Goal: Task Accomplishment & Management: Complete application form

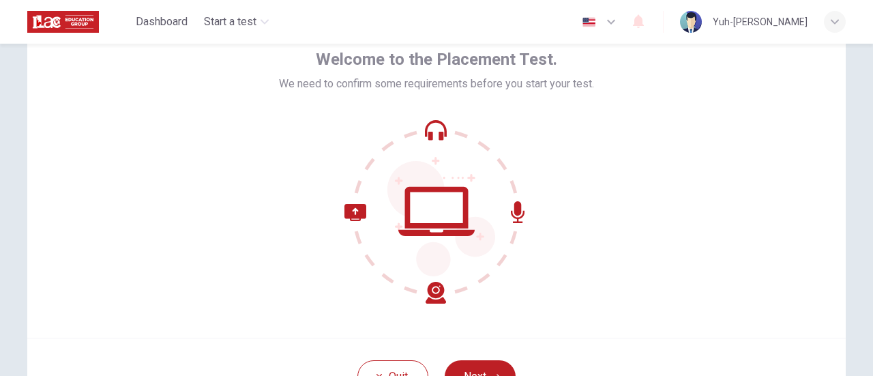
scroll to position [136, 0]
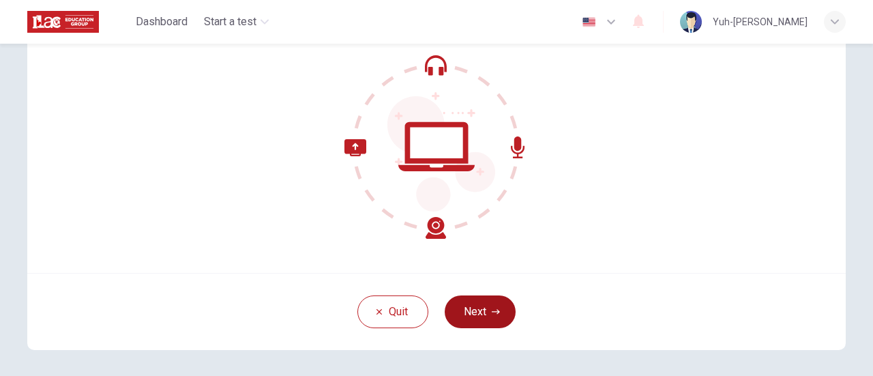
click at [468, 321] on button "Next" at bounding box center [480, 311] width 71 height 33
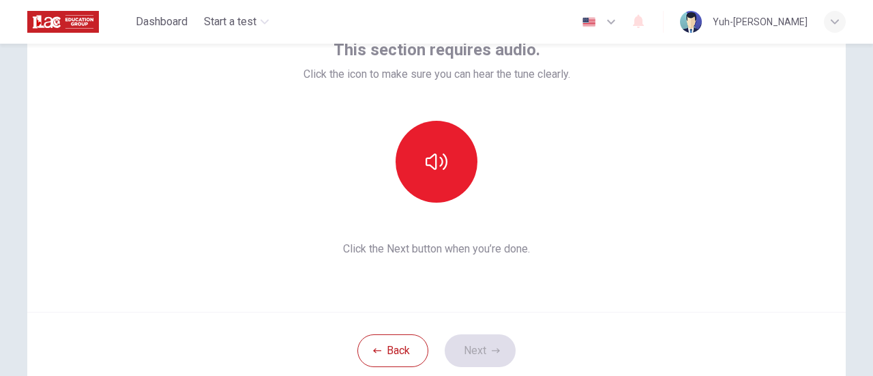
scroll to position [68, 0]
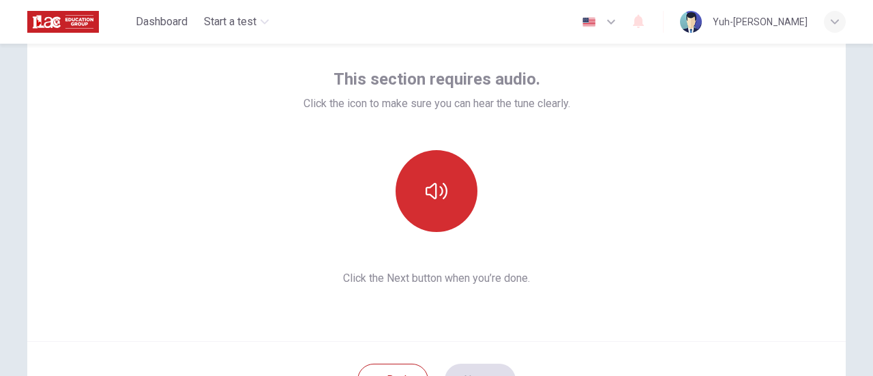
click at [441, 186] on icon "button" at bounding box center [437, 191] width 22 height 16
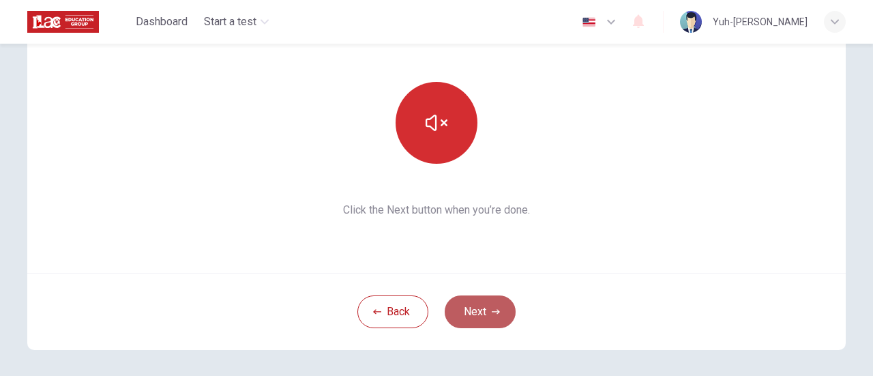
click at [480, 308] on button "Next" at bounding box center [480, 311] width 71 height 33
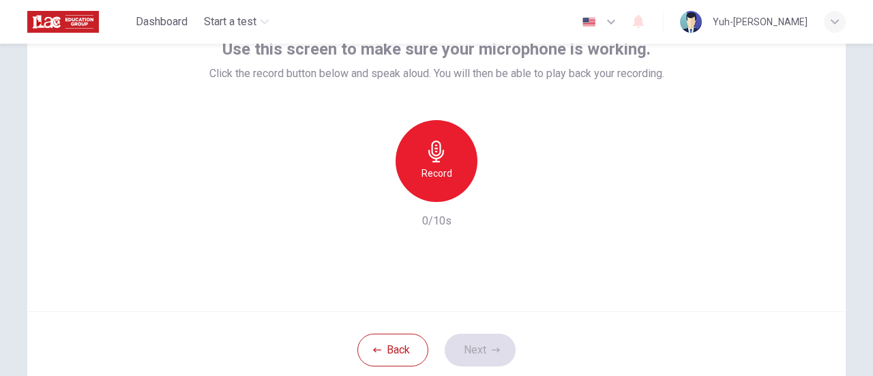
scroll to position [68, 0]
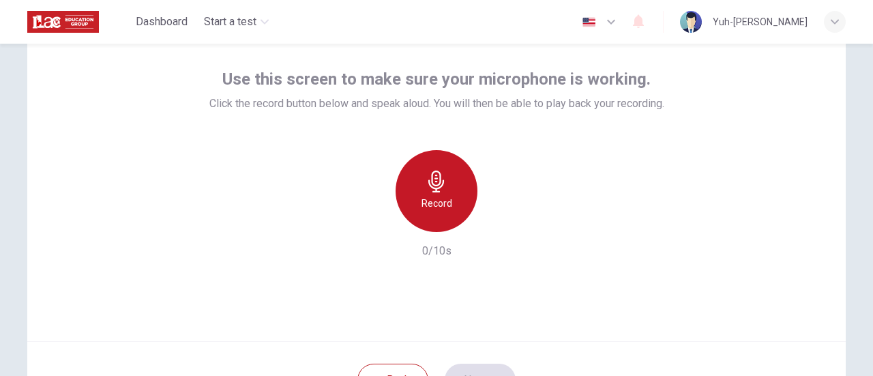
click at [444, 199] on h6 "Record" at bounding box center [437, 203] width 31 height 16
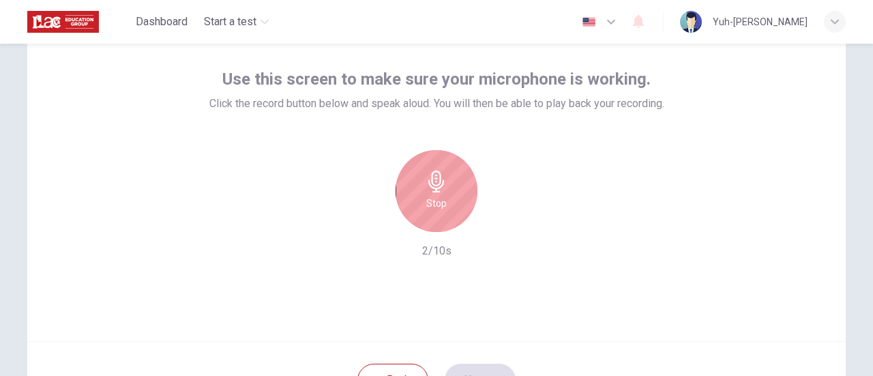
click at [444, 199] on div "Stop" at bounding box center [437, 191] width 82 height 82
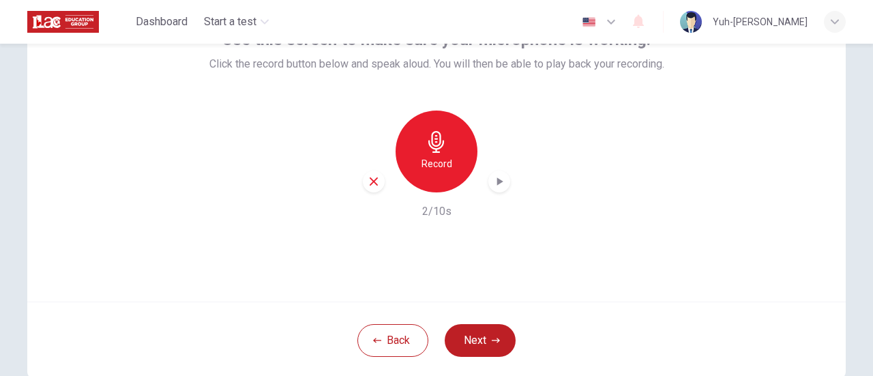
scroll to position [136, 0]
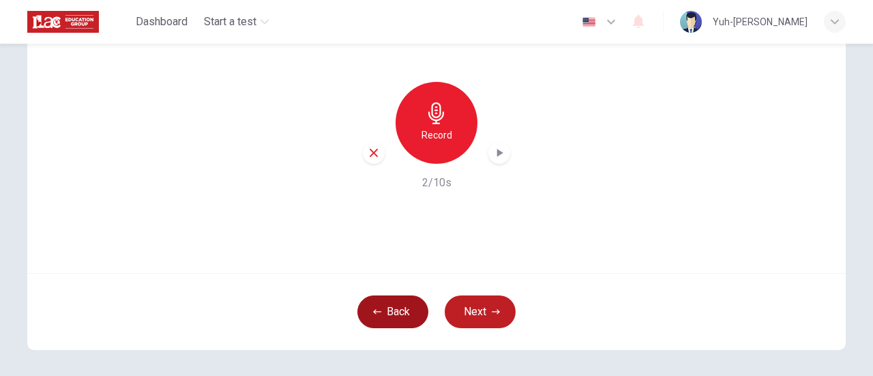
click at [374, 305] on button "Back" at bounding box center [392, 311] width 71 height 33
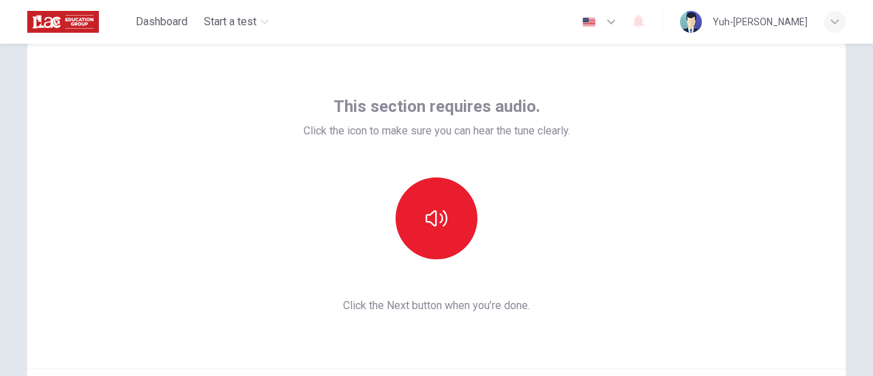
scroll to position [0, 0]
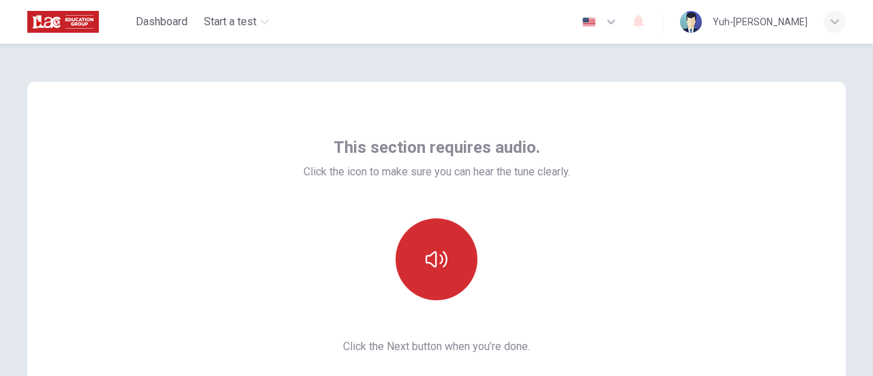
click at [427, 259] on icon "button" at bounding box center [437, 259] width 22 height 22
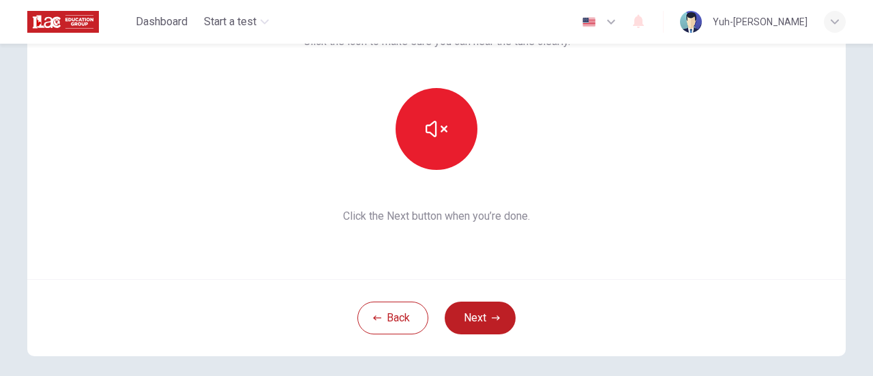
scroll to position [136, 0]
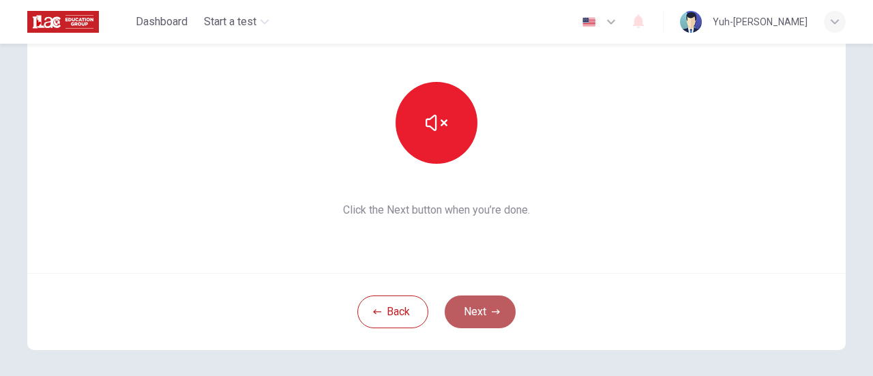
click at [480, 308] on button "Next" at bounding box center [480, 311] width 71 height 33
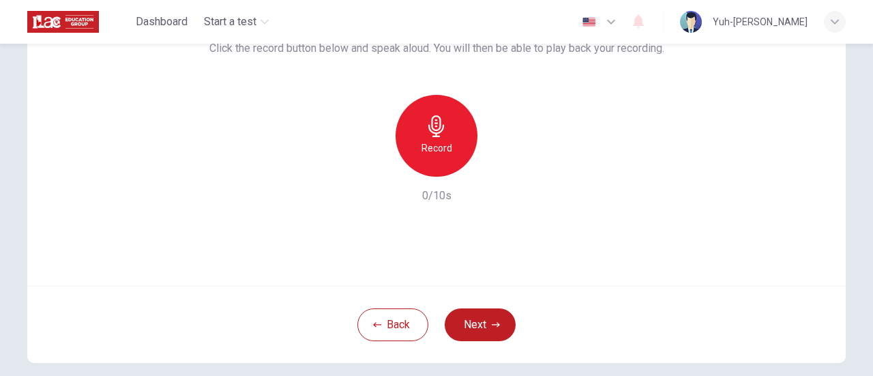
scroll to position [0, 0]
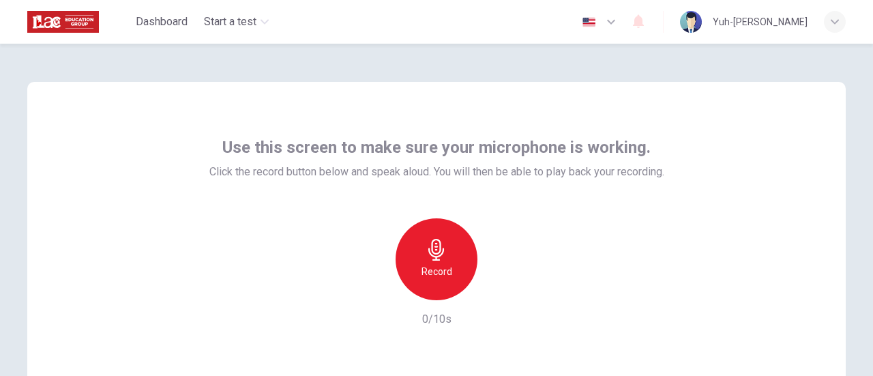
click at [619, 24] on icon "button" at bounding box center [611, 22] width 16 height 16
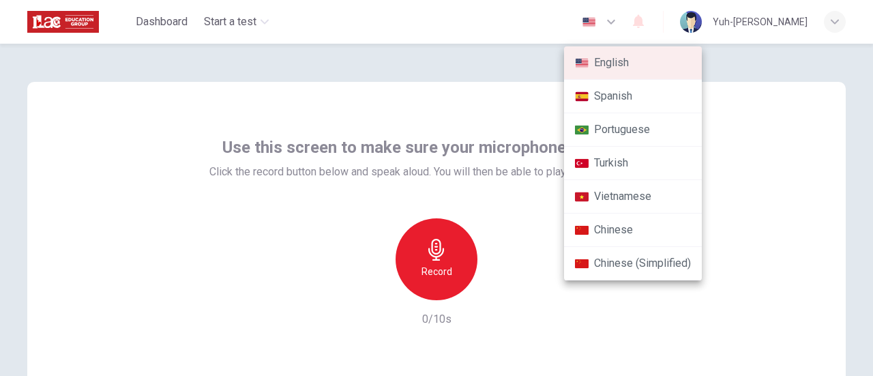
click at [172, 227] on div at bounding box center [436, 188] width 873 height 376
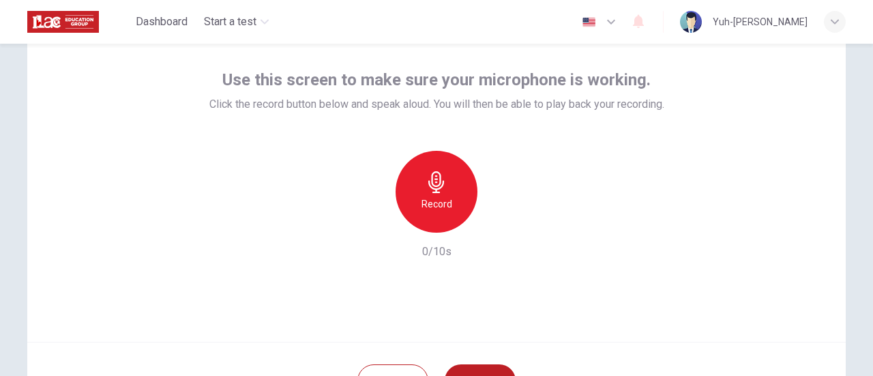
scroll to position [55, 0]
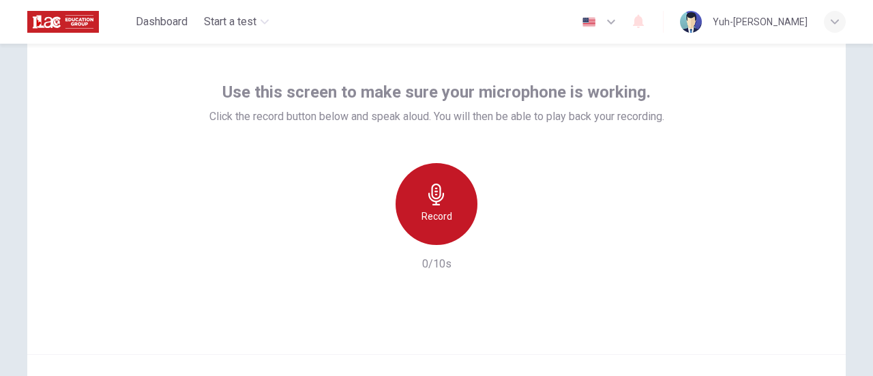
click at [413, 205] on div "Record" at bounding box center [437, 204] width 82 height 82
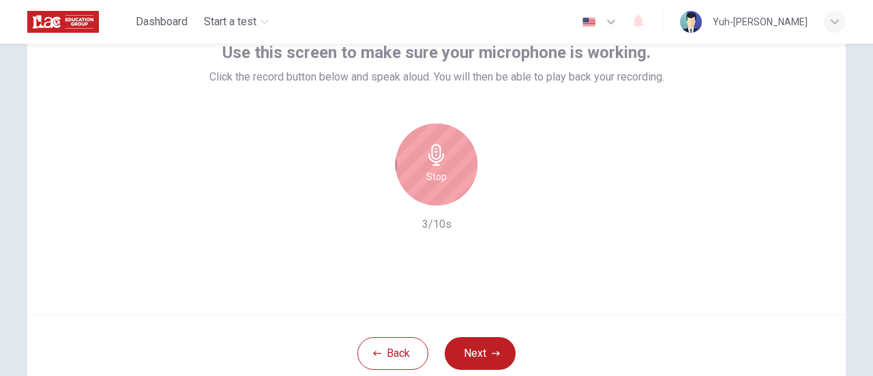
scroll to position [123, 0]
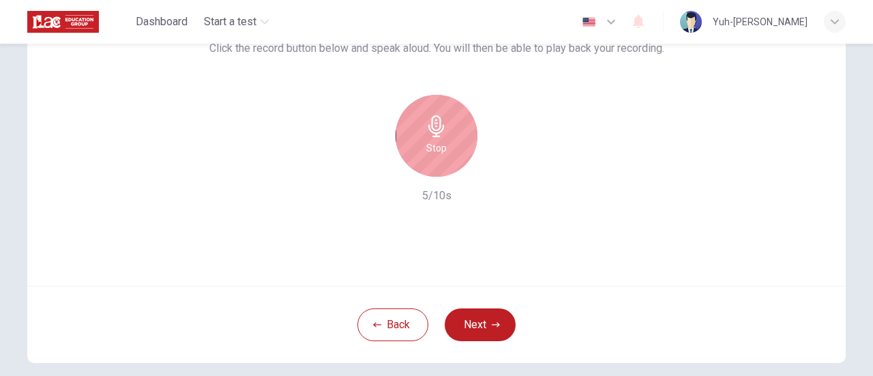
click at [447, 152] on div "Stop" at bounding box center [437, 136] width 82 height 82
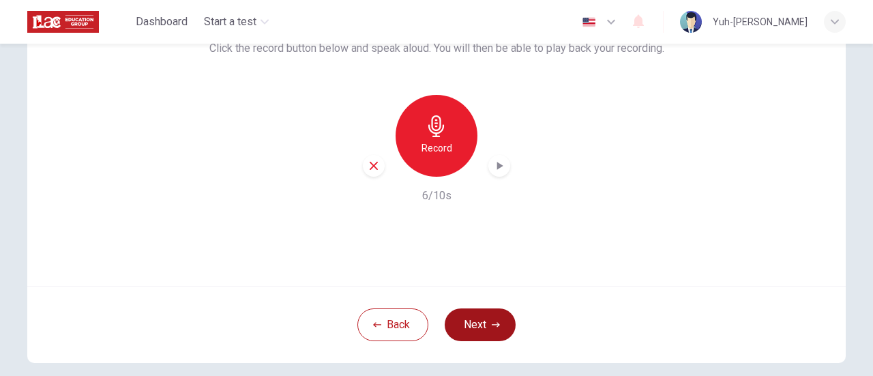
click at [498, 334] on button "Next" at bounding box center [480, 324] width 71 height 33
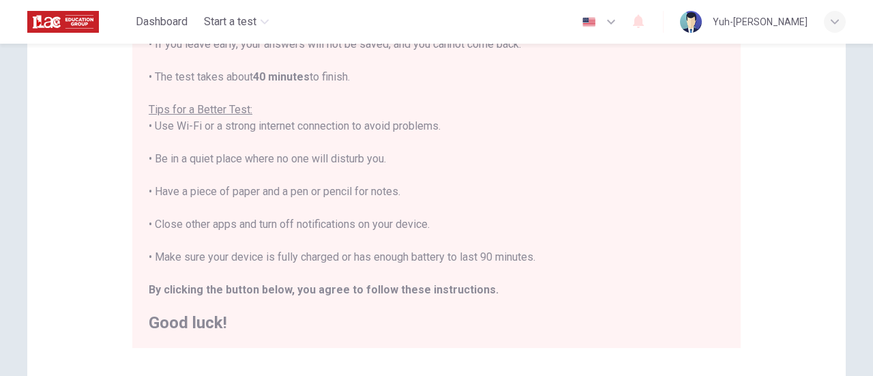
scroll to position [382, 0]
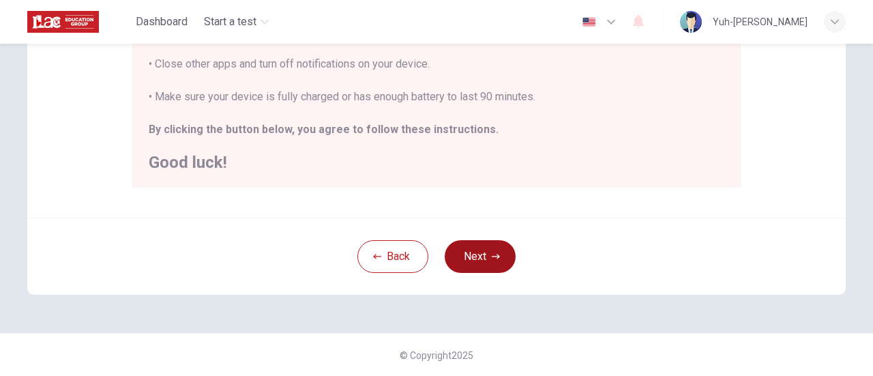
click at [476, 260] on button "Next" at bounding box center [480, 256] width 71 height 33
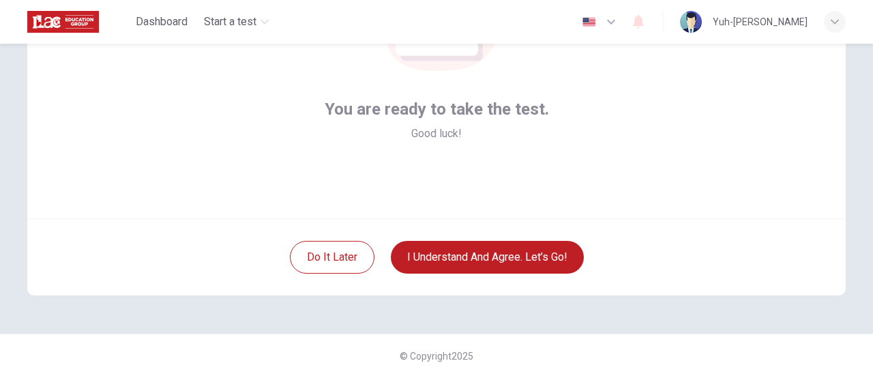
scroll to position [192, 0]
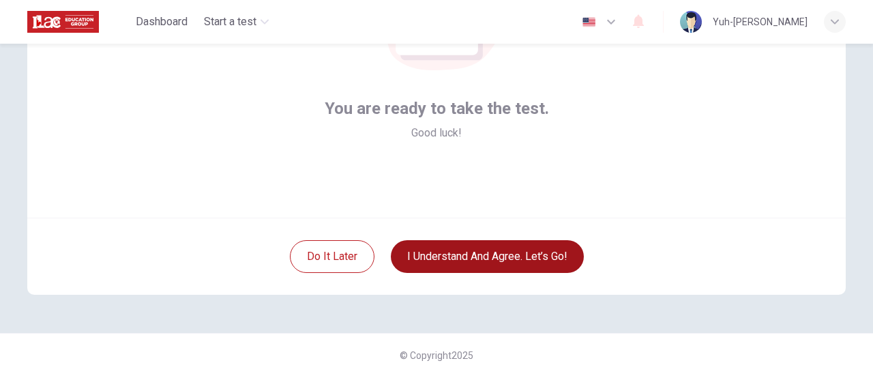
click at [529, 256] on button "I understand and agree. Let’s go!" at bounding box center [487, 256] width 193 height 33
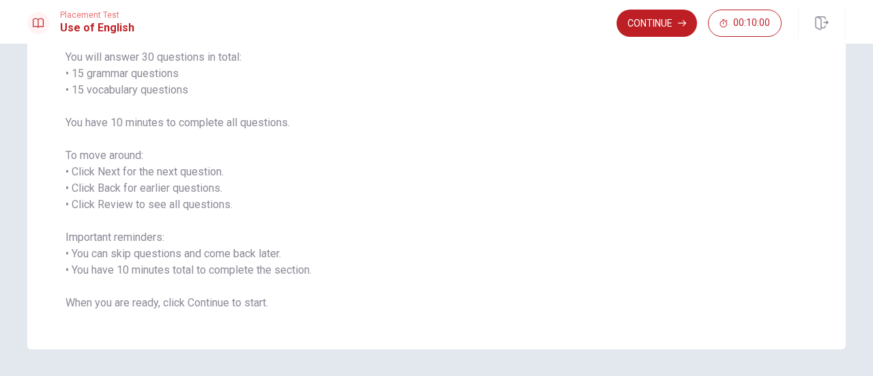
scroll to position [136, 0]
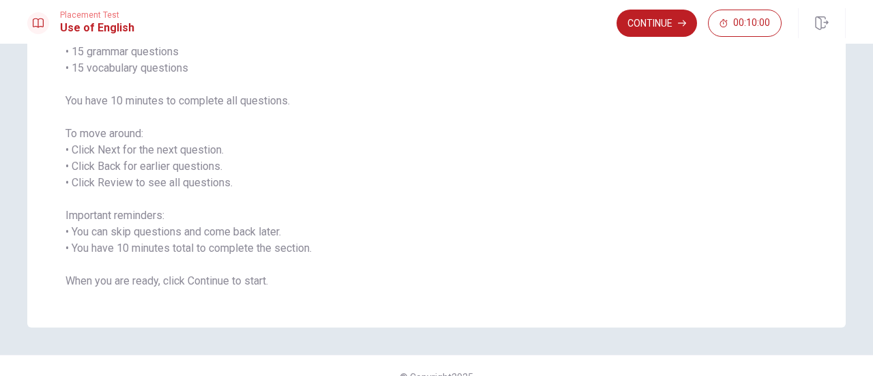
click at [337, 173] on span "You will answer 30 questions in total: • 15 grammar questions • 15 vocabulary q…" at bounding box center [436, 158] width 742 height 262
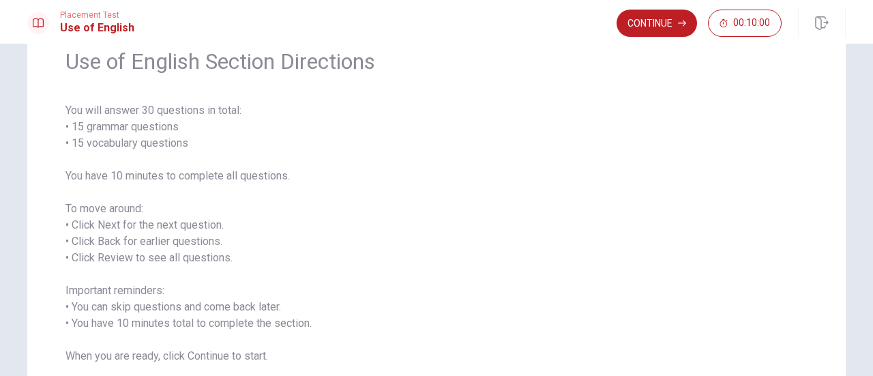
scroll to position [0, 0]
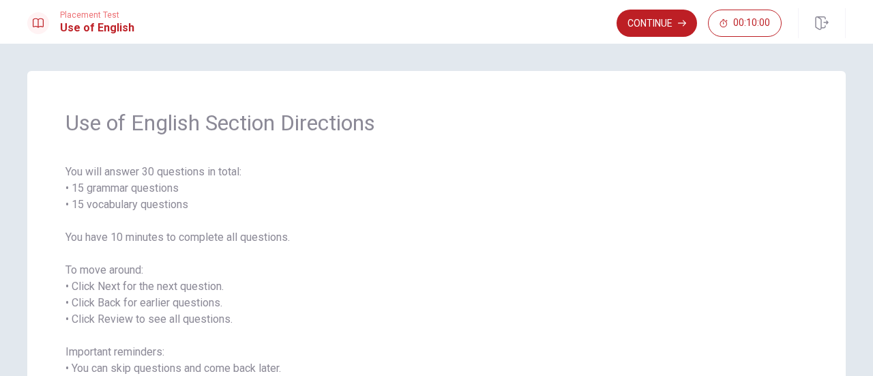
click at [660, 14] on button "Continue" at bounding box center [657, 23] width 81 height 27
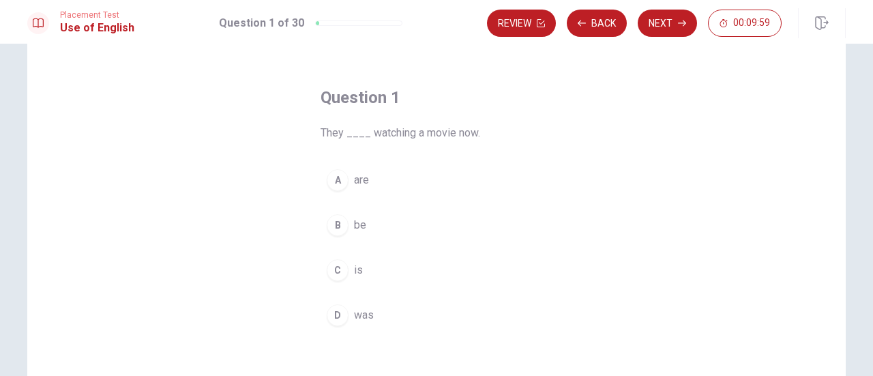
scroll to position [68, 0]
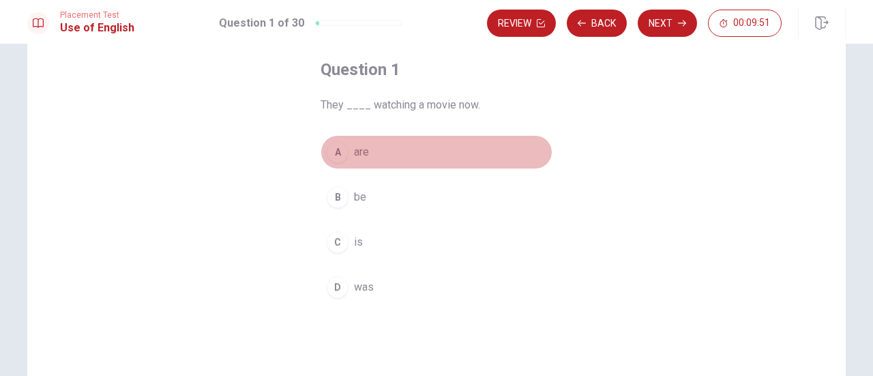
click at [366, 152] on span "are" at bounding box center [361, 152] width 15 height 16
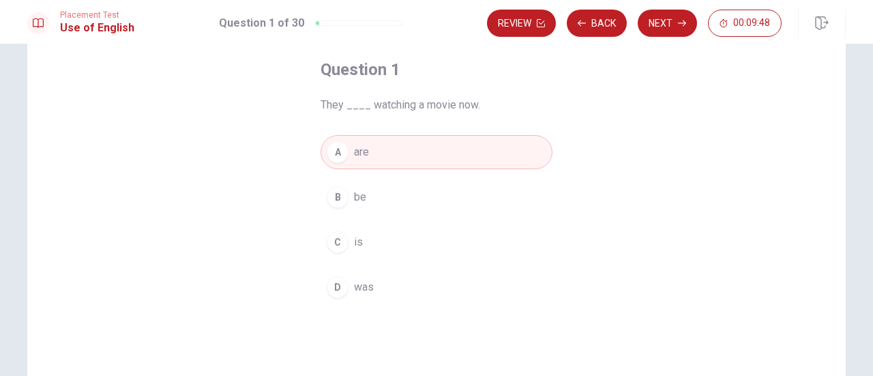
click at [668, 20] on button "Next" at bounding box center [667, 23] width 59 height 27
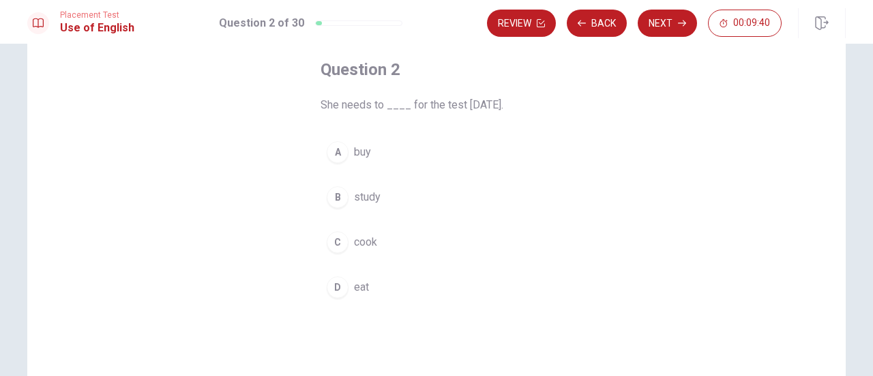
click at [375, 199] on span "study" at bounding box center [367, 197] width 27 height 16
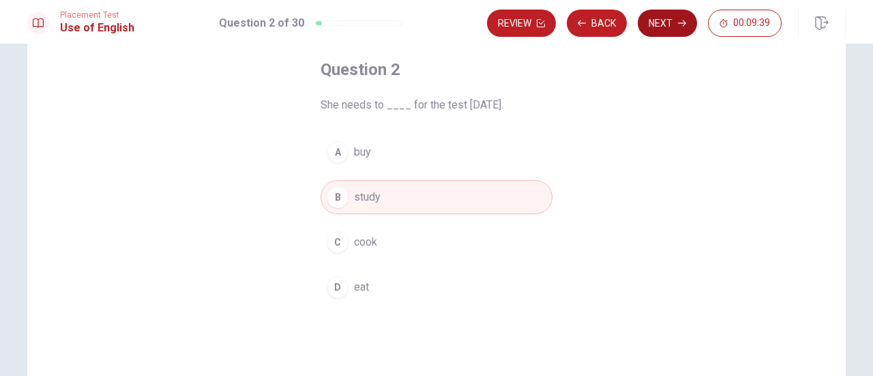
click at [669, 31] on button "Next" at bounding box center [667, 23] width 59 height 27
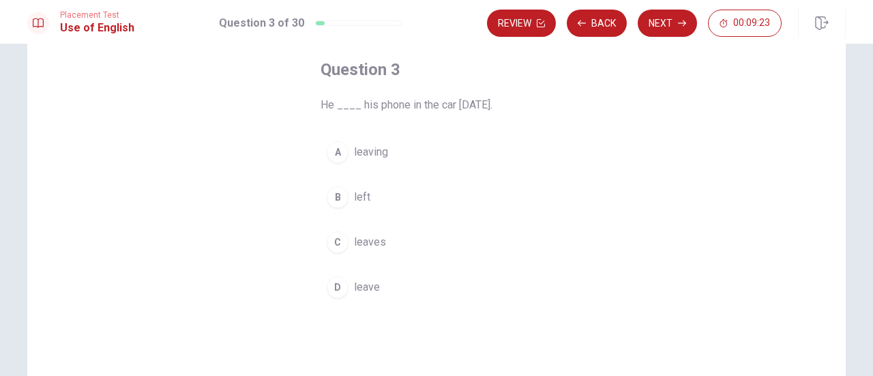
click at [366, 199] on span "left" at bounding box center [362, 197] width 16 height 16
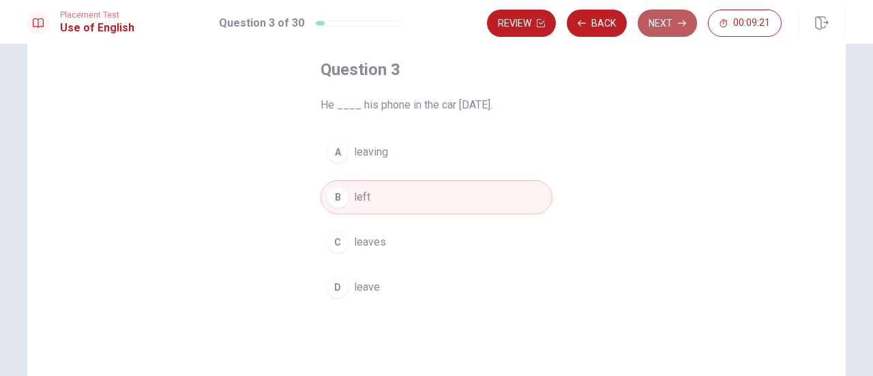
click at [665, 35] on button "Next" at bounding box center [667, 23] width 59 height 27
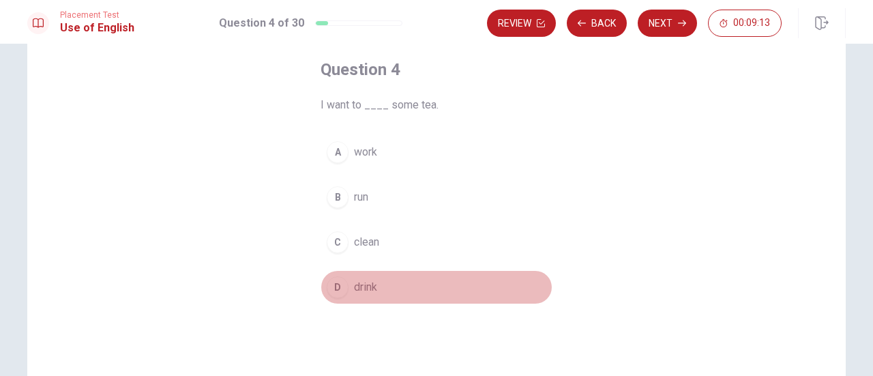
click at [382, 283] on button "D drink" at bounding box center [437, 287] width 232 height 34
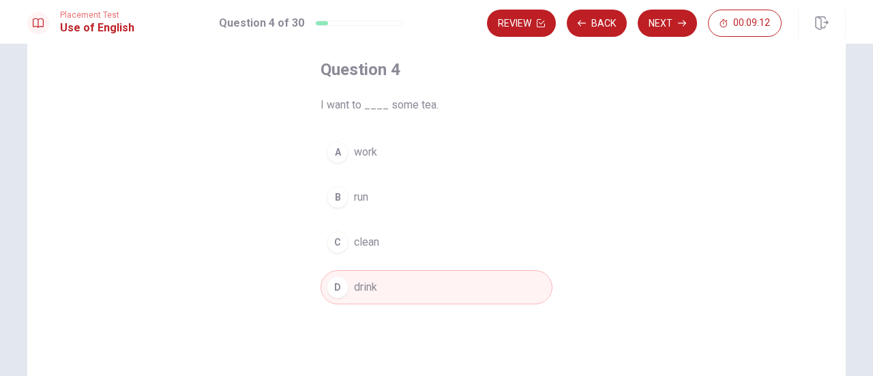
click at [666, 21] on button "Next" at bounding box center [667, 23] width 59 height 27
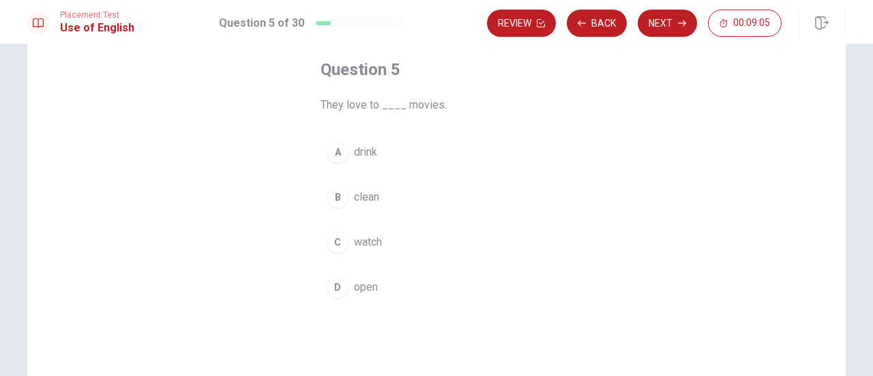
click at [382, 242] on button "C watch" at bounding box center [437, 242] width 232 height 34
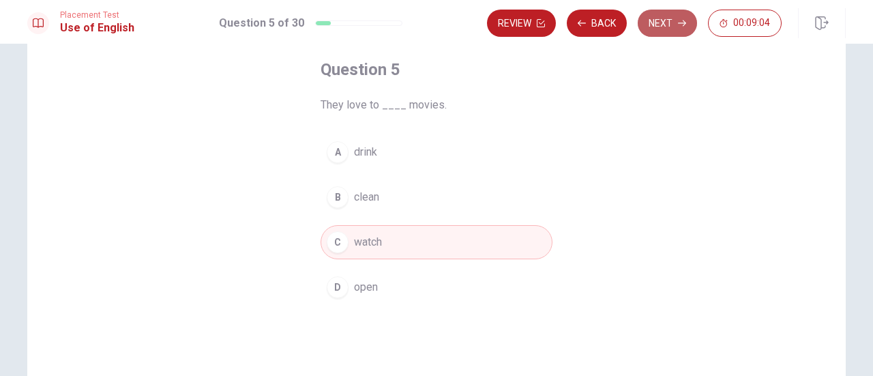
click at [671, 17] on button "Next" at bounding box center [667, 23] width 59 height 27
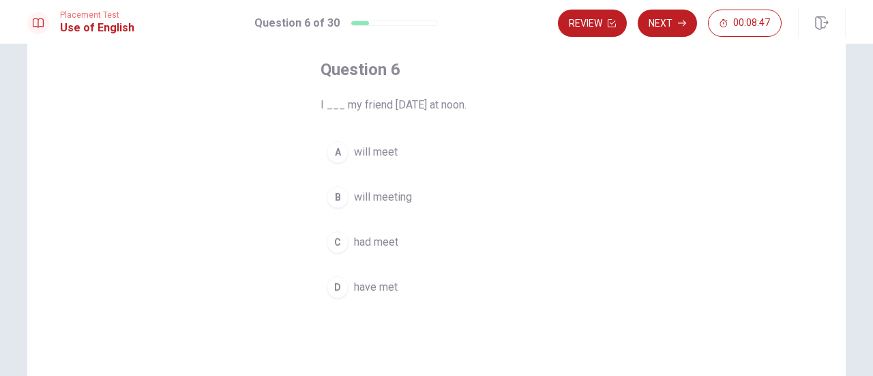
click at [398, 158] on button "A will meet" at bounding box center [437, 152] width 232 height 34
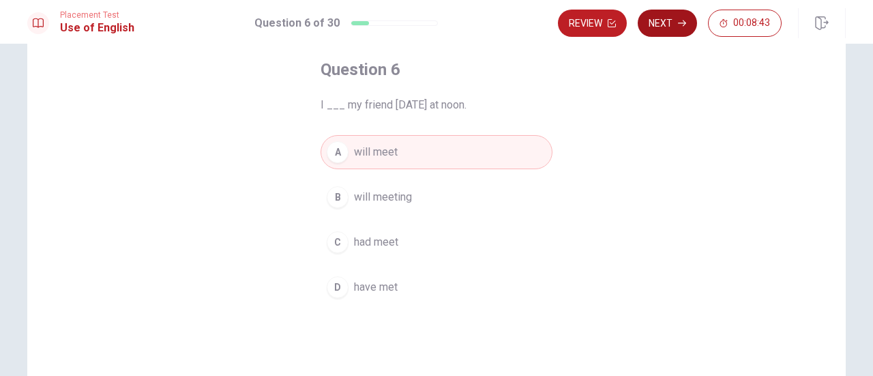
click at [666, 24] on button "Next" at bounding box center [667, 23] width 59 height 27
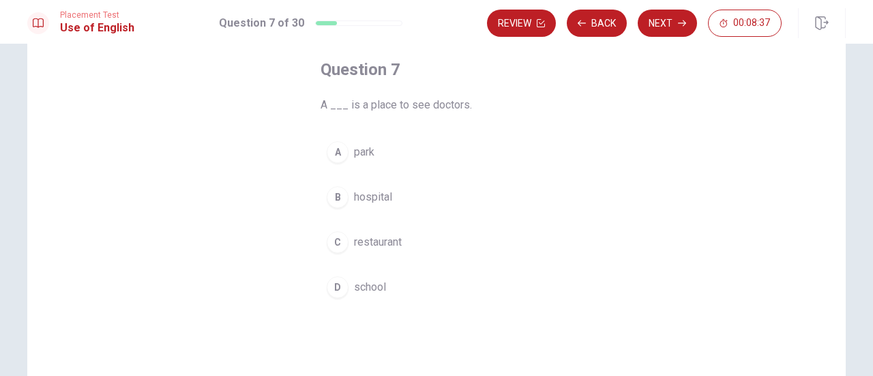
click at [375, 193] on span "hospital" at bounding box center [373, 197] width 38 height 16
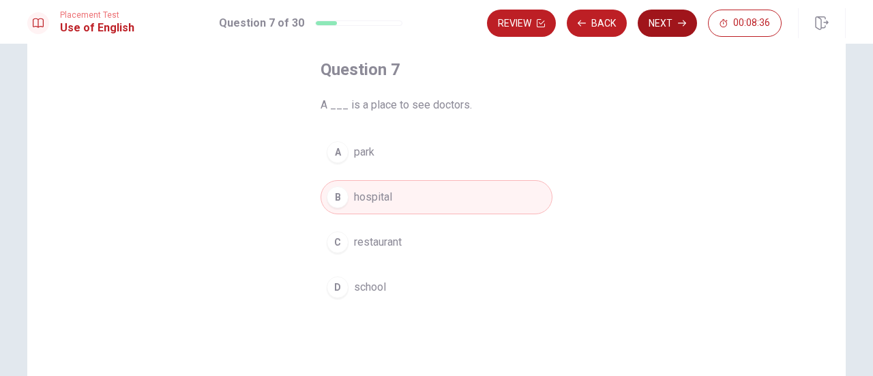
click at [665, 26] on button "Next" at bounding box center [667, 23] width 59 height 27
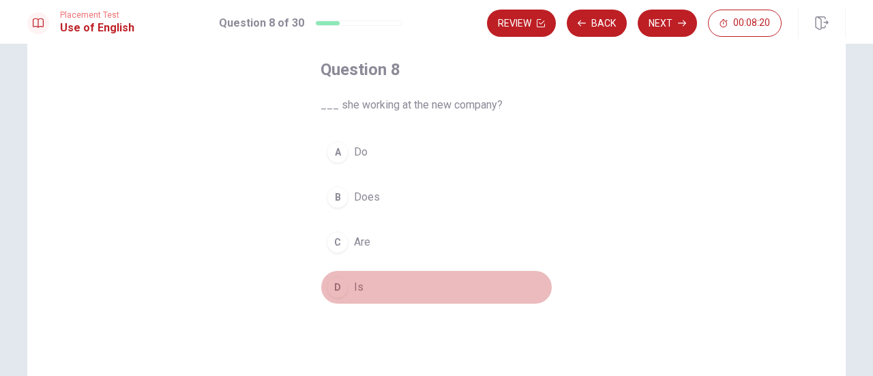
click at [360, 291] on button "D Is" at bounding box center [437, 287] width 232 height 34
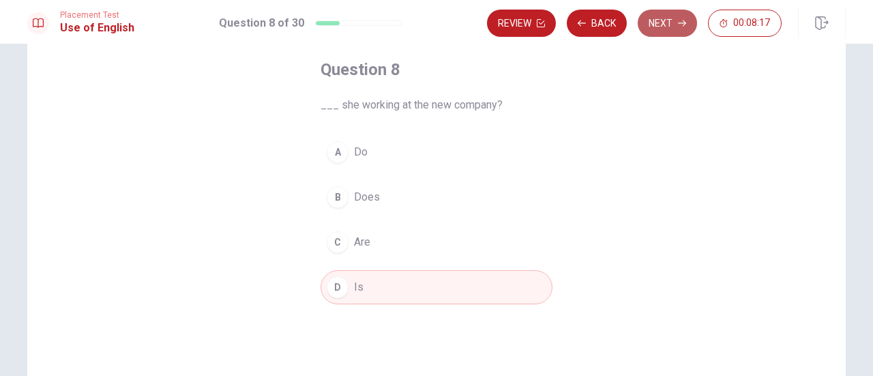
click at [662, 23] on button "Next" at bounding box center [667, 23] width 59 height 27
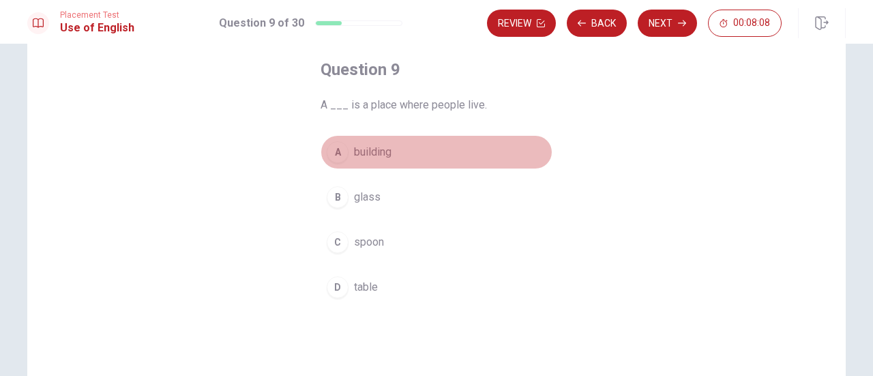
click at [379, 155] on span "building" at bounding box center [373, 152] width 38 height 16
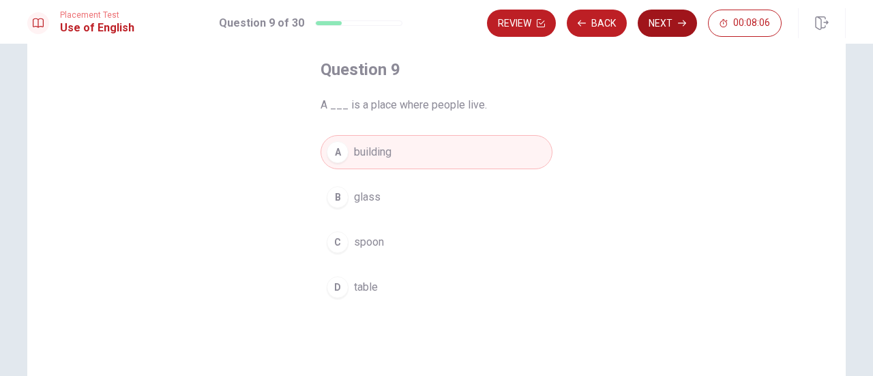
click at [656, 25] on button "Next" at bounding box center [667, 23] width 59 height 27
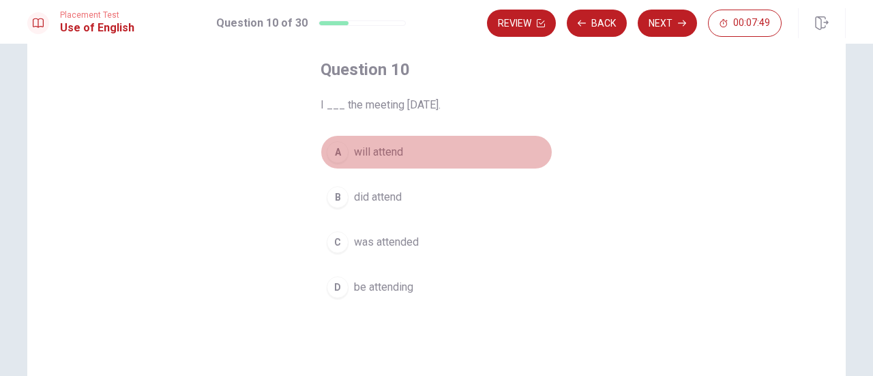
click at [385, 156] on span "will attend" at bounding box center [378, 152] width 49 height 16
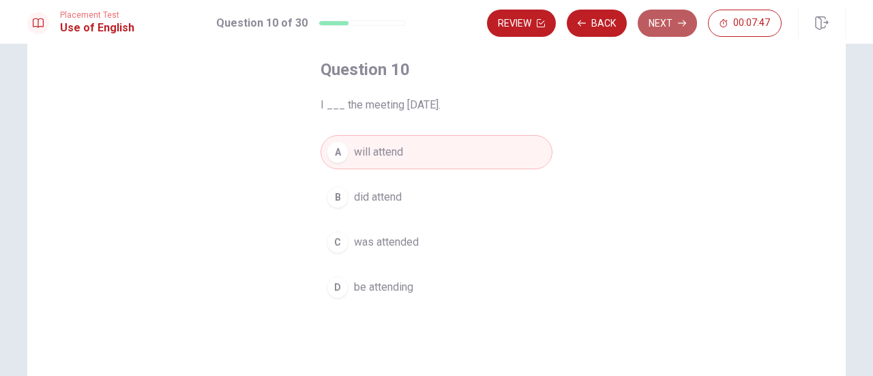
click at [665, 29] on button "Next" at bounding box center [667, 23] width 59 height 27
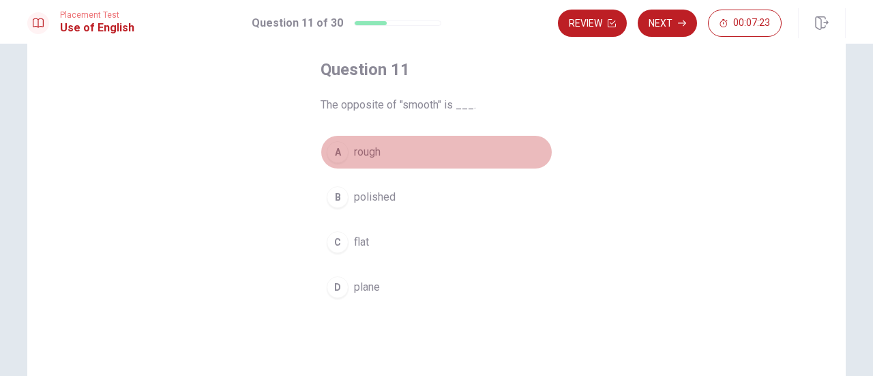
click at [363, 158] on span "rough" at bounding box center [367, 152] width 27 height 16
click at [364, 158] on span "rough" at bounding box center [367, 152] width 27 height 16
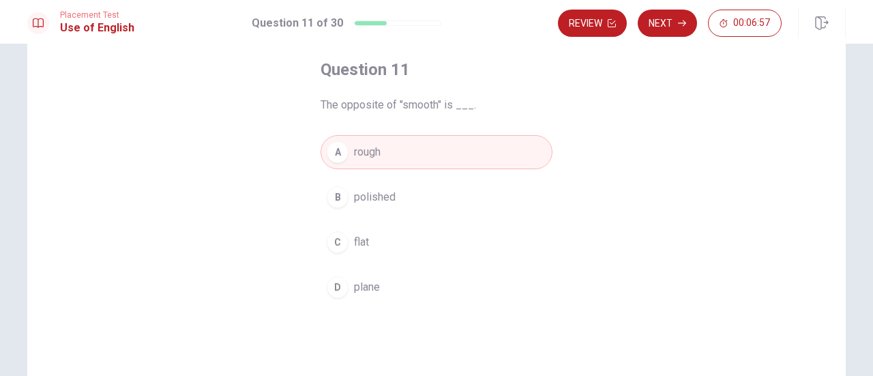
click at [648, 38] on div "Review Next 00:06:57" at bounding box center [702, 23] width 288 height 30
click at [655, 23] on button "Next" at bounding box center [667, 23] width 59 height 27
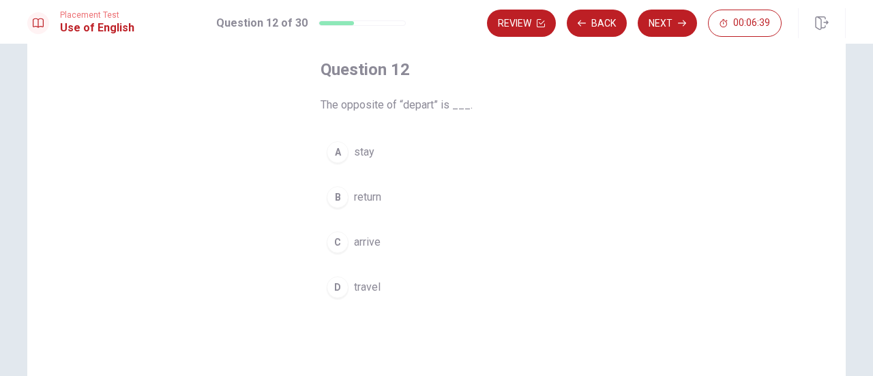
click at [369, 254] on button "C arrive" at bounding box center [437, 242] width 232 height 34
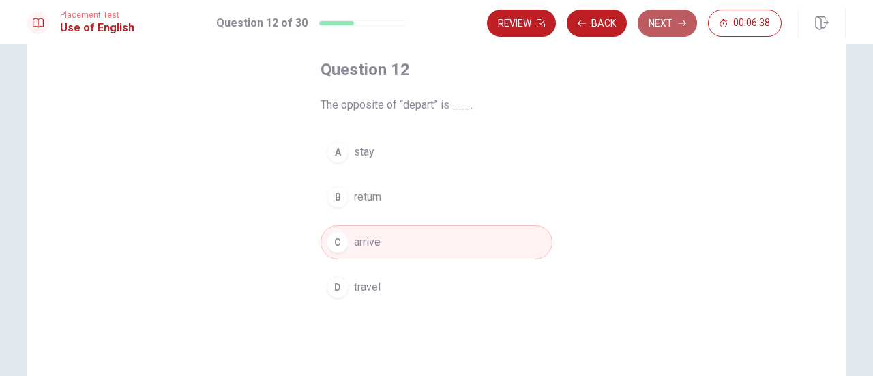
click at [682, 16] on button "Next" at bounding box center [667, 23] width 59 height 27
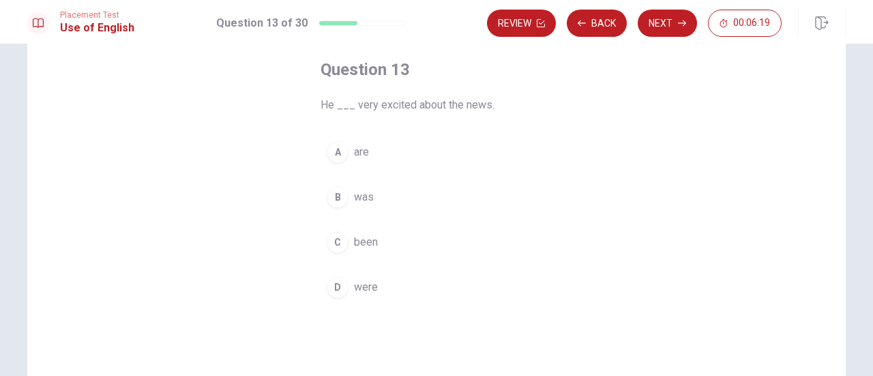
click at [369, 203] on span "was" at bounding box center [364, 197] width 20 height 16
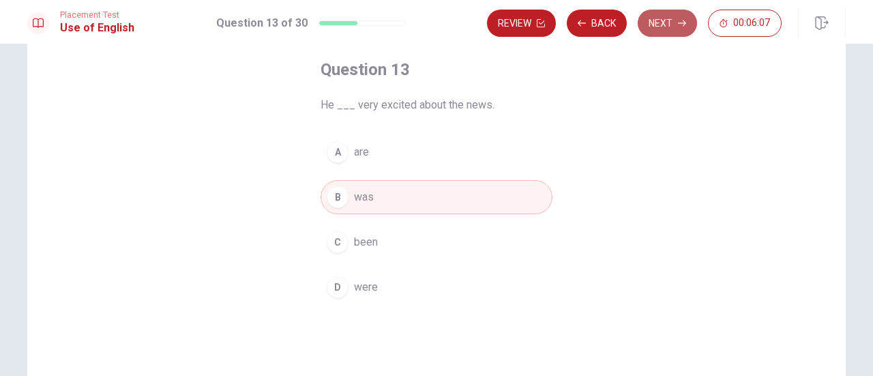
click at [666, 27] on button "Next" at bounding box center [667, 23] width 59 height 27
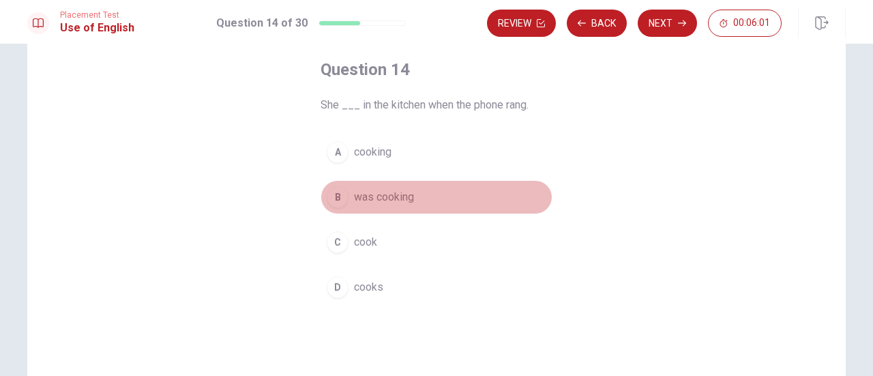
click at [385, 204] on span "was cooking" at bounding box center [384, 197] width 60 height 16
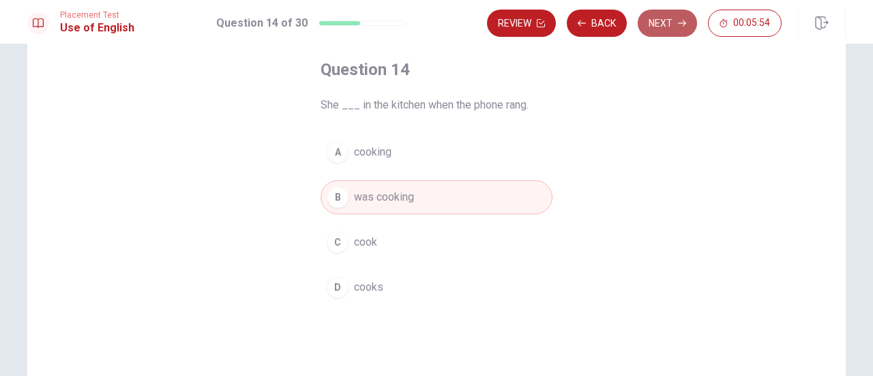
click at [671, 28] on button "Next" at bounding box center [667, 23] width 59 height 27
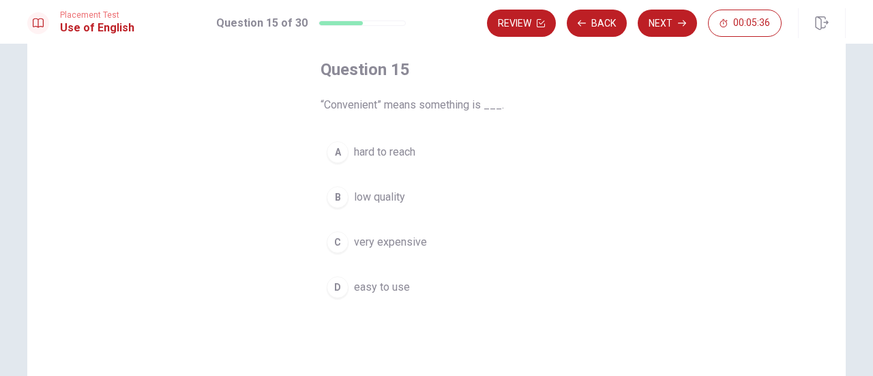
click at [392, 285] on span "easy to use" at bounding box center [382, 287] width 56 height 16
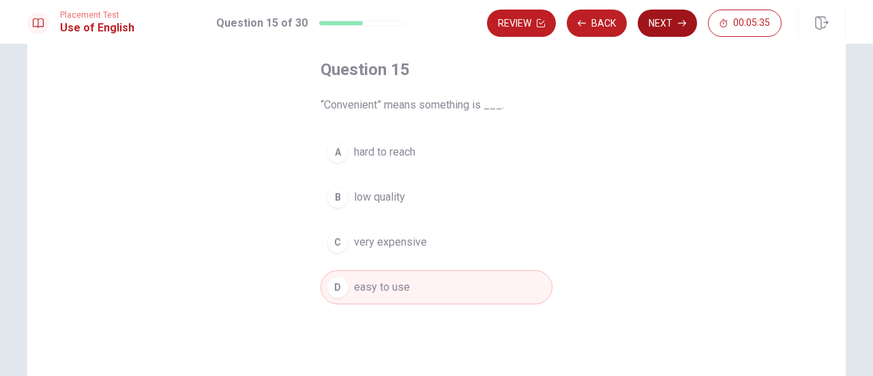
click at [664, 23] on button "Next" at bounding box center [667, 23] width 59 height 27
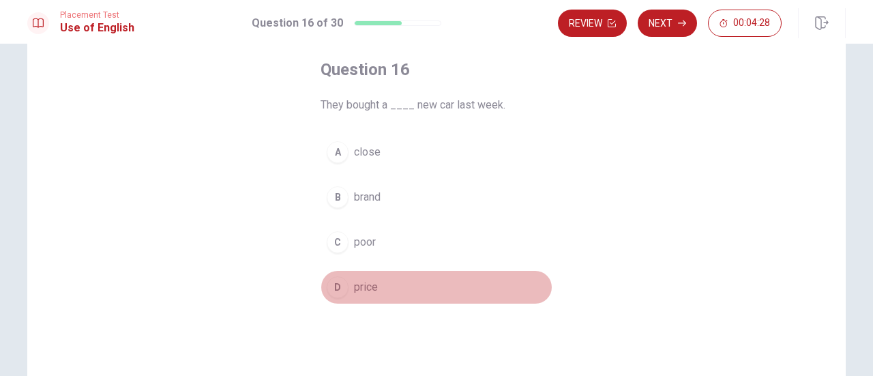
click at [381, 288] on button "D price" at bounding box center [437, 287] width 232 height 34
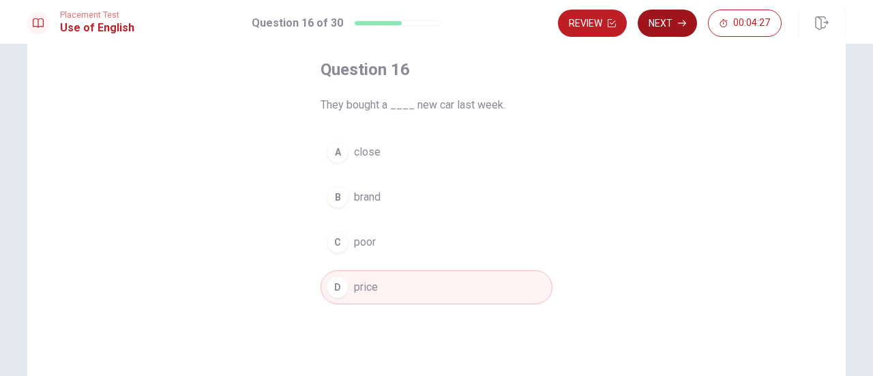
click at [680, 25] on icon "button" at bounding box center [682, 23] width 8 height 8
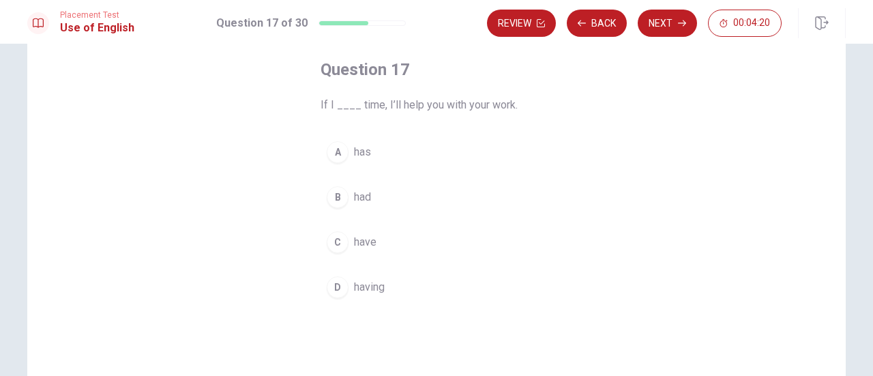
click at [368, 249] on span "have" at bounding box center [365, 242] width 23 height 16
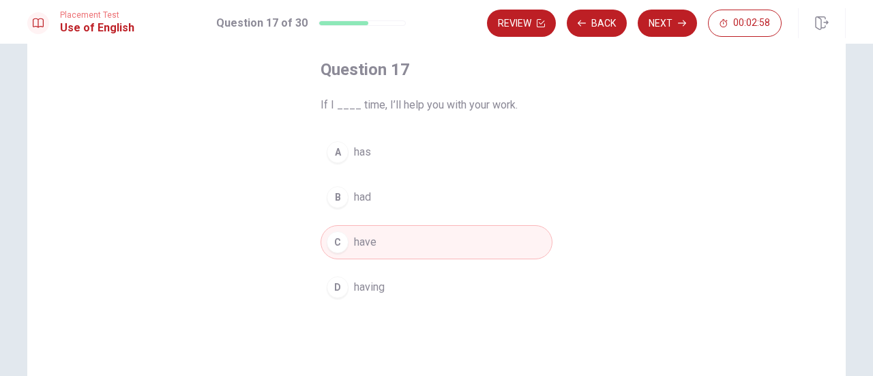
click at [359, 256] on button "C have" at bounding box center [437, 242] width 232 height 34
click at [653, 31] on button "Next" at bounding box center [667, 23] width 59 height 27
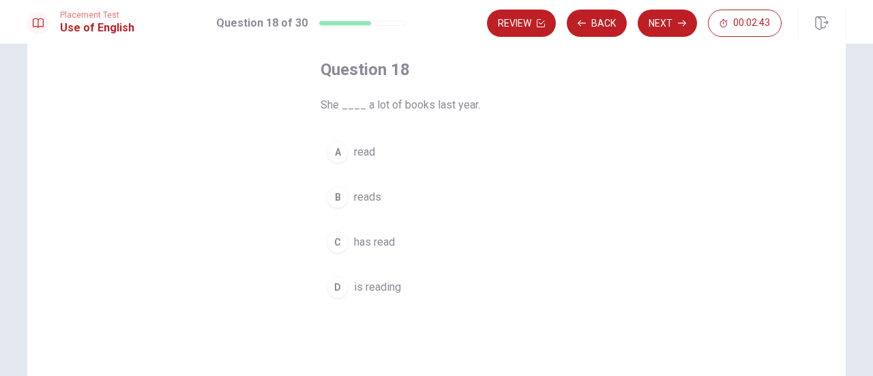
click at [373, 152] on button "A read" at bounding box center [437, 152] width 232 height 34
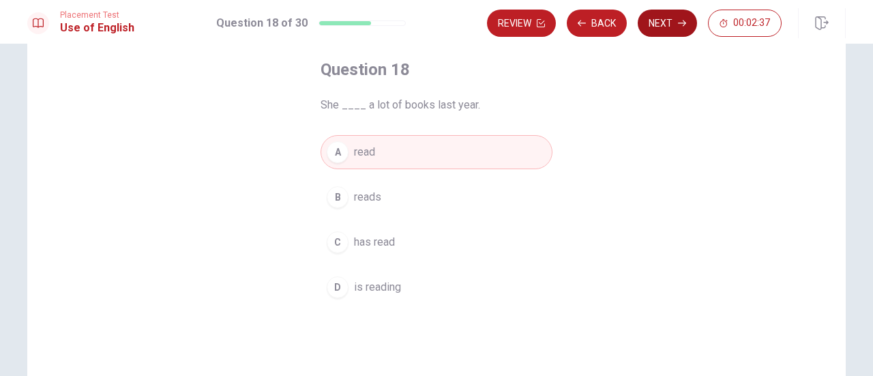
click at [670, 32] on button "Next" at bounding box center [667, 23] width 59 height 27
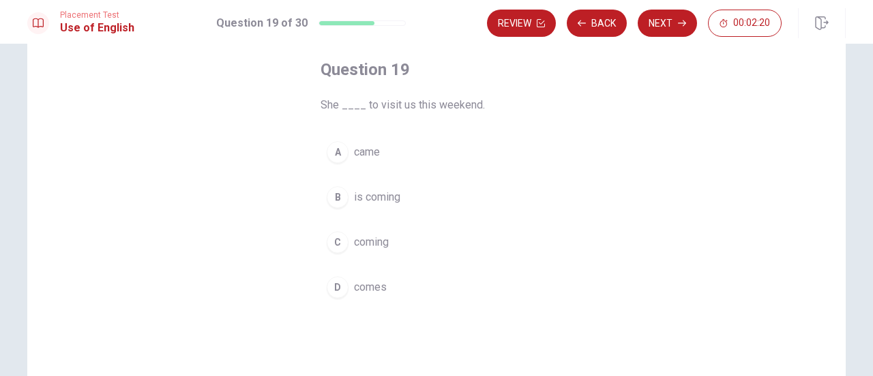
click at [403, 192] on button "B is coming" at bounding box center [437, 197] width 232 height 34
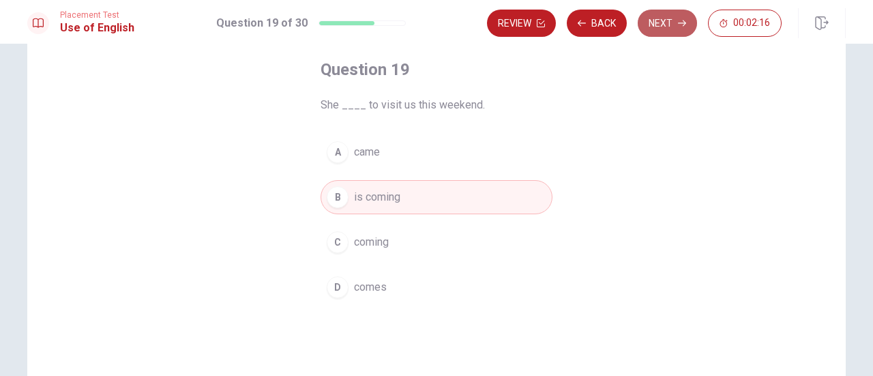
click at [662, 28] on button "Next" at bounding box center [667, 23] width 59 height 27
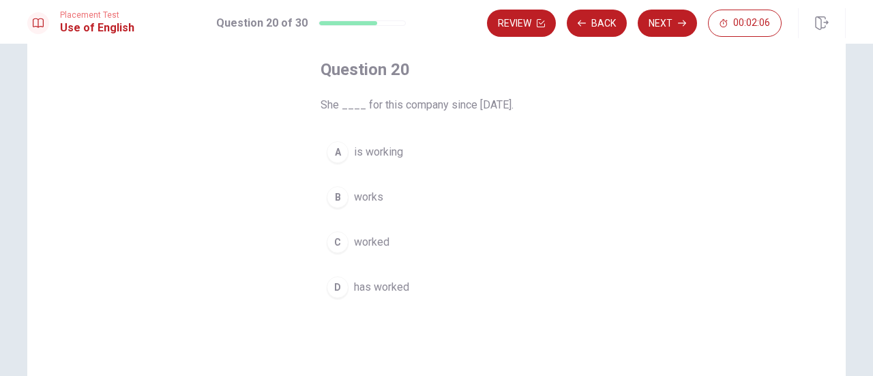
click at [360, 282] on span "has worked" at bounding box center [381, 287] width 55 height 16
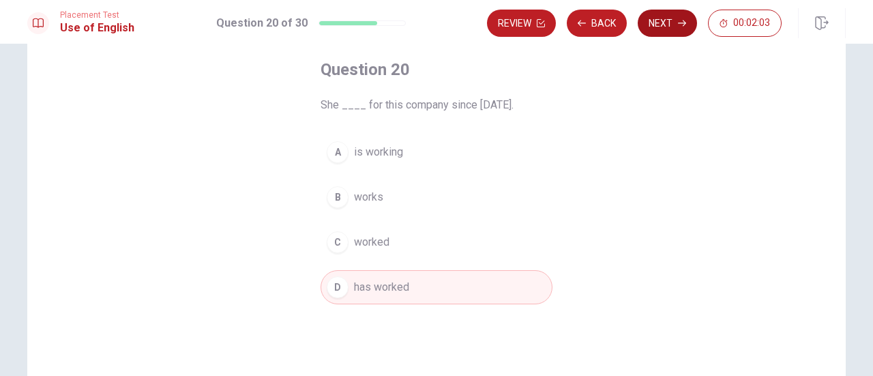
click at [677, 30] on button "Next" at bounding box center [667, 23] width 59 height 27
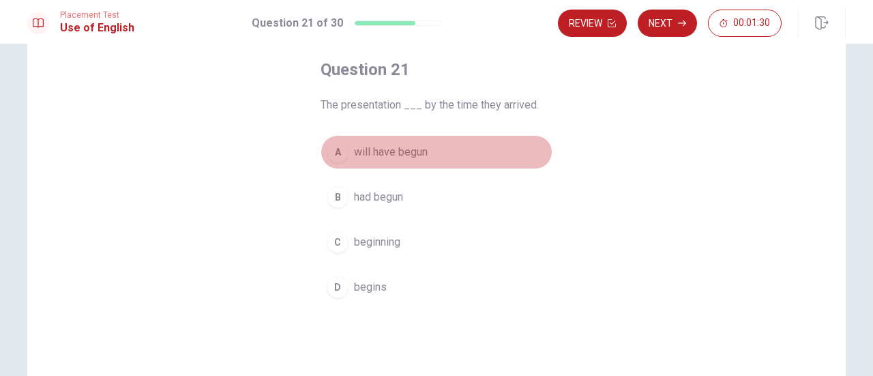
click at [415, 154] on span "will have begun" at bounding box center [391, 152] width 74 height 16
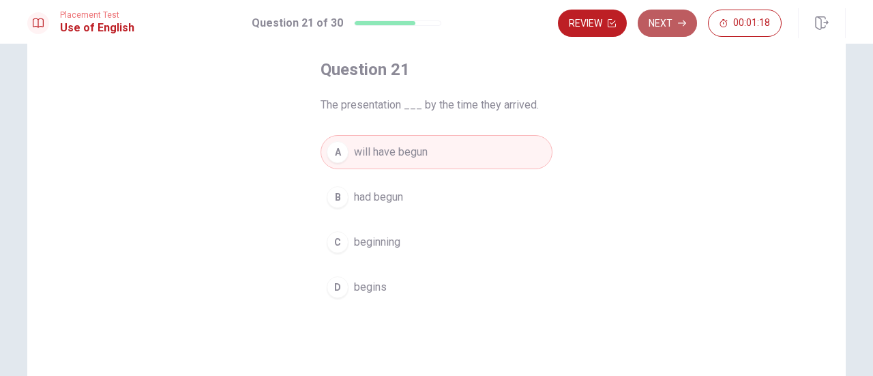
click at [673, 23] on button "Next" at bounding box center [667, 23] width 59 height 27
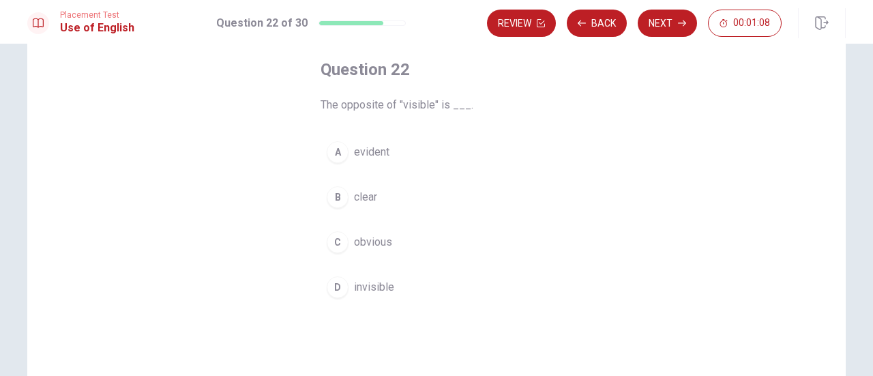
click at [401, 282] on button "D invisible" at bounding box center [437, 287] width 232 height 34
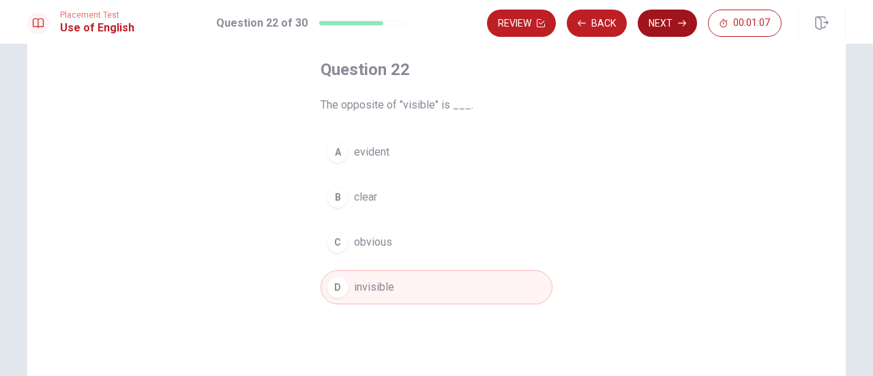
click at [667, 24] on button "Next" at bounding box center [667, 23] width 59 height 27
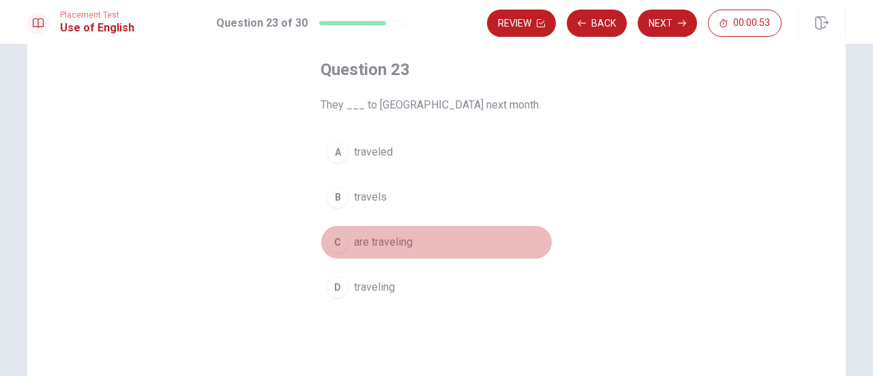
click at [406, 238] on span "are traveling" at bounding box center [383, 242] width 59 height 16
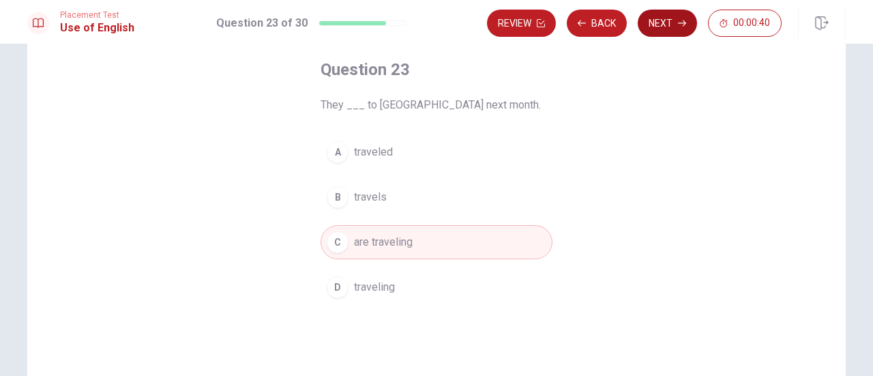
click at [666, 25] on button "Next" at bounding box center [667, 23] width 59 height 27
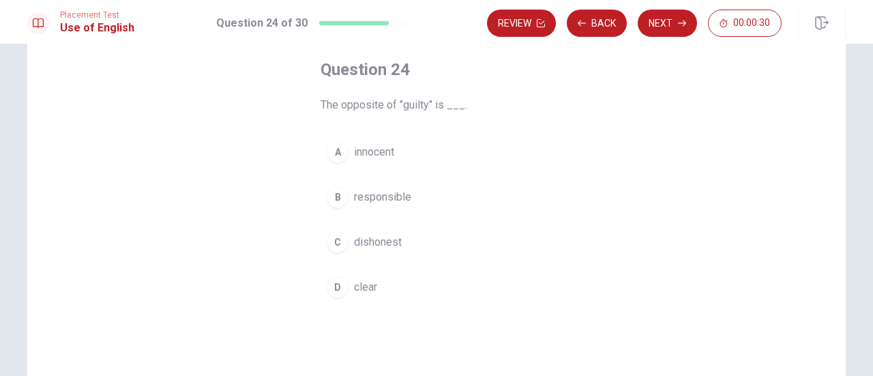
click at [401, 194] on span "responsible" at bounding box center [382, 197] width 57 height 16
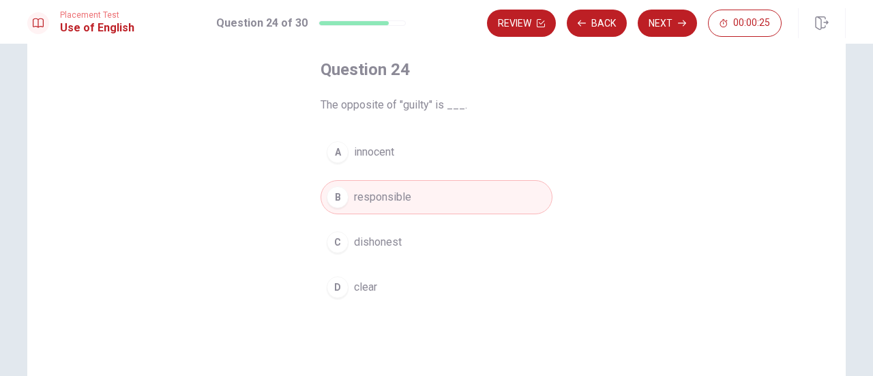
click at [369, 289] on span "clear" at bounding box center [365, 287] width 23 height 16
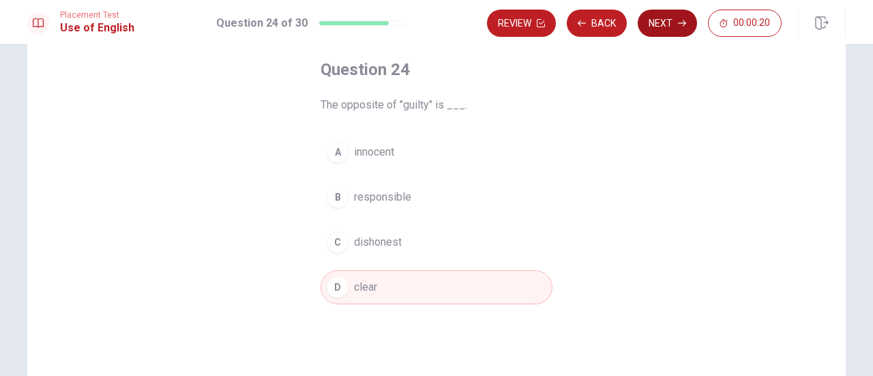
click at [648, 25] on button "Next" at bounding box center [667, 23] width 59 height 27
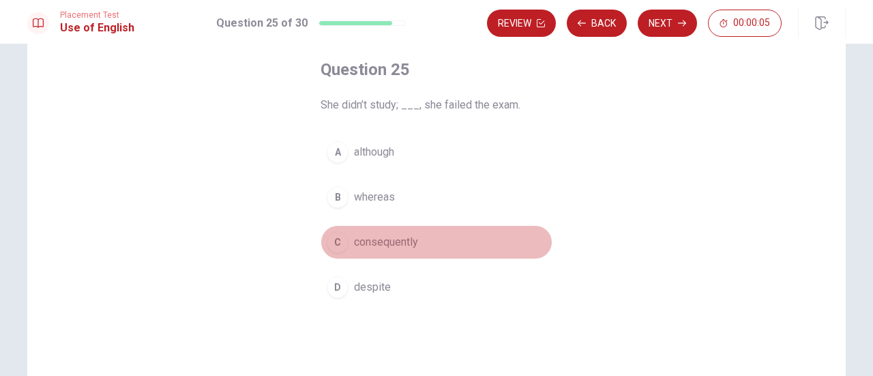
click at [401, 241] on span "consequently" at bounding box center [386, 242] width 64 height 16
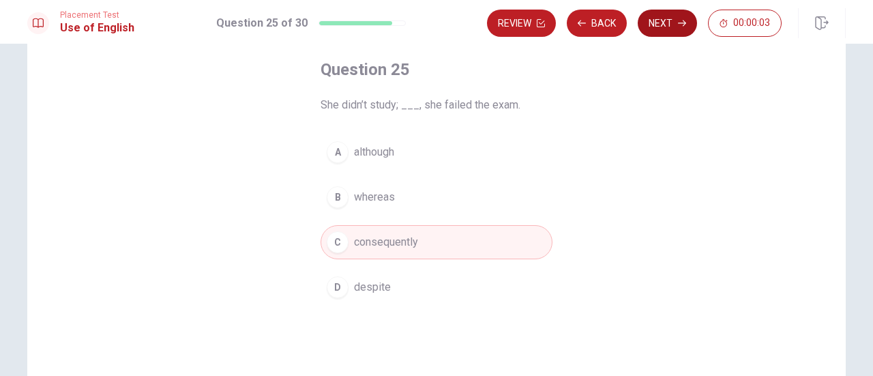
click at [670, 35] on button "Next" at bounding box center [667, 23] width 59 height 27
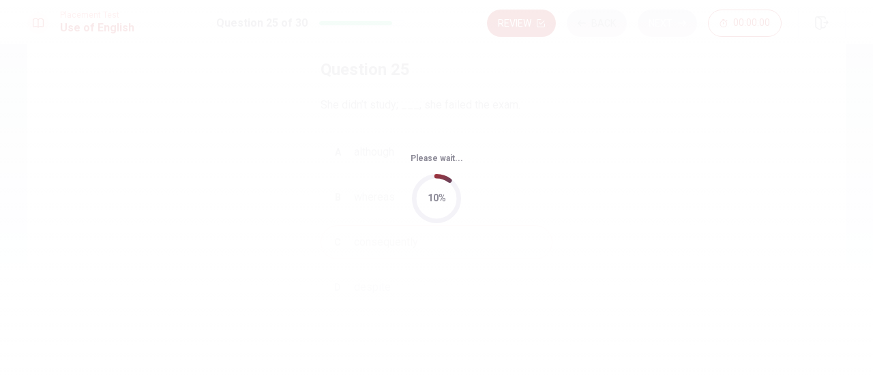
scroll to position [0, 0]
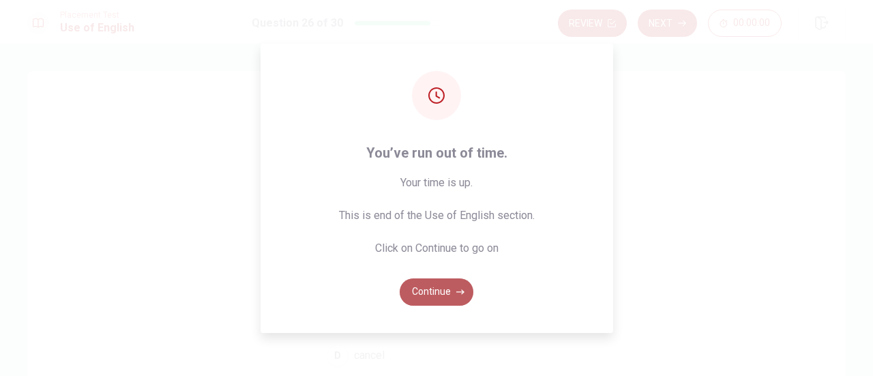
click at [415, 295] on button "Continue" at bounding box center [437, 291] width 74 height 27
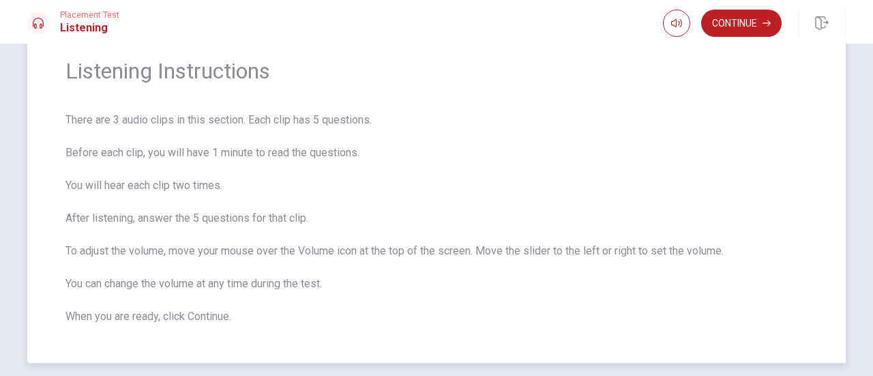
scroll to position [109, 0]
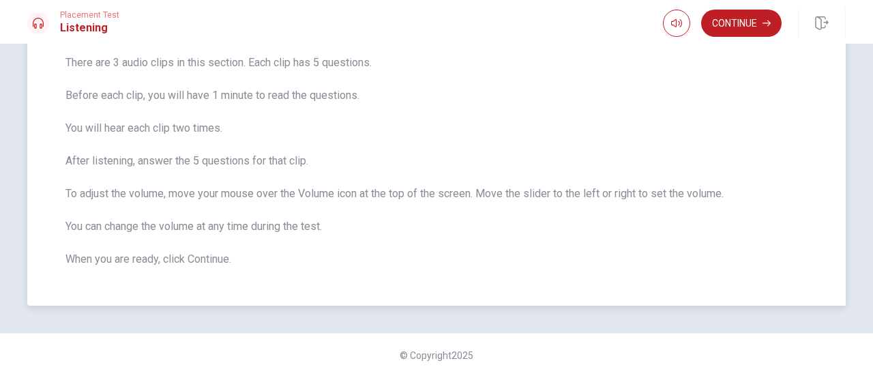
click at [166, 169] on span "There are 3 audio clips in this section. Each clip has 5 questions. Before each…" at bounding box center [436, 161] width 742 height 213
click at [727, 25] on button "Continue" at bounding box center [741, 23] width 81 height 27
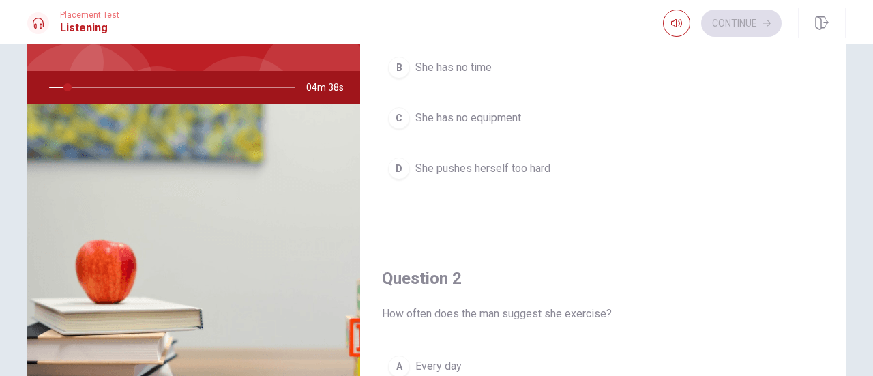
scroll to position [0, 0]
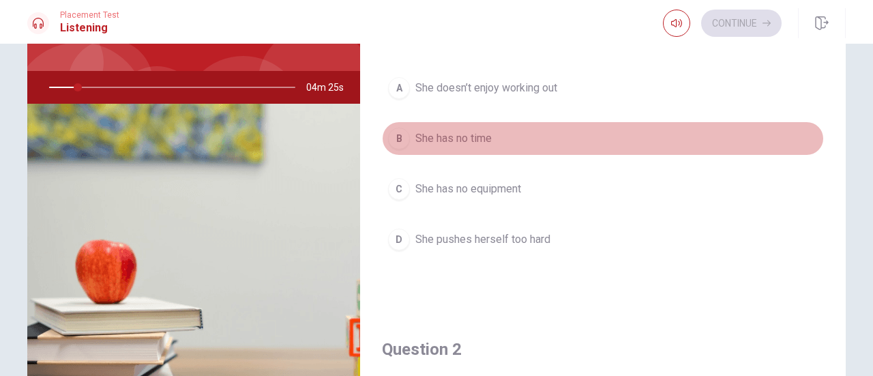
click at [604, 151] on button "B She has no time" at bounding box center [603, 138] width 442 height 34
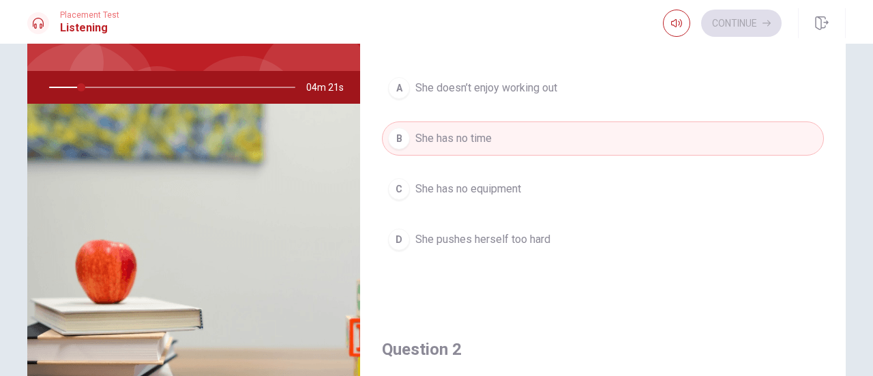
scroll to position [273, 0]
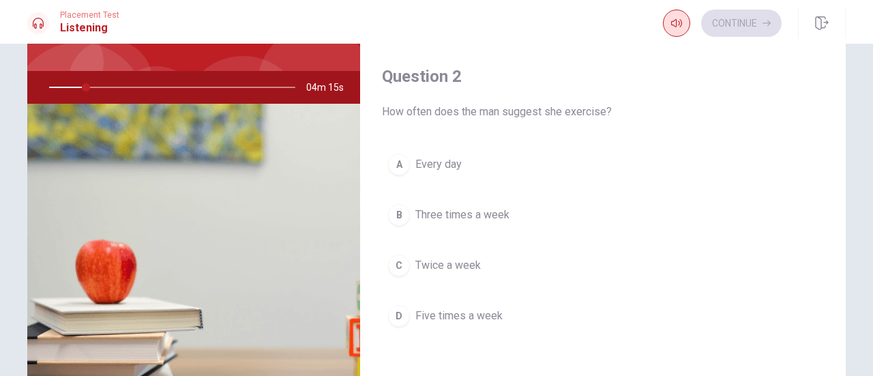
click at [671, 25] on icon "button" at bounding box center [676, 23] width 11 height 11
click at [521, 222] on button "B Three times a week" at bounding box center [603, 215] width 442 height 34
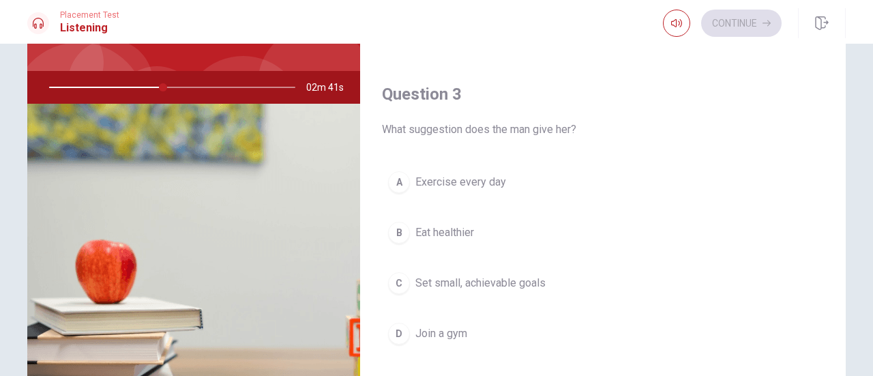
scroll to position [614, 0]
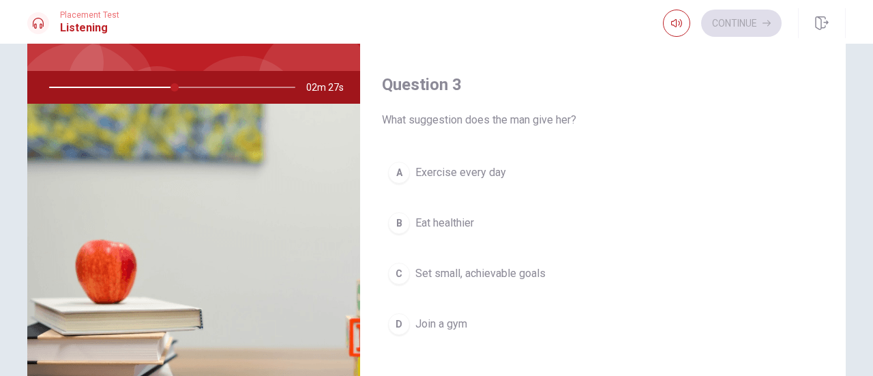
click at [551, 272] on button "C Set small, achievable goals" at bounding box center [603, 274] width 442 height 34
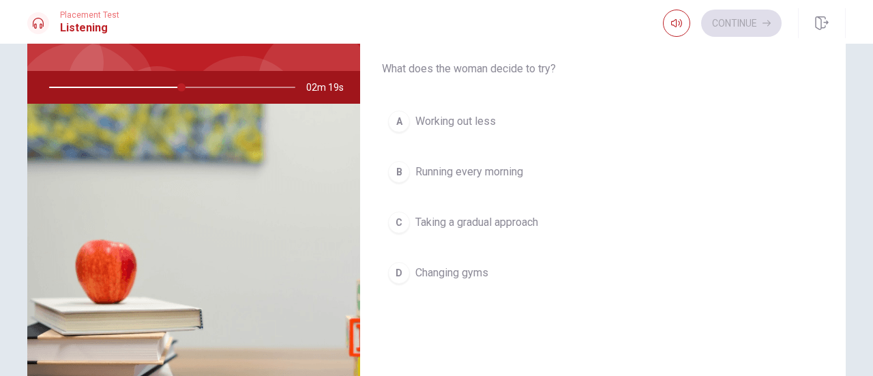
scroll to position [1023, 0]
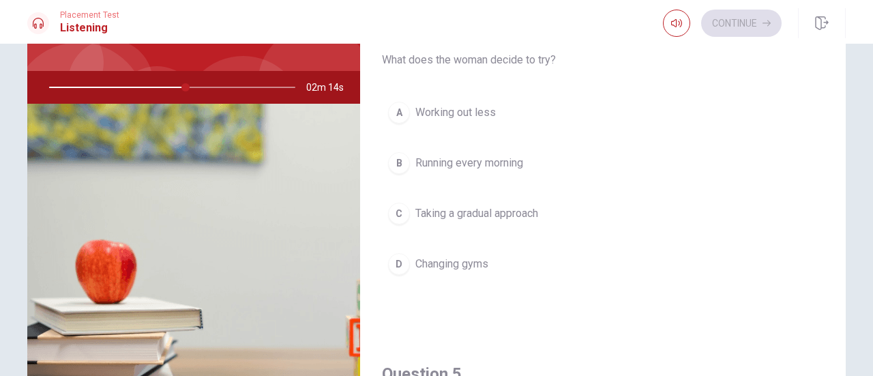
click at [534, 170] on button "B Running every morning" at bounding box center [603, 163] width 442 height 34
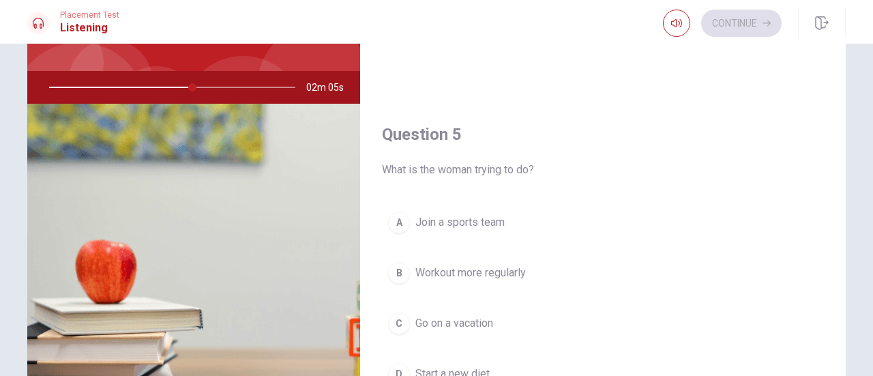
scroll to position [177, 0]
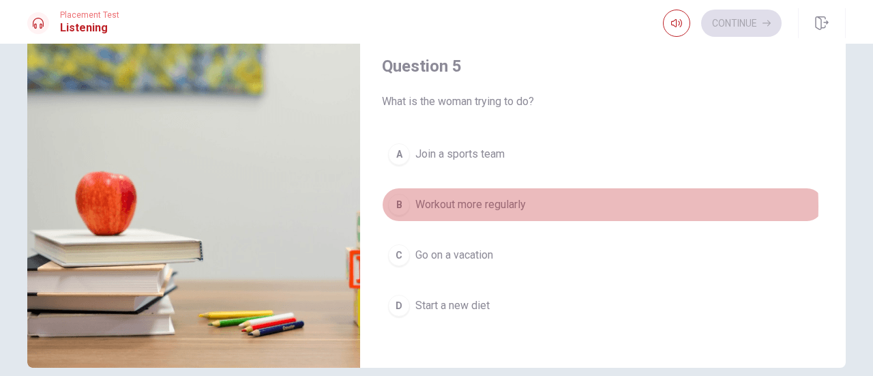
click at [534, 197] on button "B Workout more regularly" at bounding box center [603, 205] width 442 height 34
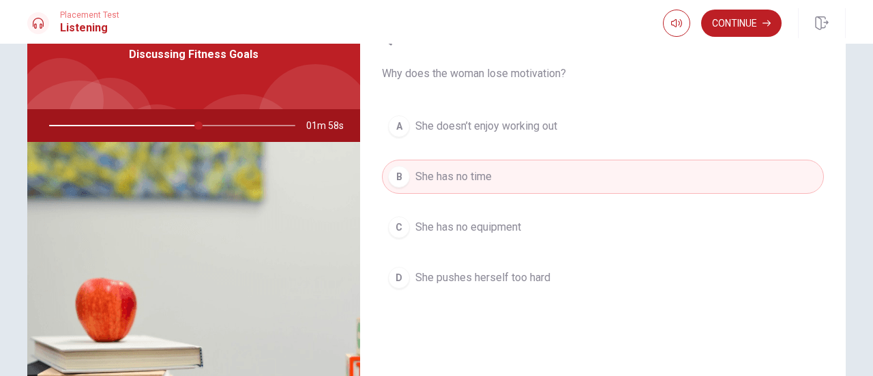
scroll to position [41, 0]
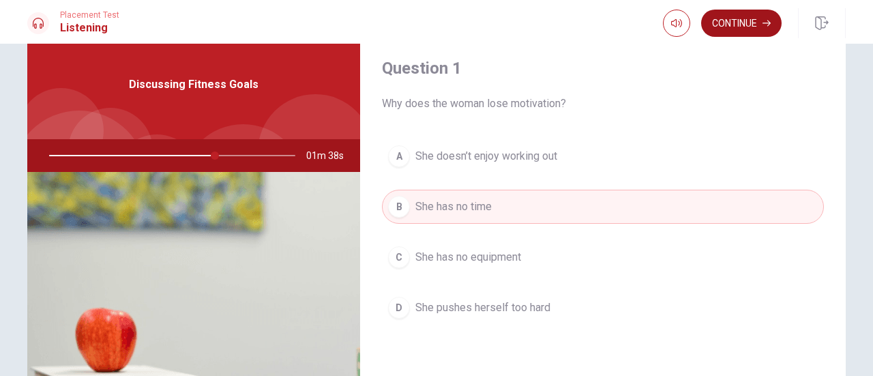
click at [719, 32] on button "Continue" at bounding box center [741, 23] width 81 height 27
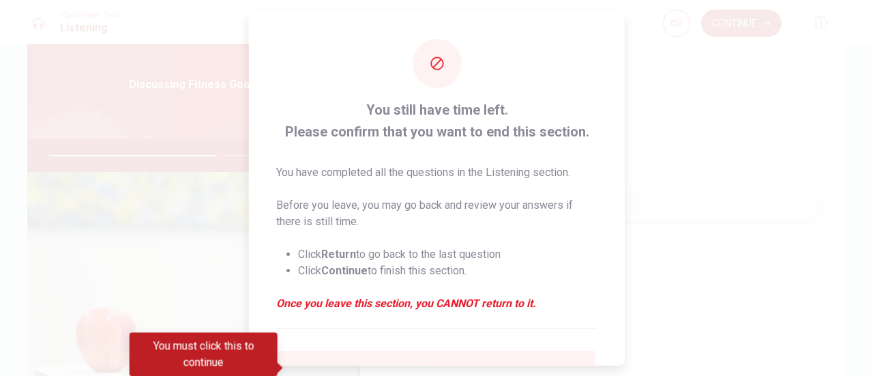
click at [669, 108] on div at bounding box center [436, 188] width 873 height 376
click at [203, 347] on div "You must click this to continue" at bounding box center [204, 354] width 148 height 44
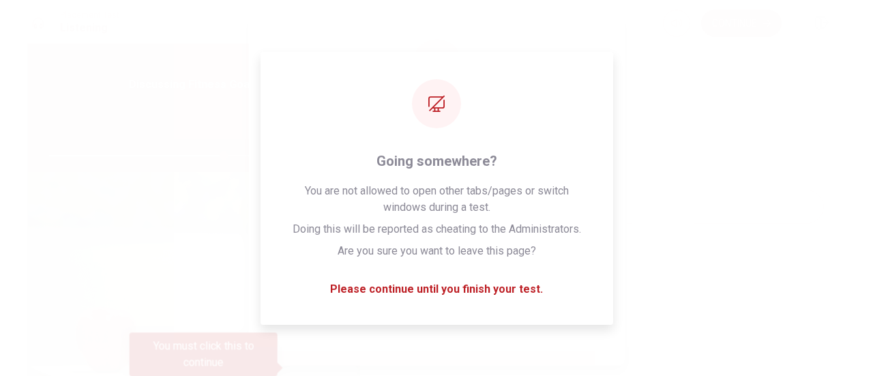
click at [209, 372] on div "You must click this to continue" at bounding box center [204, 354] width 148 height 44
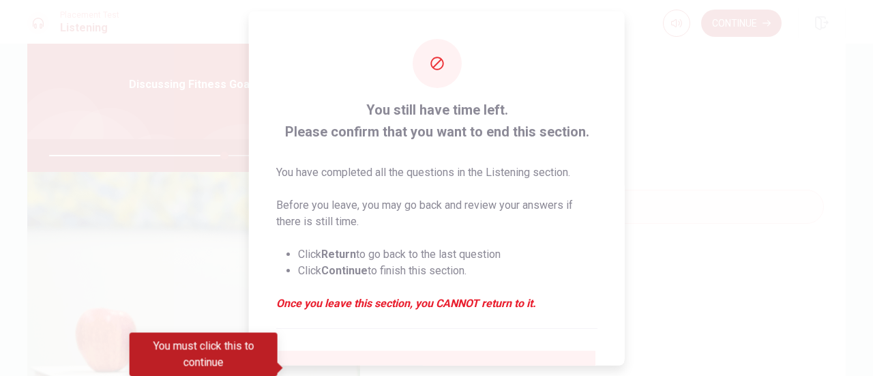
click at [213, 362] on div "You must click this to continue" at bounding box center [204, 354] width 148 height 44
click at [192, 252] on div at bounding box center [436, 188] width 873 height 376
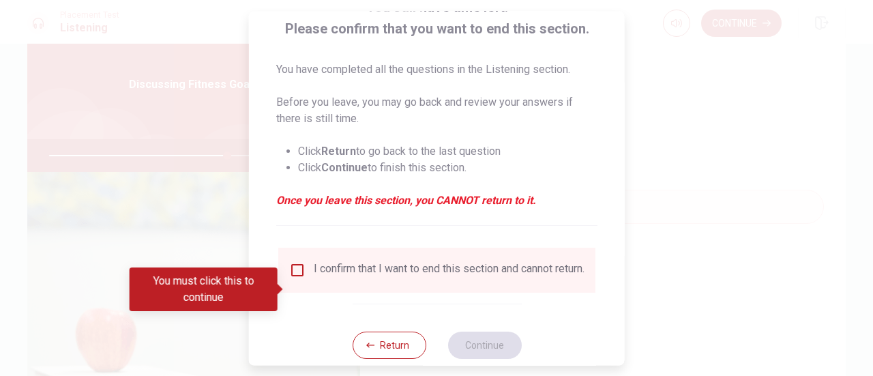
scroll to position [132, 0]
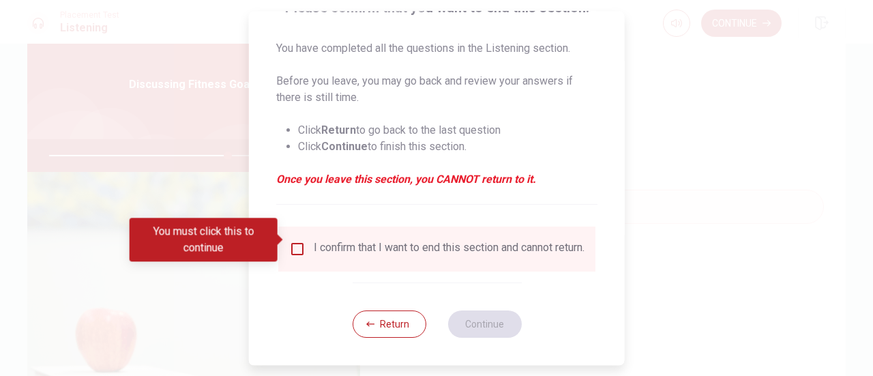
click at [293, 241] on input "You must click this to continue" at bounding box center [297, 249] width 16 height 16
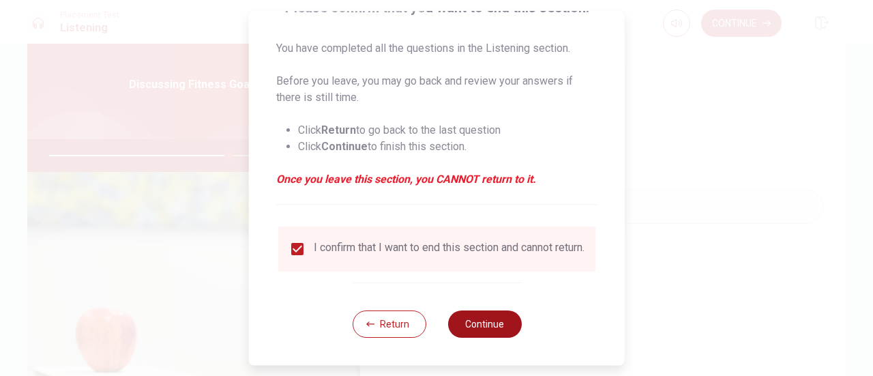
click at [484, 321] on button "Continue" at bounding box center [485, 323] width 74 height 27
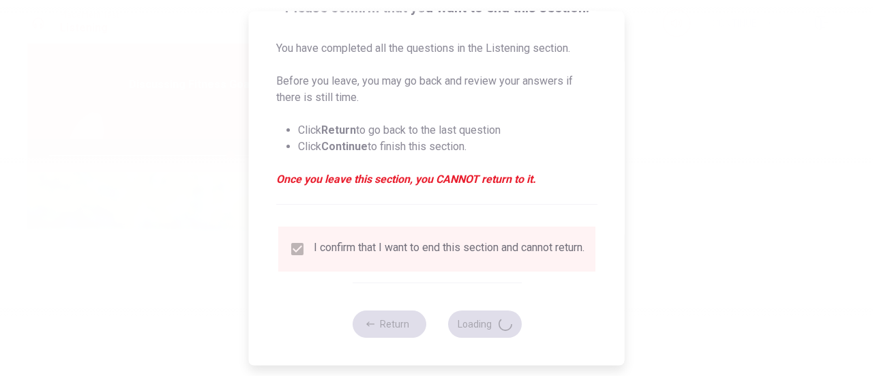
type input "74"
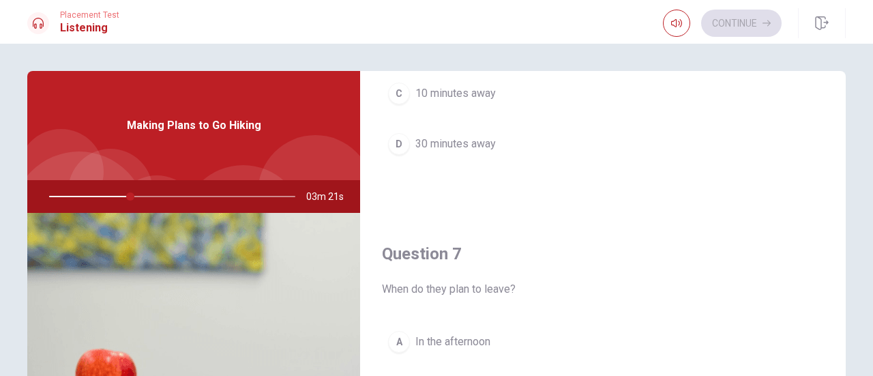
scroll to position [136, 0]
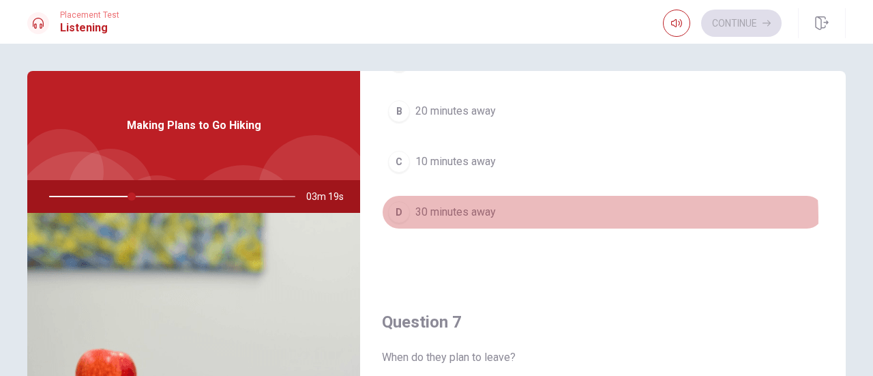
click at [531, 216] on button "D 30 minutes away" at bounding box center [603, 212] width 442 height 34
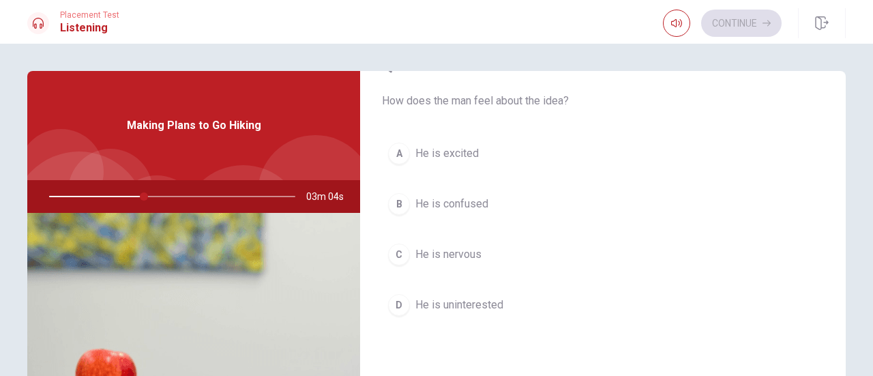
scroll to position [1263, 0]
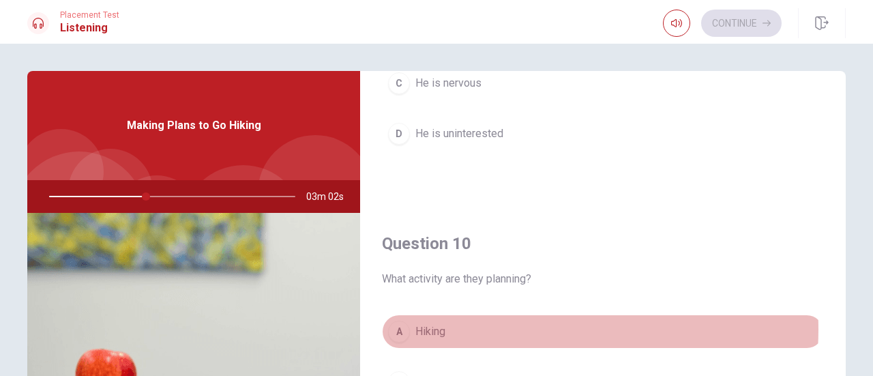
click at [512, 322] on button "A Hiking" at bounding box center [603, 332] width 442 height 34
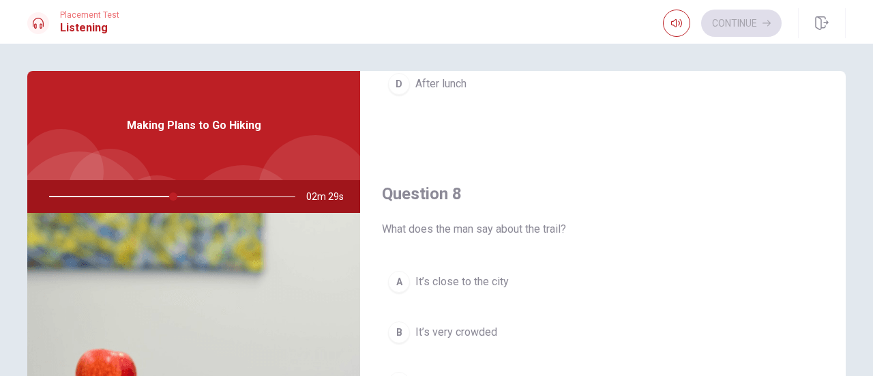
scroll to position [750, 0]
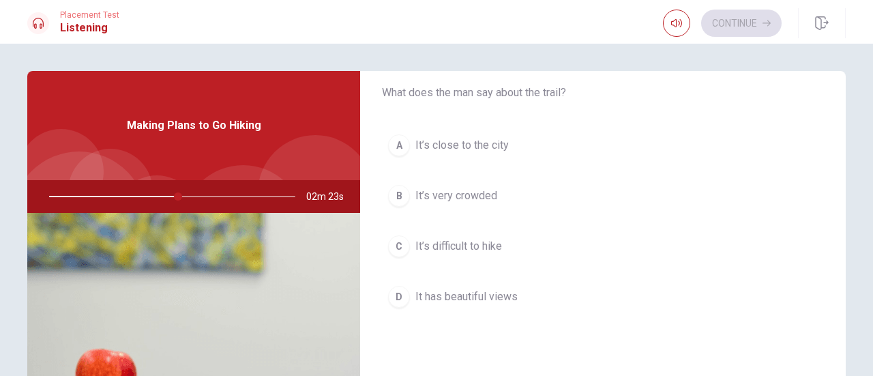
click at [528, 152] on button "A It’s close to the city" at bounding box center [603, 145] width 442 height 34
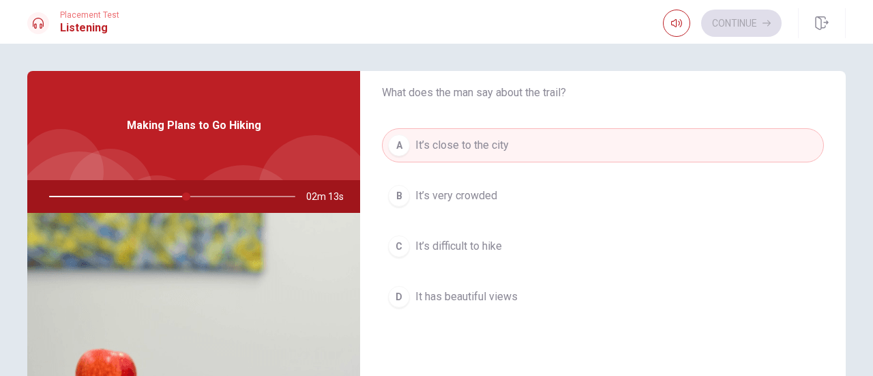
click at [531, 283] on button "D It has beautiful views" at bounding box center [603, 297] width 442 height 34
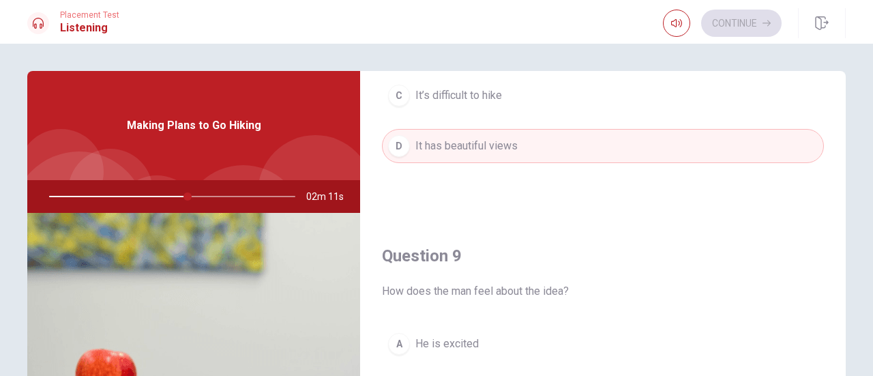
scroll to position [955, 0]
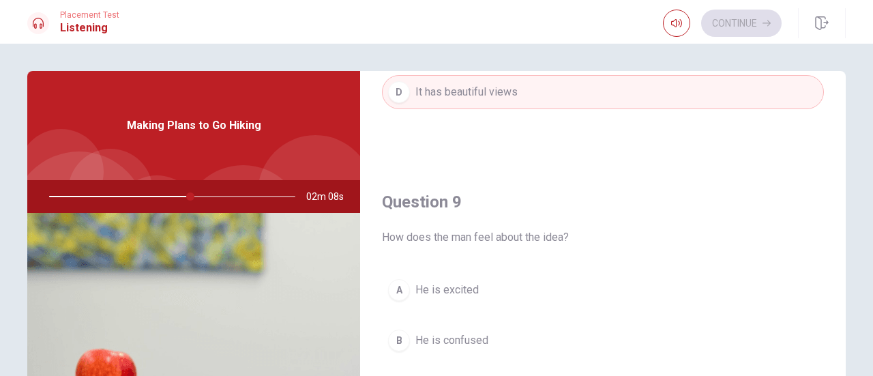
click at [531, 283] on button "A He is excited" at bounding box center [603, 290] width 442 height 34
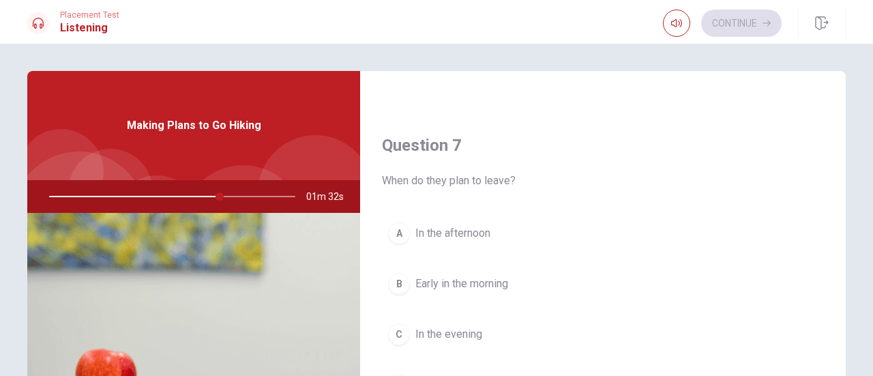
scroll to position [341, 0]
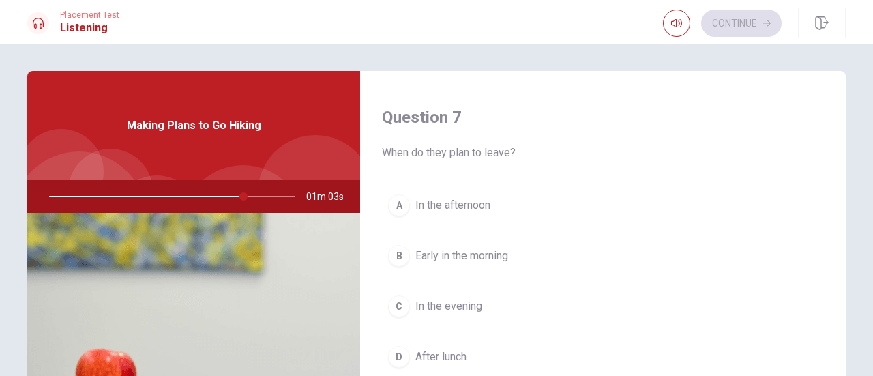
click at [533, 263] on button "B Early in the morning" at bounding box center [603, 256] width 442 height 34
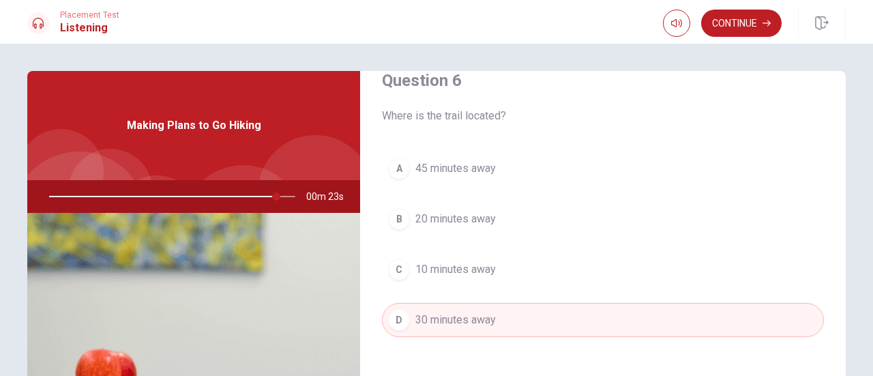
scroll to position [0, 0]
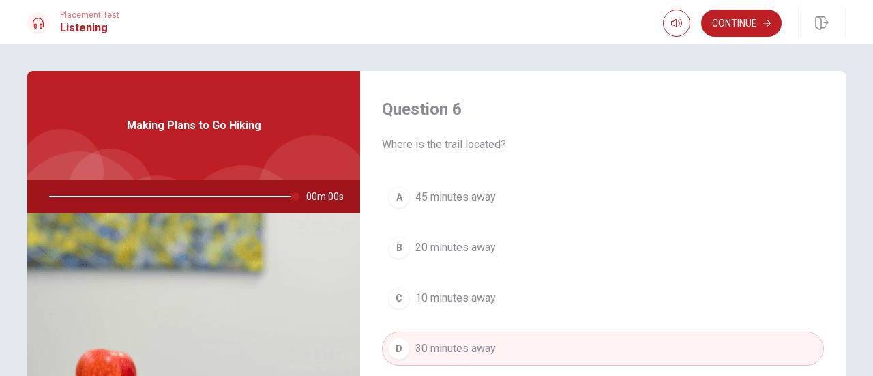
type input "0"
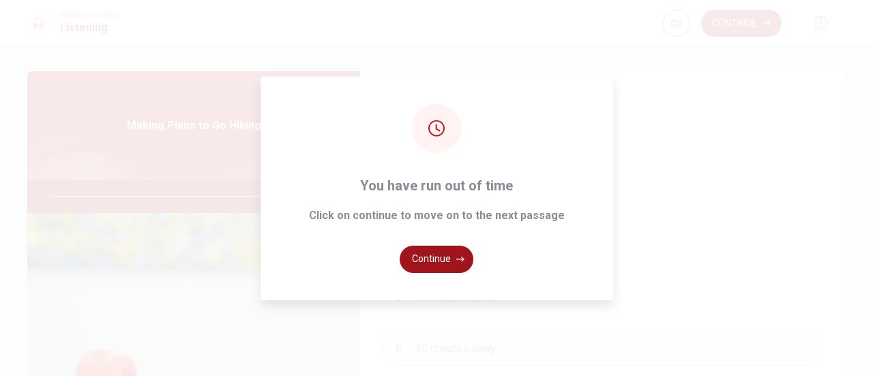
click at [448, 257] on button "Continue" at bounding box center [437, 259] width 74 height 27
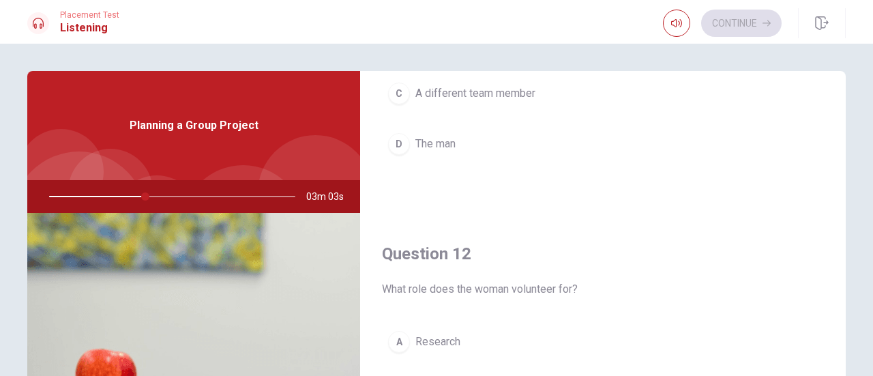
scroll to position [341, 0]
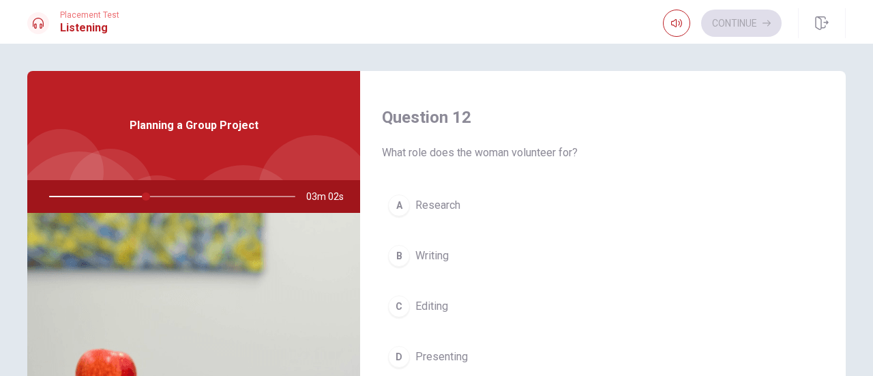
click at [491, 199] on button "A Research" at bounding box center [603, 205] width 442 height 34
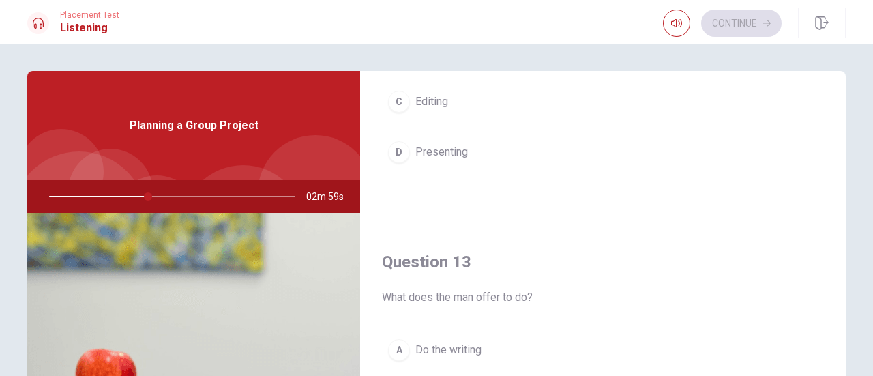
scroll to position [750, 0]
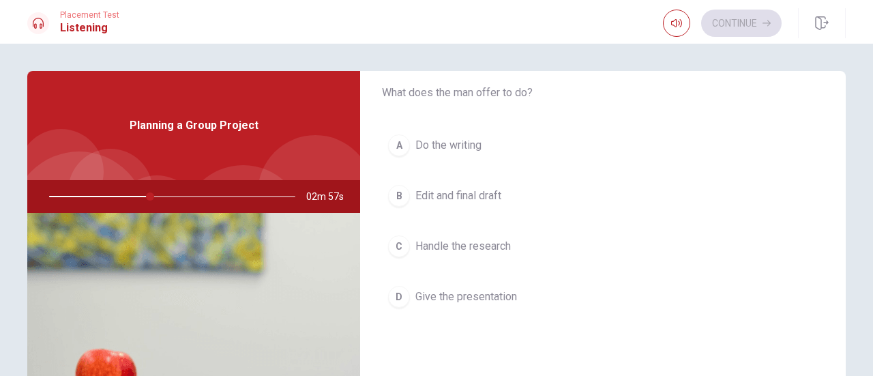
click at [499, 289] on span "Give the presentation" at bounding box center [466, 297] width 102 height 16
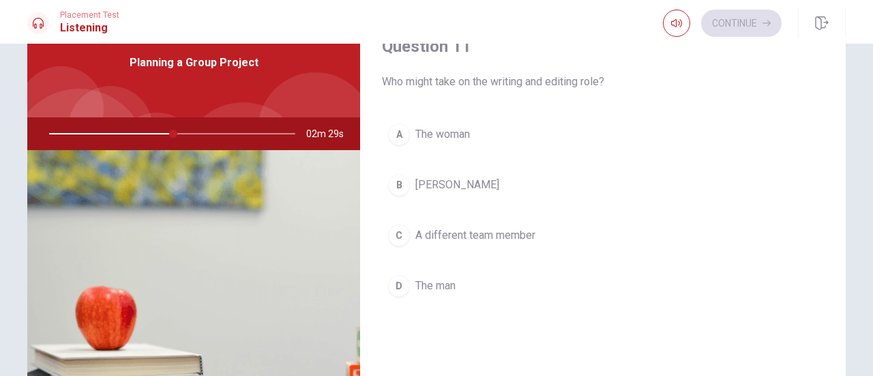
scroll to position [0, 0]
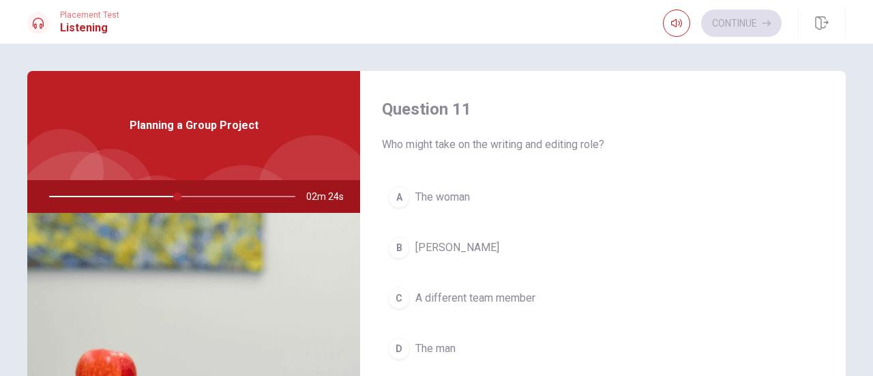
click at [495, 234] on button "B [PERSON_NAME]" at bounding box center [603, 248] width 442 height 34
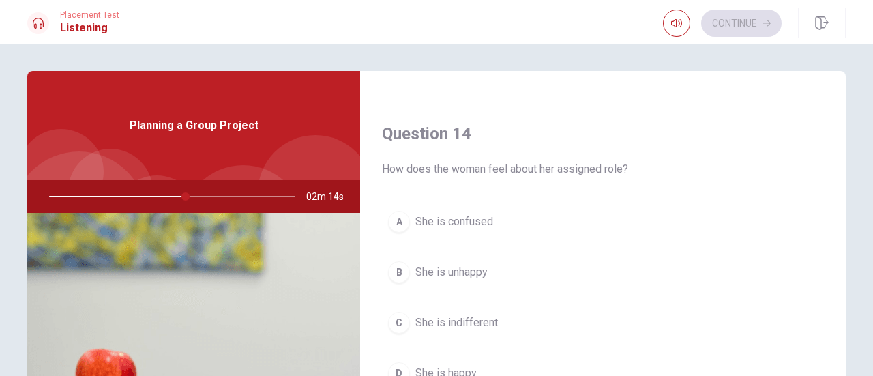
scroll to position [1092, 0]
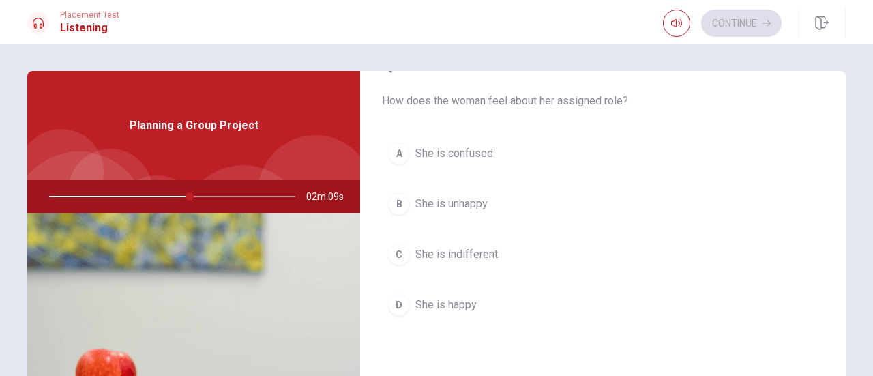
click at [505, 288] on button "D She is happy" at bounding box center [603, 305] width 442 height 34
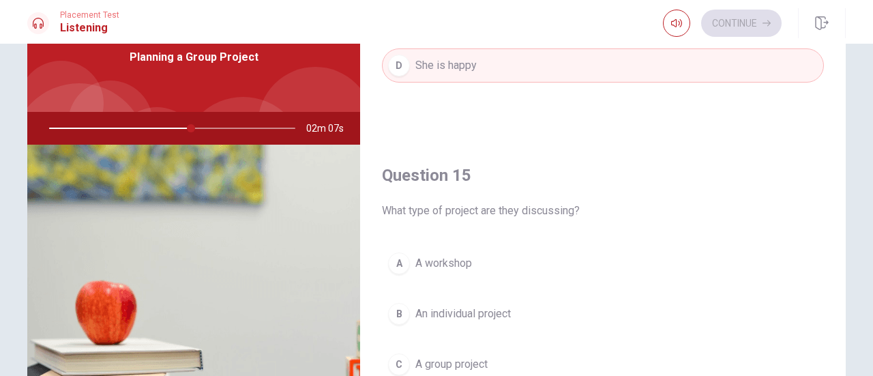
scroll to position [136, 0]
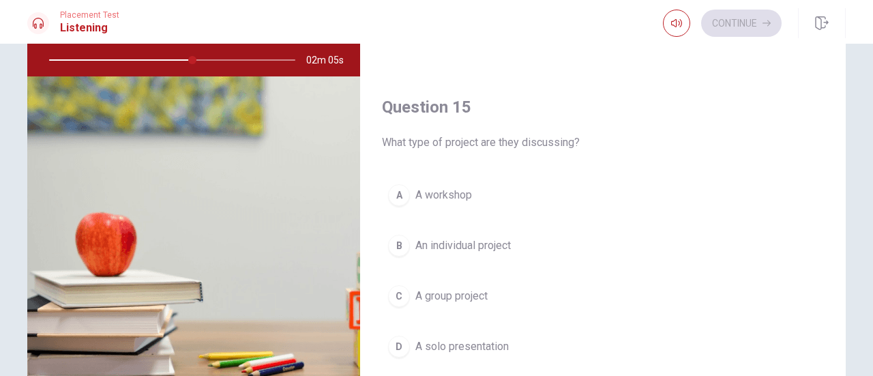
click at [505, 287] on button "C A group project" at bounding box center [603, 296] width 442 height 34
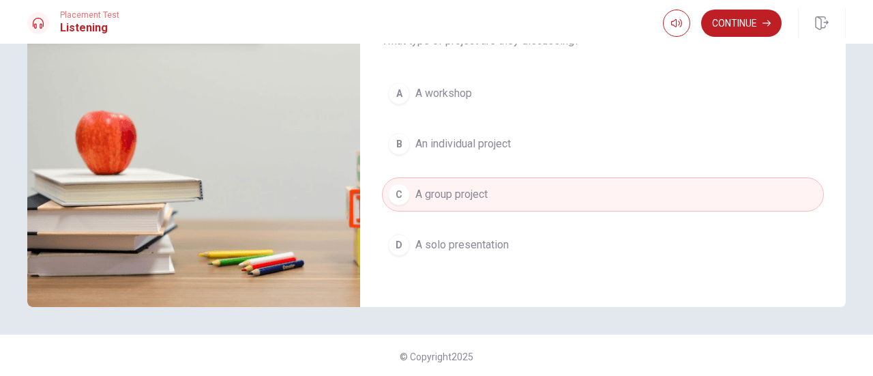
scroll to position [240, 0]
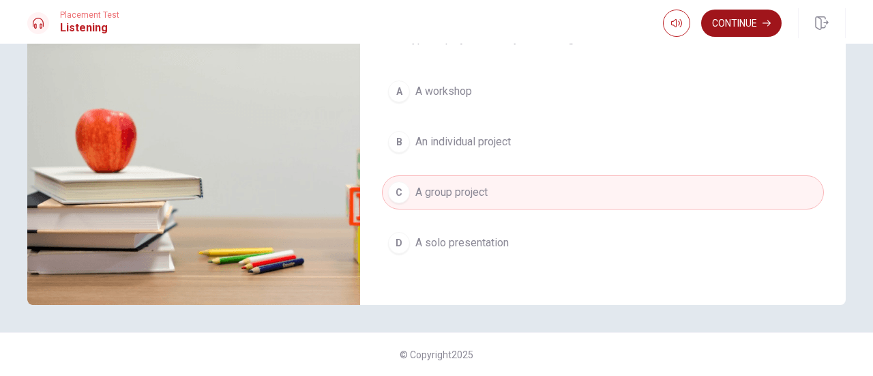
click at [716, 34] on button "Continue" at bounding box center [741, 23] width 81 height 27
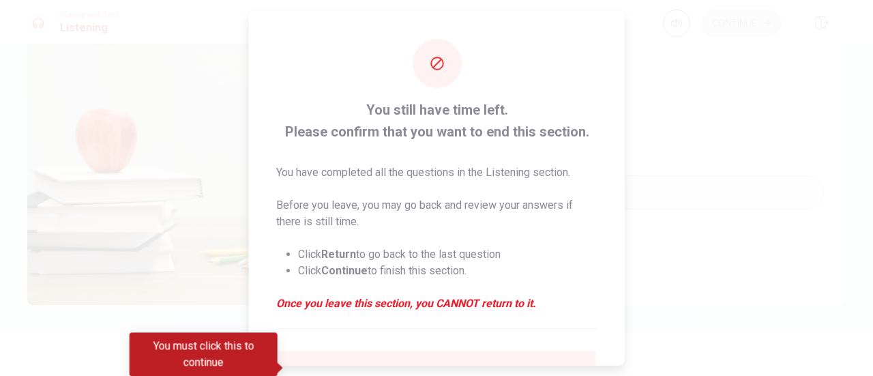
scroll to position [132, 0]
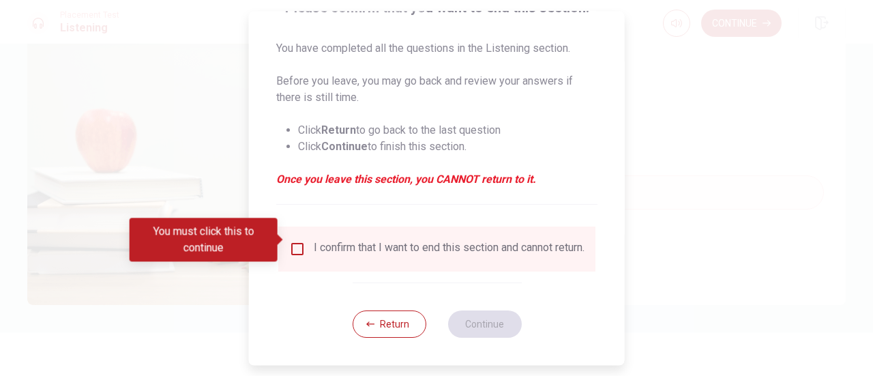
click at [416, 248] on div "I confirm that I want to end this section and cannot return." at bounding box center [449, 249] width 271 height 16
click at [297, 241] on input "You must click this to continue" at bounding box center [297, 249] width 16 height 16
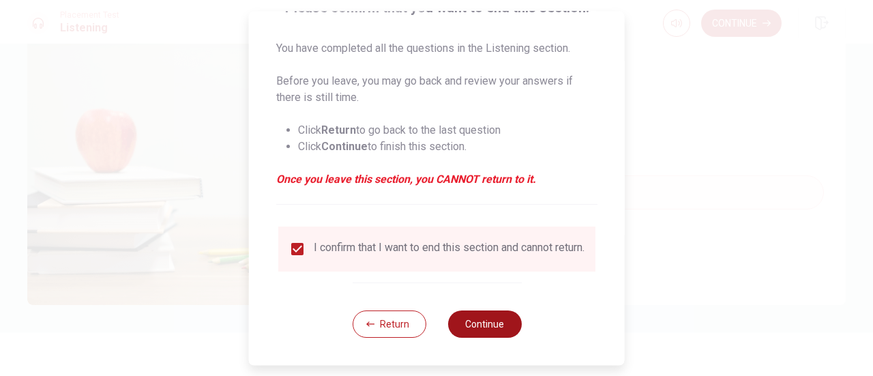
click at [491, 332] on button "Continue" at bounding box center [485, 323] width 74 height 27
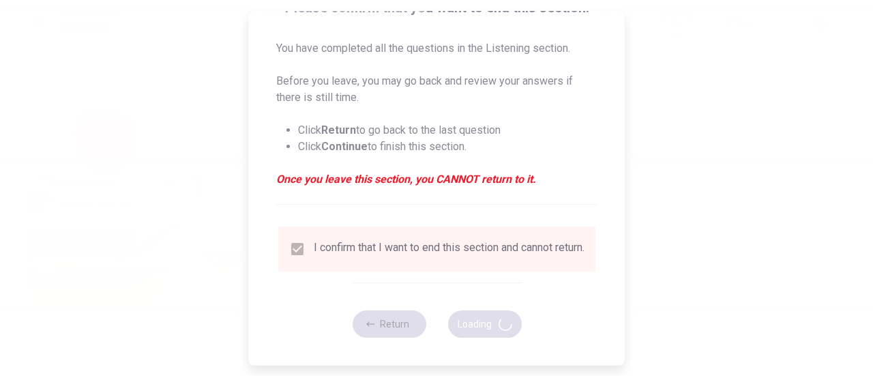
type input "61"
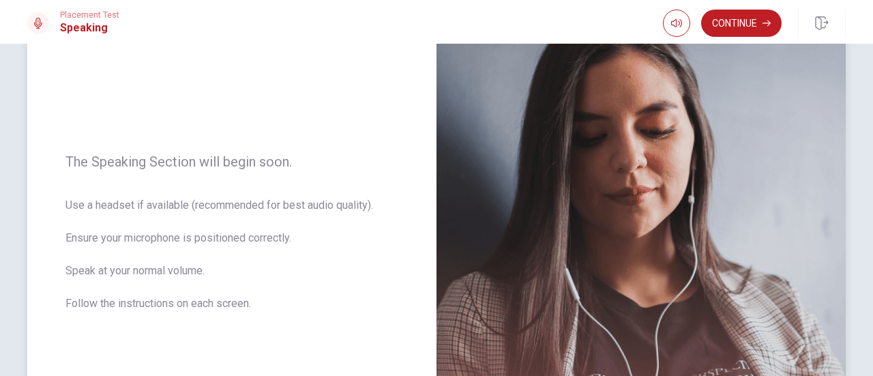
scroll to position [156, 0]
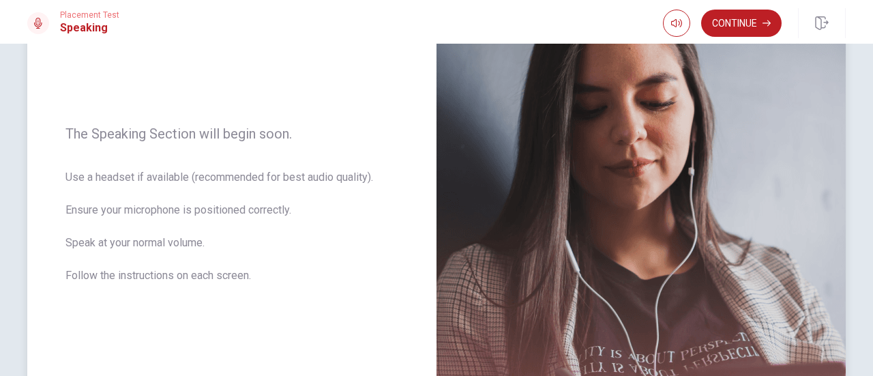
click at [759, 278] on img at bounding box center [641, 212] width 409 height 595
click at [366, 303] on div "The Speaking Section will begin soon. Use a headset if available (recommended f…" at bounding box center [231, 212] width 409 height 595
click at [33, 25] on icon at bounding box center [38, 23] width 11 height 11
click at [40, 27] on icon at bounding box center [38, 23] width 11 height 11
click at [741, 29] on button "Continue" at bounding box center [741, 23] width 81 height 27
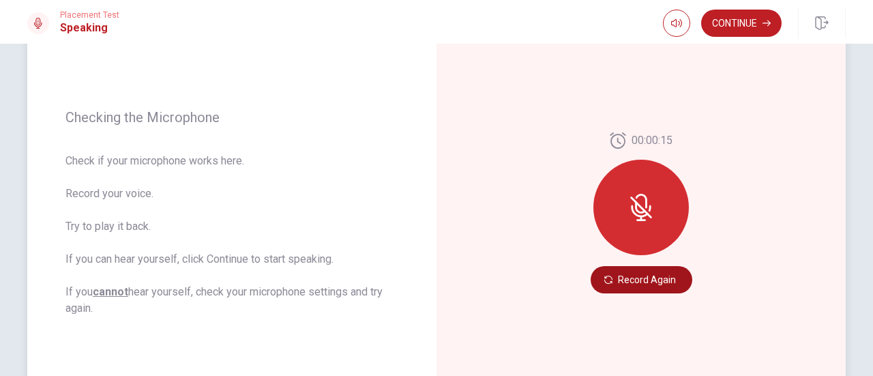
click at [662, 284] on button "Record Again" at bounding box center [642, 279] width 102 height 27
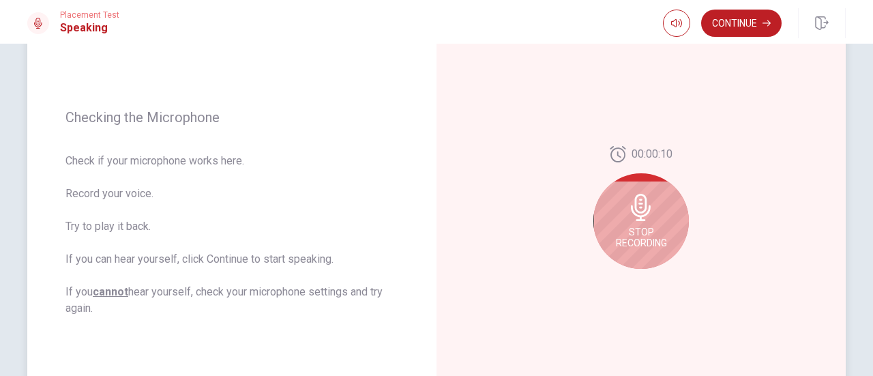
click at [656, 240] on span "Stop Recording" at bounding box center [641, 238] width 51 height 22
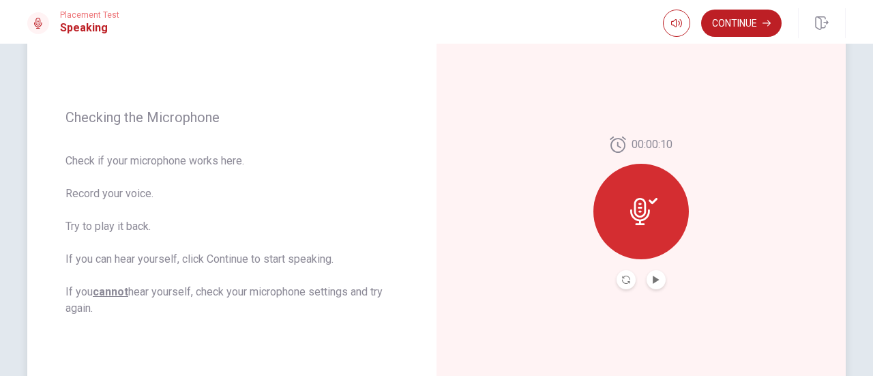
click at [657, 275] on button "Play Audio" at bounding box center [656, 279] width 19 height 19
click at [653, 282] on icon "Play Audio" at bounding box center [656, 280] width 6 height 8
click at [652, 284] on button "Play Audio" at bounding box center [656, 279] width 19 height 19
click at [554, 81] on div "00:00:10" at bounding box center [641, 212] width 409 height 595
click at [123, 222] on span "Check if your microphone works here. Record your voice. Try to play it back. If…" at bounding box center [231, 235] width 333 height 164
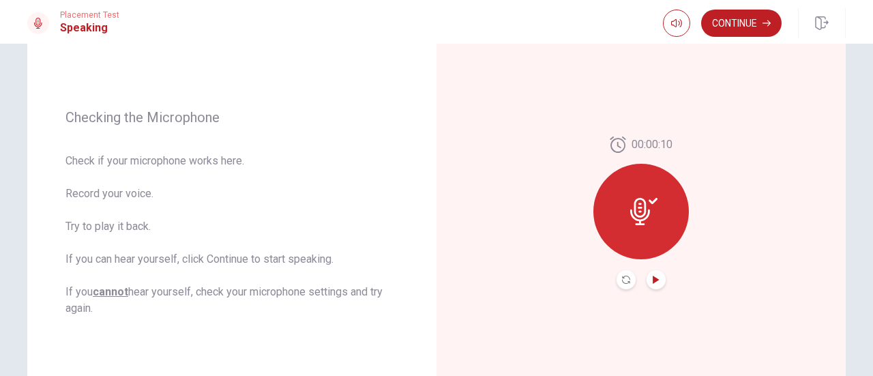
click at [639, 211] on icon at bounding box center [640, 211] width 20 height 27
click at [622, 278] on icon "Record Again" at bounding box center [626, 280] width 8 height 8
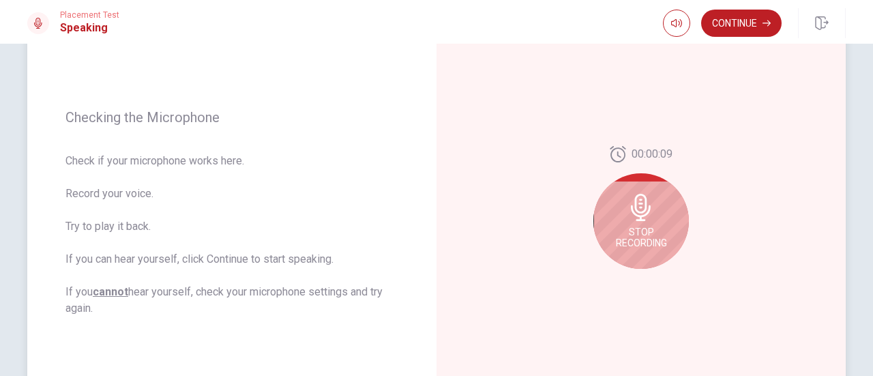
click at [647, 224] on div "Stop Recording" at bounding box center [642, 221] width 96 height 96
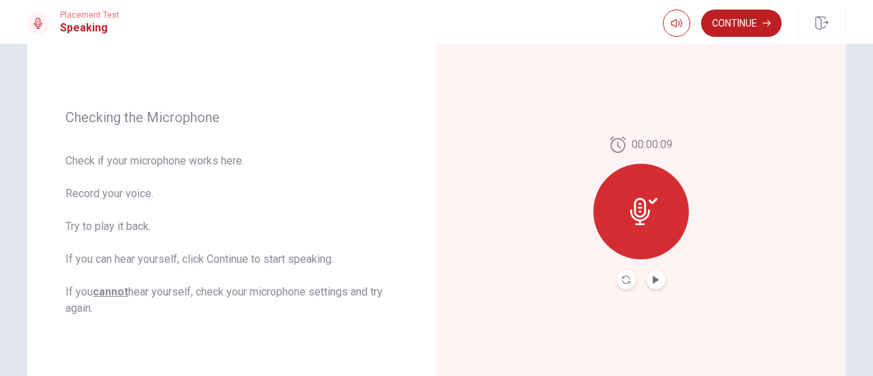
click at [647, 277] on button "Play Audio" at bounding box center [656, 279] width 19 height 19
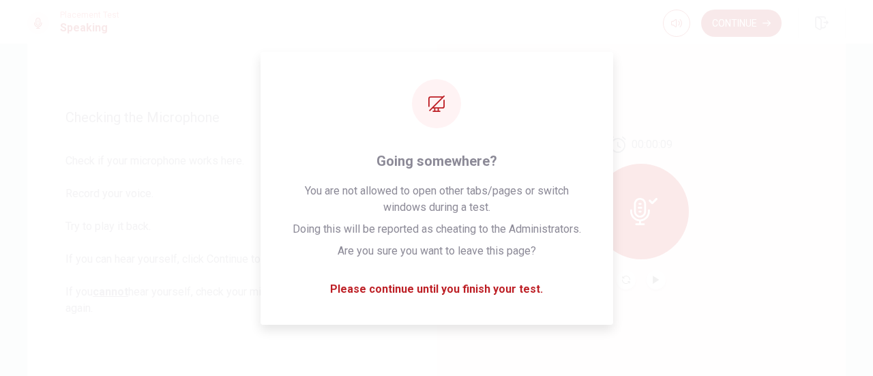
click at [156, 192] on span "Check if your microphone works here. Record your voice. Try to play it back. If…" at bounding box center [231, 235] width 333 height 164
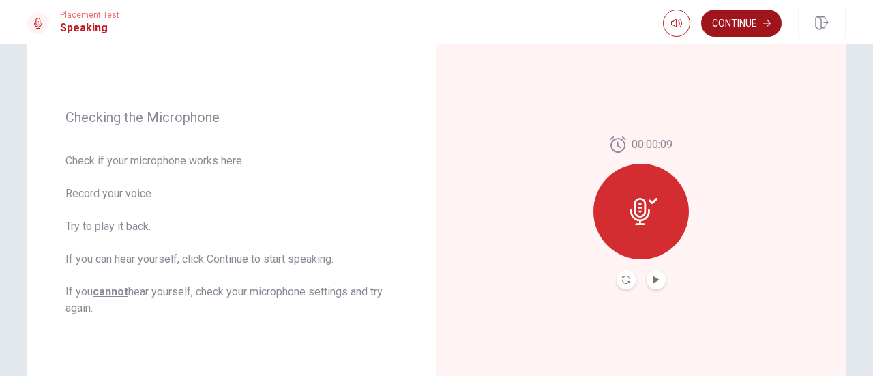
click at [775, 12] on button "Continue" at bounding box center [741, 23] width 81 height 27
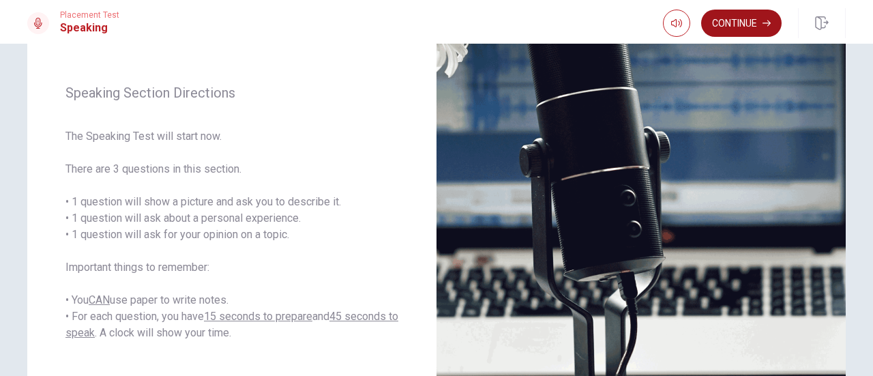
click at [742, 23] on button "Continue" at bounding box center [741, 23] width 81 height 27
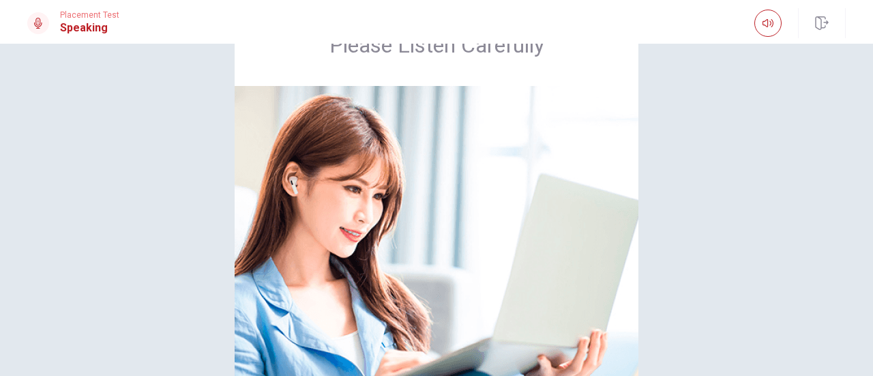
scroll to position [154, 0]
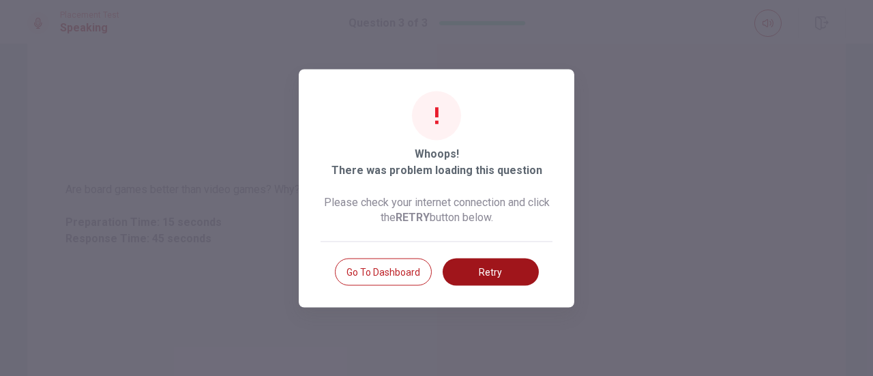
click at [489, 271] on button "Retry" at bounding box center [491, 271] width 96 height 27
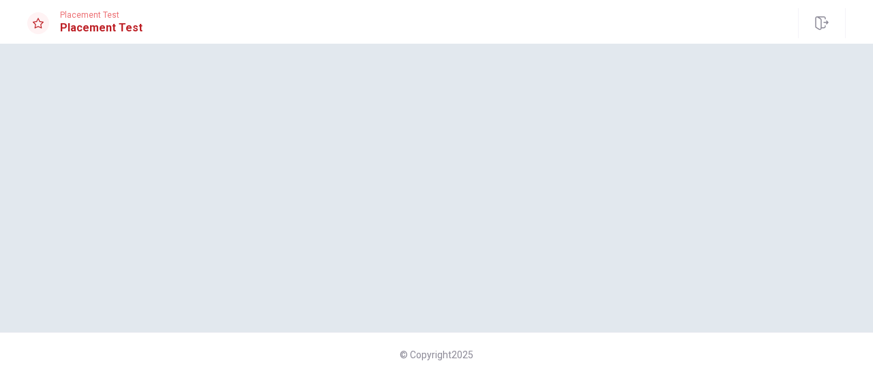
scroll to position [0, 0]
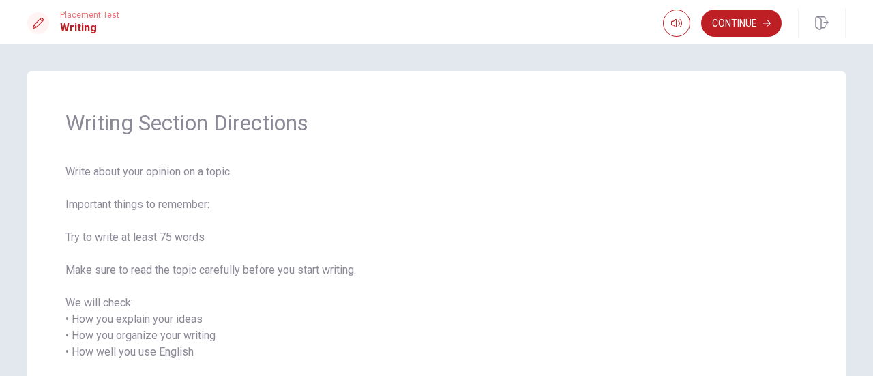
click at [490, 271] on span "Write about your opinion on a topic. Important things to remember: Try to write…" at bounding box center [436, 303] width 742 height 278
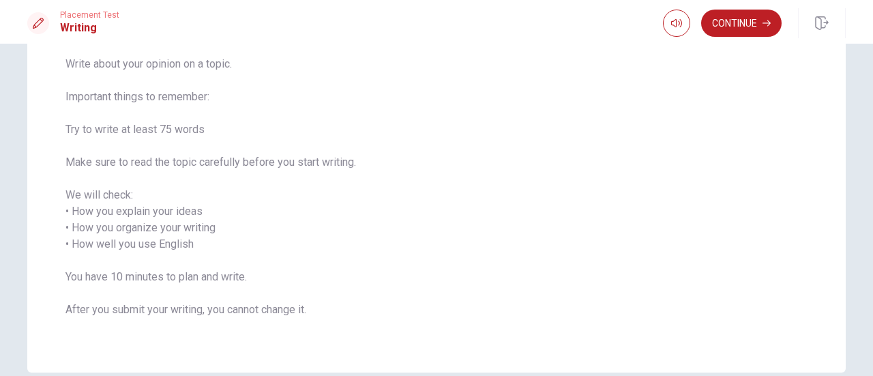
scroll to position [175, 0]
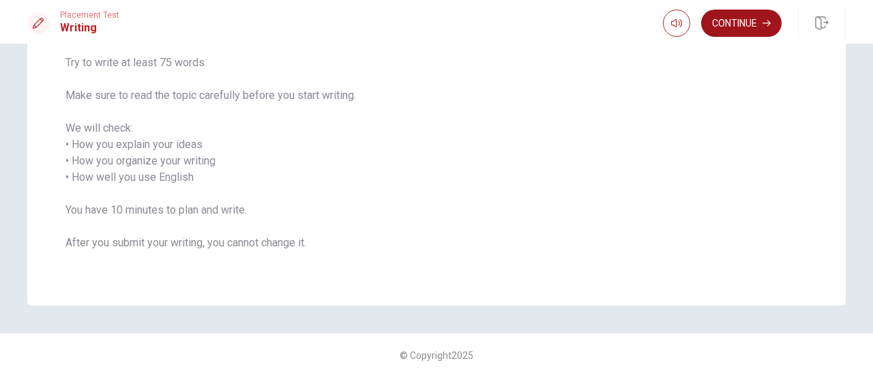
click at [746, 27] on button "Continue" at bounding box center [741, 23] width 81 height 27
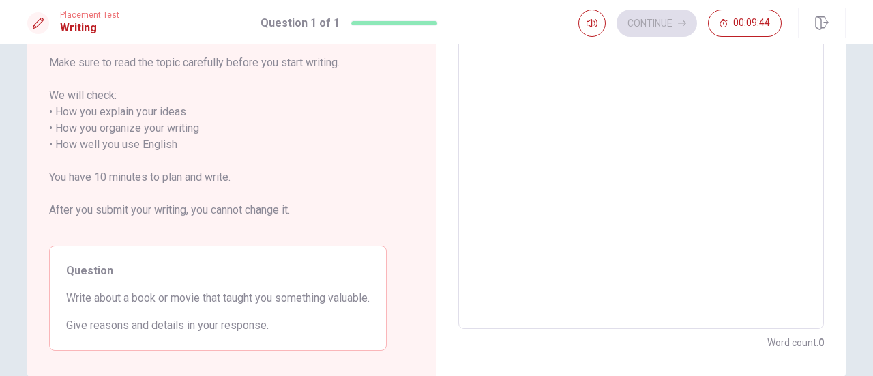
click at [672, 117] on textarea at bounding box center [641, 137] width 347 height 362
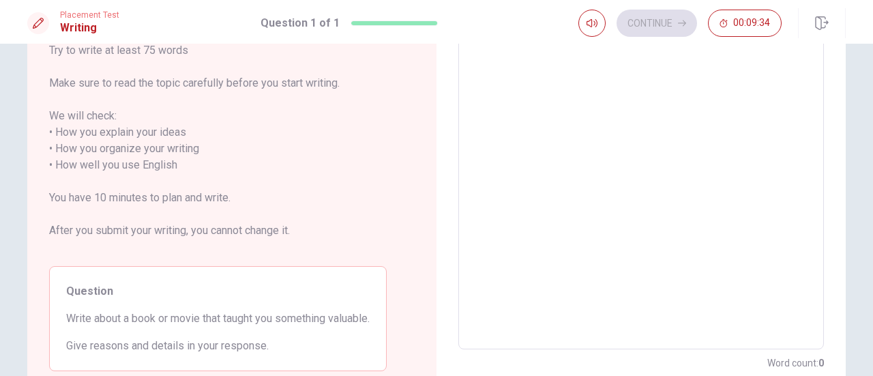
scroll to position [136, 0]
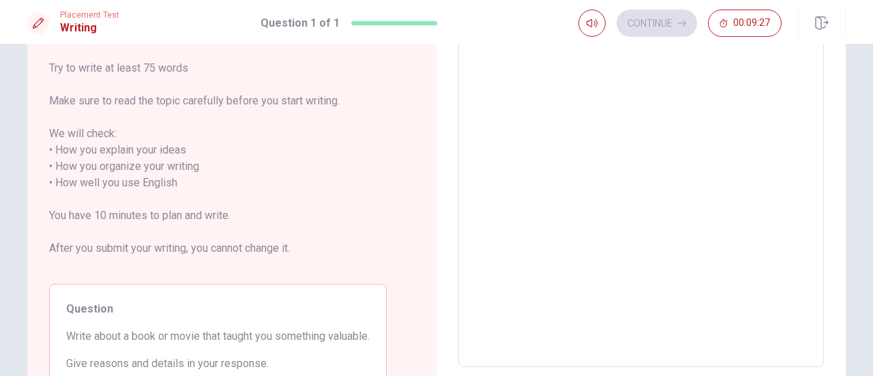
click at [604, 111] on textarea at bounding box center [641, 175] width 347 height 362
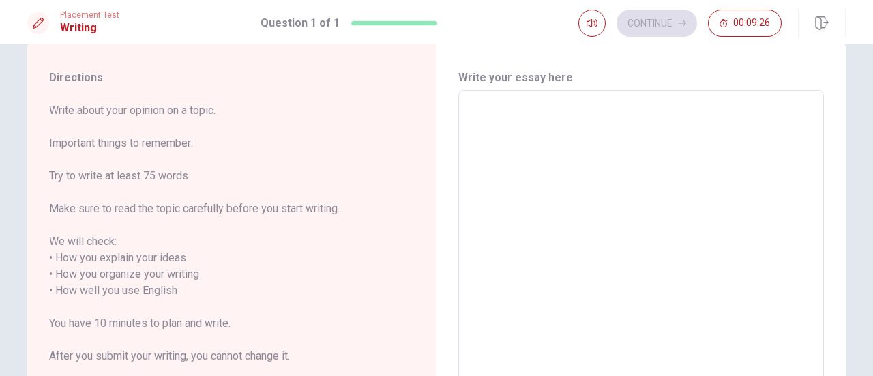
scroll to position [0, 0]
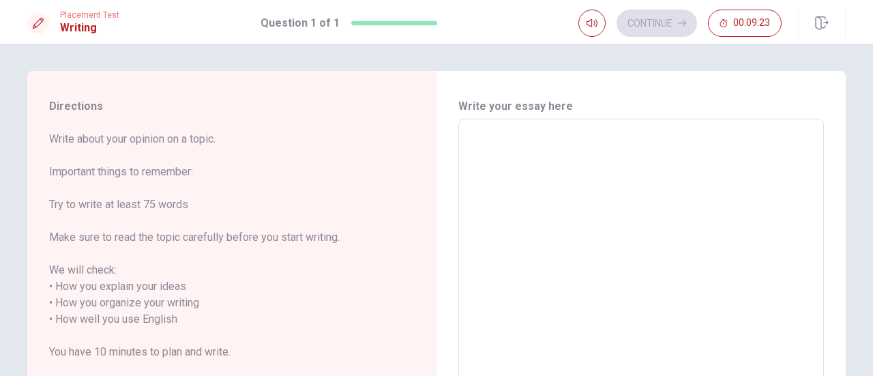
type textarea "i"
type textarea "x"
type textarea "i"
type textarea "x"
type textarea "i l"
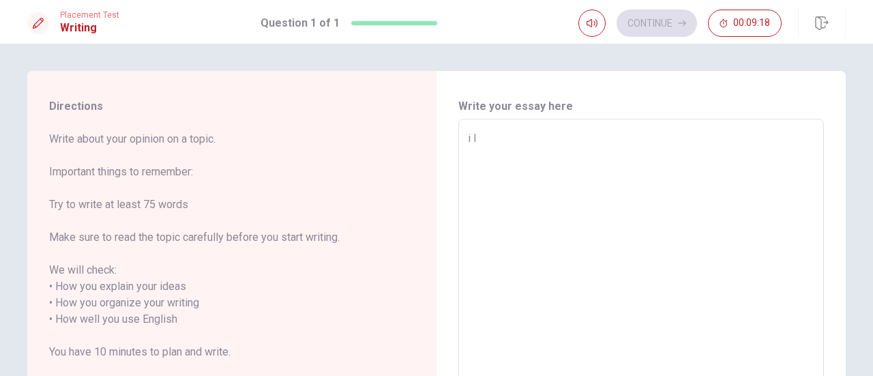
type textarea "x"
type textarea "i li"
type textarea "x"
type textarea "i l"
type textarea "x"
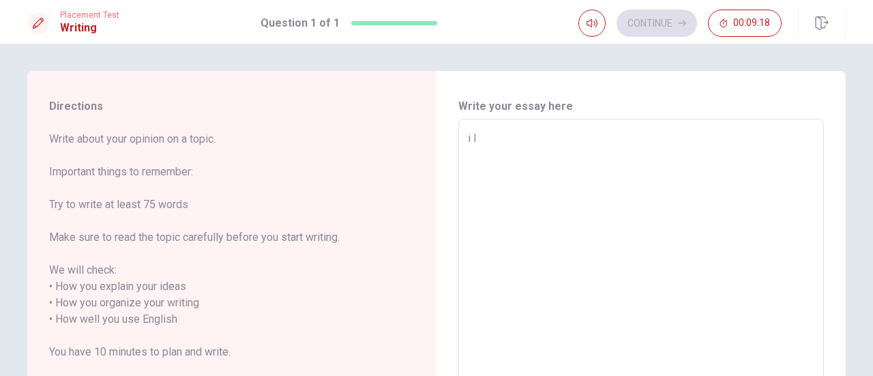
type textarea "i"
type textarea "x"
type textarea "i"
type textarea "x"
type textarea "I"
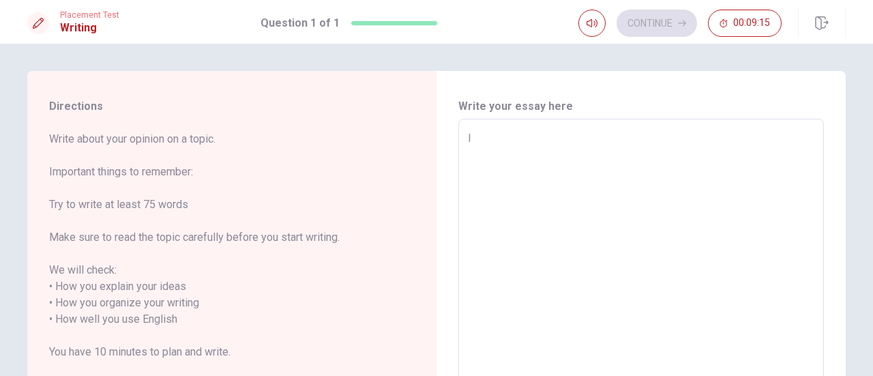
type textarea "x"
type textarea "I"
type textarea "x"
type textarea "I"
type textarea "x"
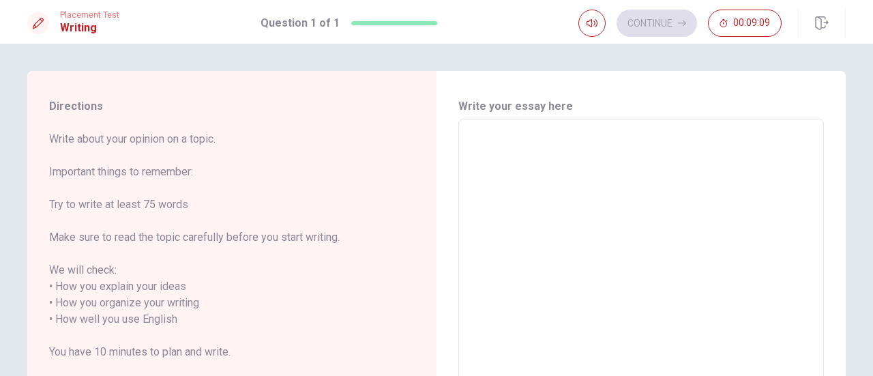
type textarea "M"
type textarea "x"
type textarea "My"
type textarea "x"
type textarea "My"
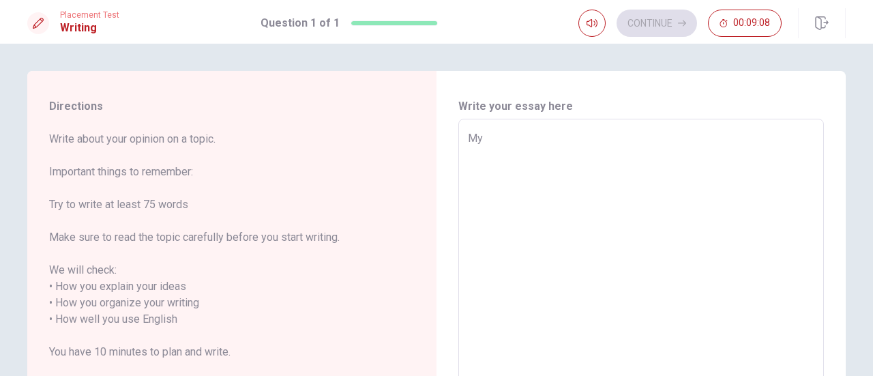
type textarea "x"
type textarea "My f"
type textarea "x"
type textarea "My fa"
type textarea "x"
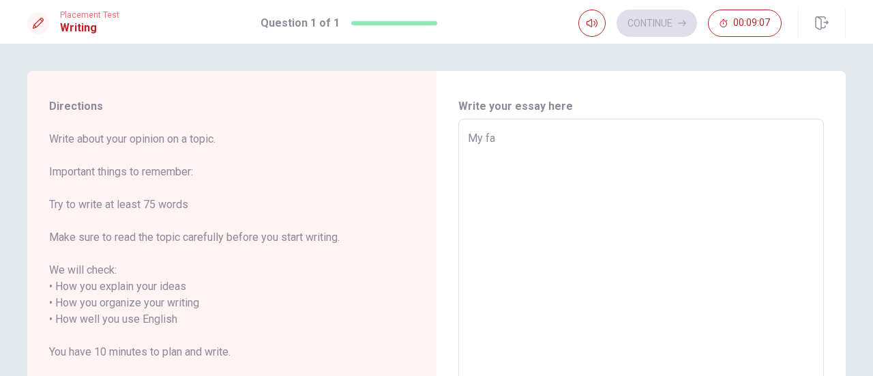
type textarea "My fav"
type textarea "x"
type textarea "My favo"
type textarea "x"
type textarea "My favor"
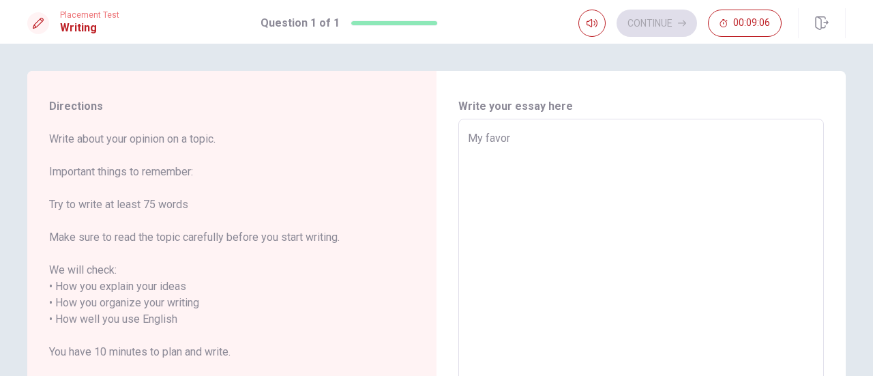
type textarea "x"
type textarea "My favori"
type textarea "x"
type textarea "My favorit"
type textarea "x"
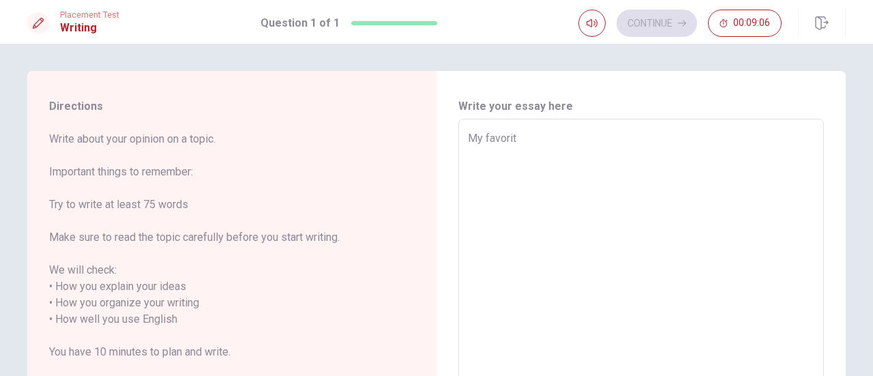
type textarea "My favorite"
type textarea "x"
type textarea "My favorite"
type textarea "x"
type textarea "My favorite b"
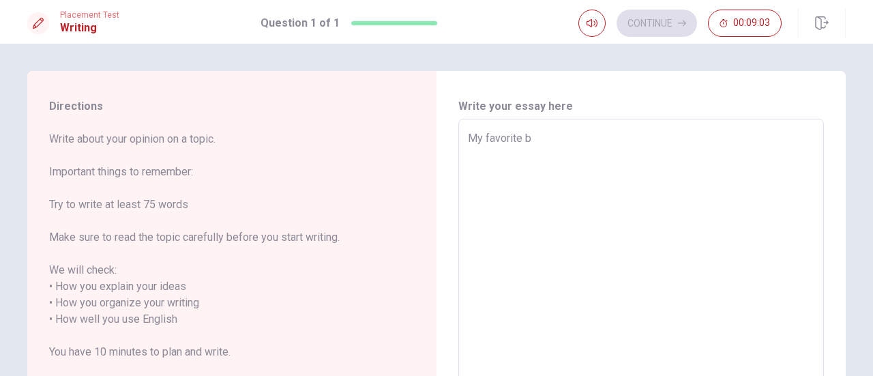
type textarea "x"
type textarea "My favorite bo"
type textarea "x"
type textarea "My favorite boo"
type textarea "x"
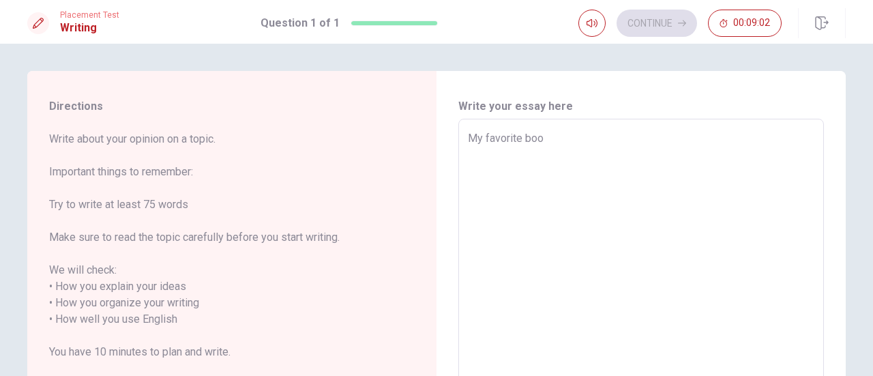
type textarea "My favorite book"
type textarea "x"
type textarea "My favorite book"
type textarea "x"
type textarea "My favorite book i"
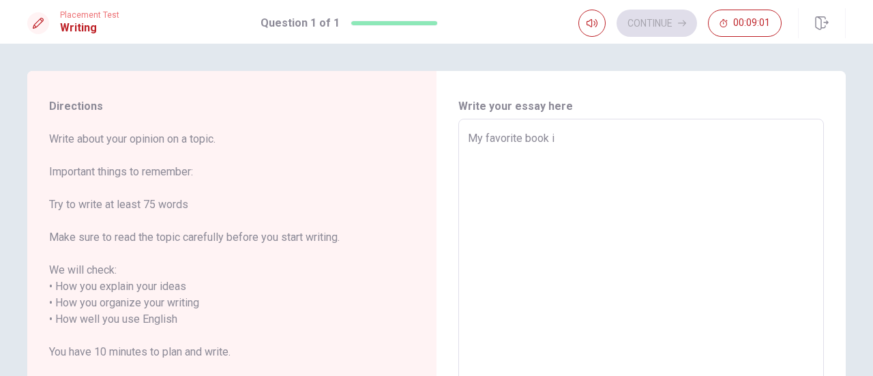
type textarea "x"
type textarea "My favorite book is"
type textarea "x"
type textarea "My favorite book is"
type textarea "x"
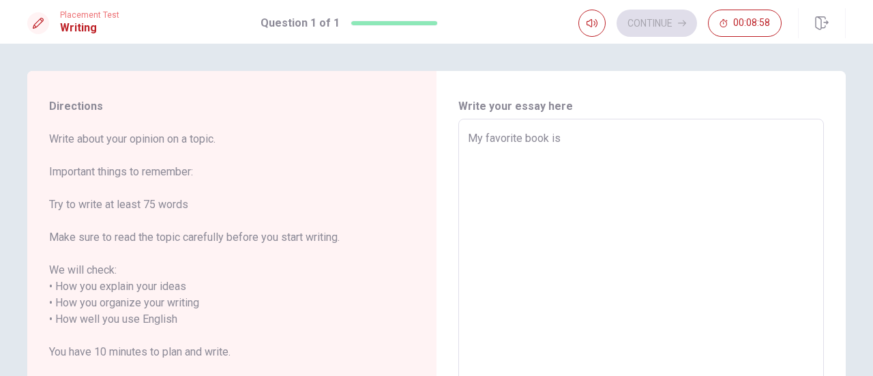
type textarea "My favorite book is ""
type textarea "x"
type textarea "My favorite book is "A"
type textarea "x"
type textarea "My favorite book is "A中"
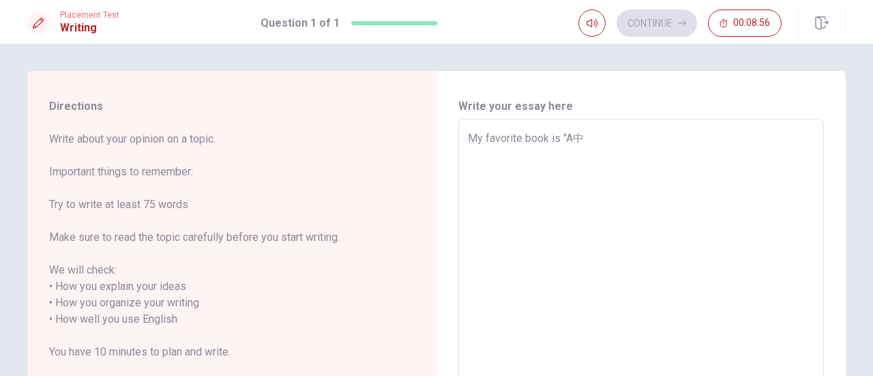
type textarea "x"
type textarea "My favorite book is "A中[PERSON_NAME]"
type textarea "x"
type textarea "My favorite book is "A中"
type textarea "x"
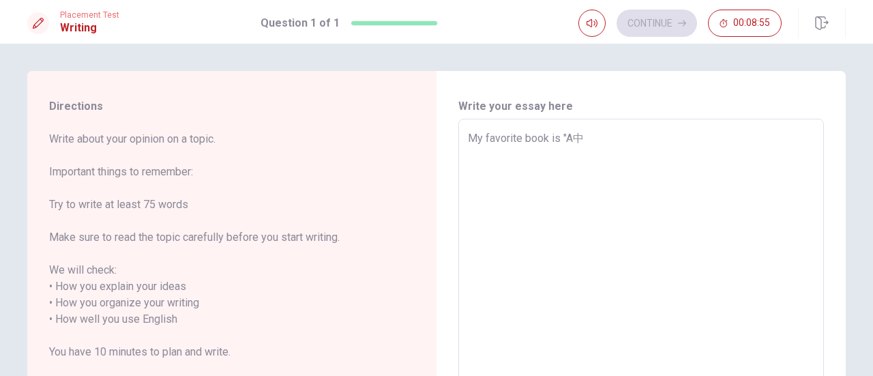
type textarea "My favorite book is "A"
type textarea "x"
type textarea "My favorite book is "A中"
type textarea "x"
type textarea "My favorite book is "A"
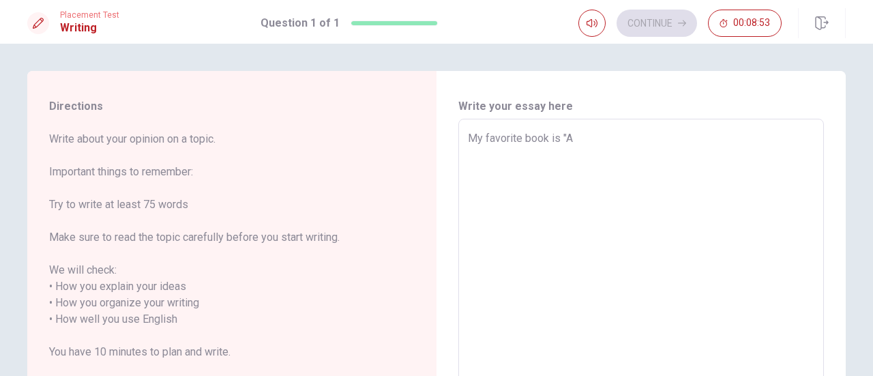
type textarea "x"
type textarea "My favorite book is "A"
type textarea "x"
type textarea "My favorite book is "A 中"
type textarea "x"
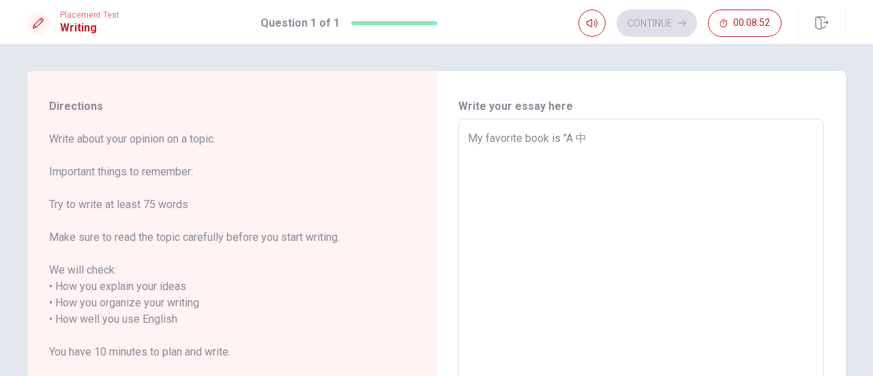
type textarea "My favorite book is "A 中[PERSON_NAME]"
type textarea "x"
type textarea "My favorite book is "A 中戈金"
type textarea "x"
type textarea "My favorite book is "A 中[PERSON_NAME]"
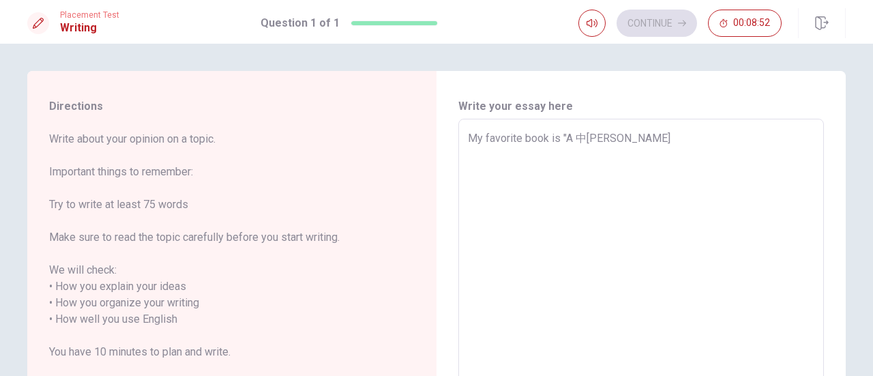
type textarea "x"
type textarea "My favorite book is "A 中"
type textarea "x"
type textarea "My favorite book is "A"
type textarea "x"
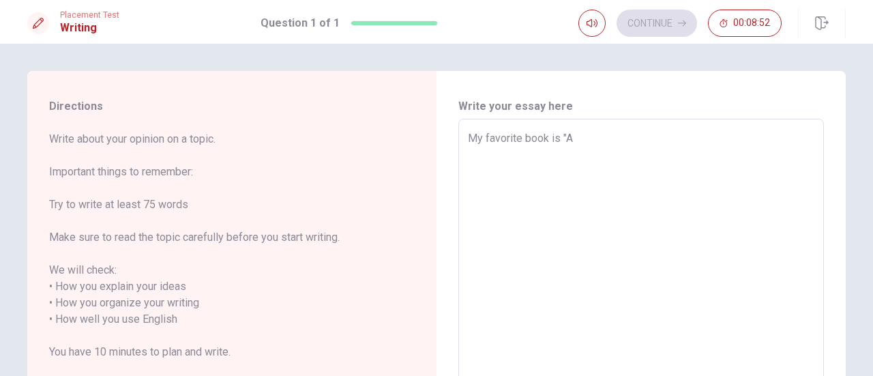
type textarea "My favorite book is "A"
type textarea "x"
type textarea "My favorite book is "A"
type textarea "x"
type textarea "My favorite book is "A"
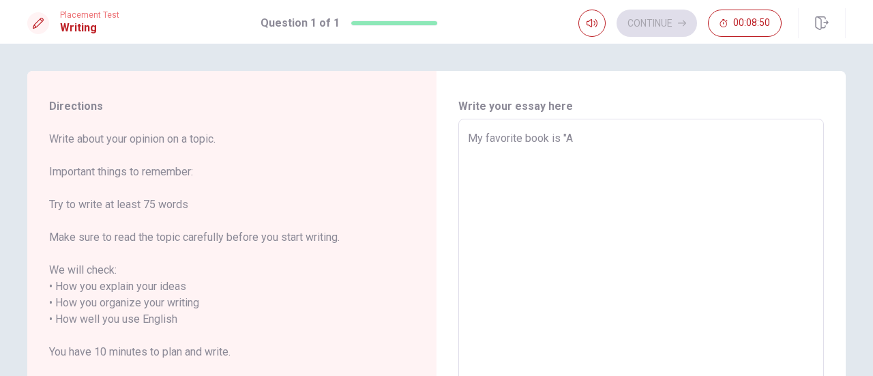
type textarea "x"
type textarea "My favorite book is "Al"
type textarea "x"
type textarea "My favorite book is "[PERSON_NAME]"
type textarea "x"
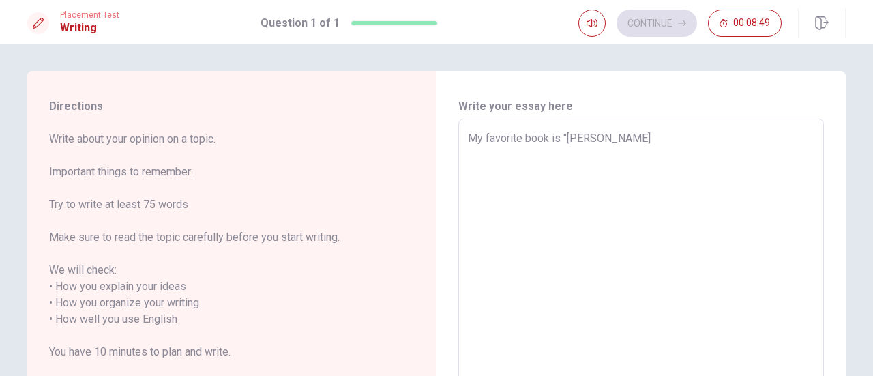
type textarea "My favorite book is "[PERSON_NAME]"
type textarea "x"
type textarea "My favorite book is "[PERSON_NAME]"
type textarea "x"
type textarea "My favorite book is "[PERSON_NAME]"
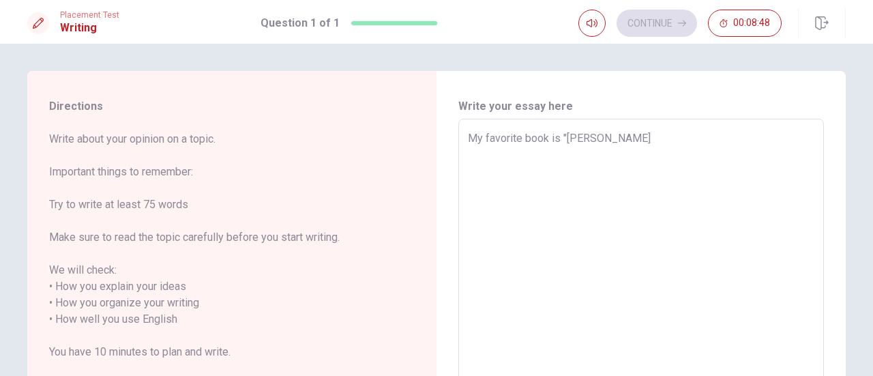
type textarea "x"
type textarea "My favorite book is "[PERSON_NAME]"
type textarea "x"
type textarea "My favorite book is "[PERSON_NAME] in"
type textarea "x"
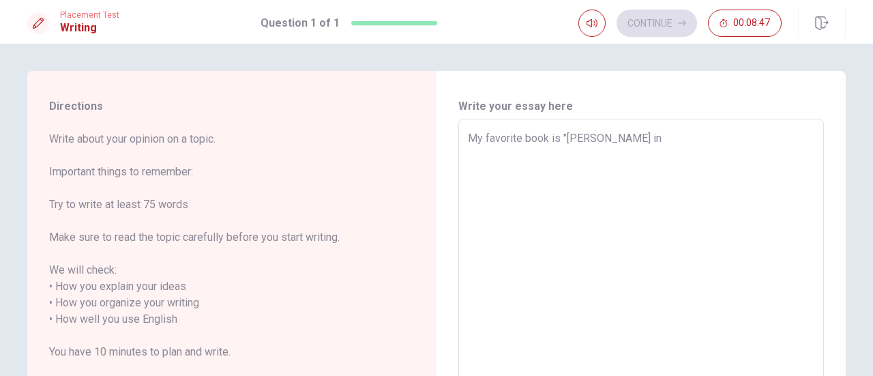
type textarea "My favorite book is "[PERSON_NAME] in"
type textarea "x"
type textarea "My favorite book is "[PERSON_NAME] in t"
type textarea "x"
type textarea "My favorite book is "[PERSON_NAME] in th"
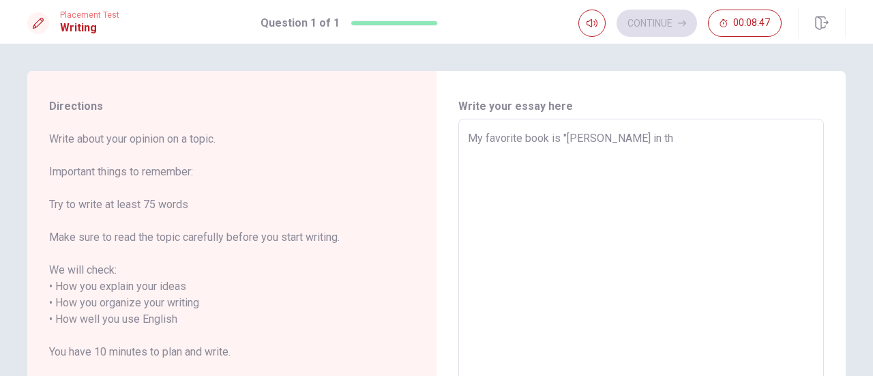
type textarea "x"
type textarea "My favorite book is "[PERSON_NAME] in the"
type textarea "x"
type textarea "My favorite book is "[PERSON_NAME] in the"
type textarea "x"
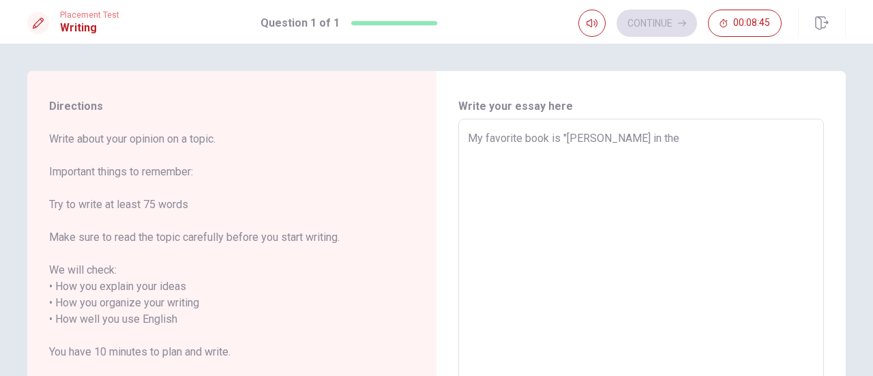
type textarea "My favorite book is "[PERSON_NAME] in the w"
type textarea "x"
type textarea "My favorite book is "[PERSON_NAME] in the wo"
type textarea "x"
type textarea "My favorite book is "[PERSON_NAME] in the won"
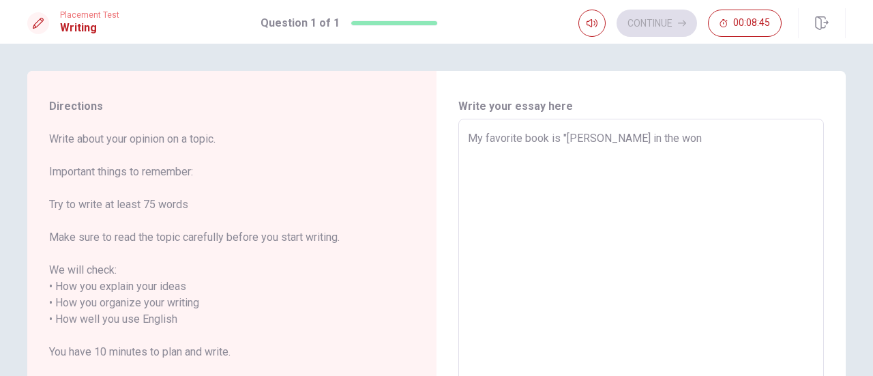
type textarea "x"
type textarea "My favorite book is "[PERSON_NAME] in the wond"
type textarea "x"
type textarea "My favorite book is "[PERSON_NAME] in the wonde"
type textarea "x"
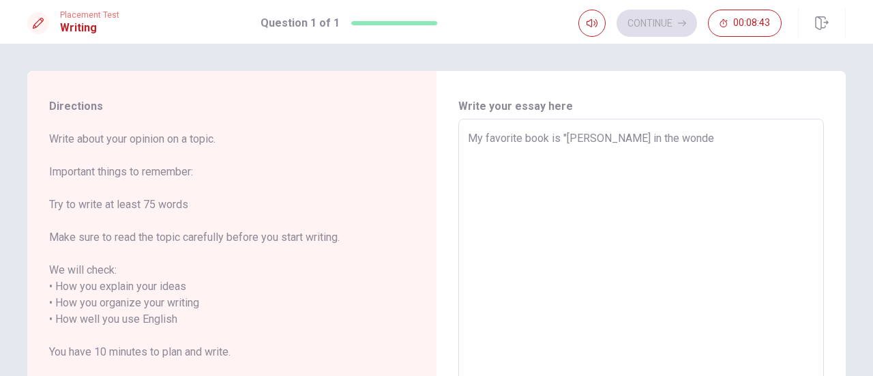
type textarea "My favorite book is "[PERSON_NAME] in the wonder"
type textarea "x"
type textarea "My favorite book is "[PERSON_NAME] in the wonderl"
type textarea "x"
type textarea "My favorite book is "[PERSON_NAME] in the wonderla"
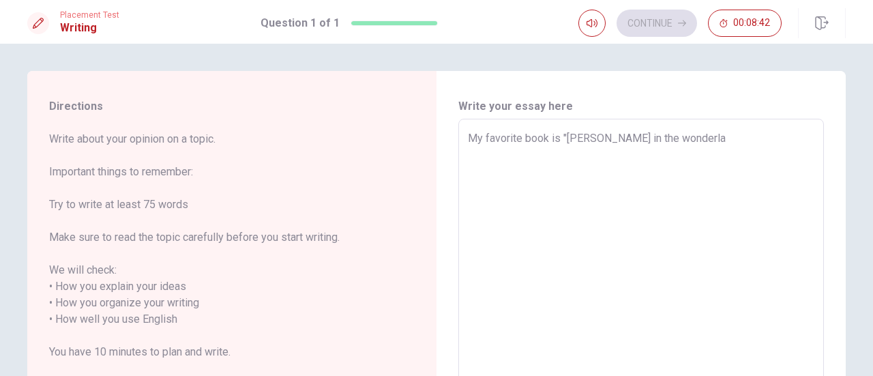
type textarea "x"
type textarea "My favorite book is "[PERSON_NAME] in the wonderlan"
type textarea "x"
type textarea "My favorite book is "[PERSON_NAME] in the wonderland"
type textarea "x"
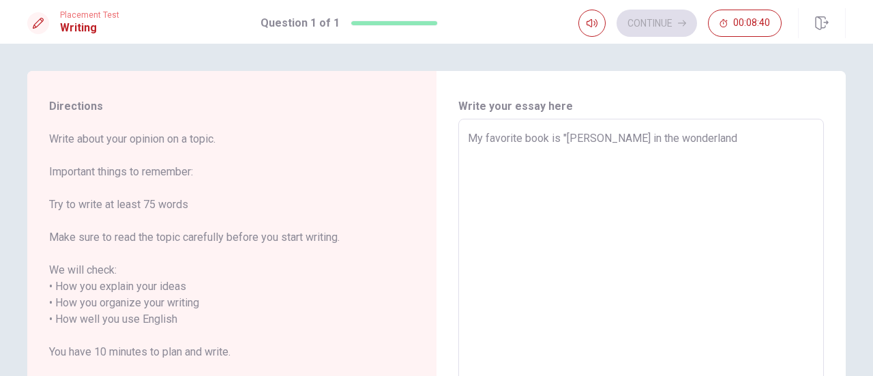
type textarea "My favorite book is "[PERSON_NAME] in the wonderland""
type textarea "x"
type textarea "My favorite book is "[PERSON_NAME] in the wonderland"."
type textarea "x"
type textarea "My favorite book is "[PERSON_NAME] in the wonderland"."
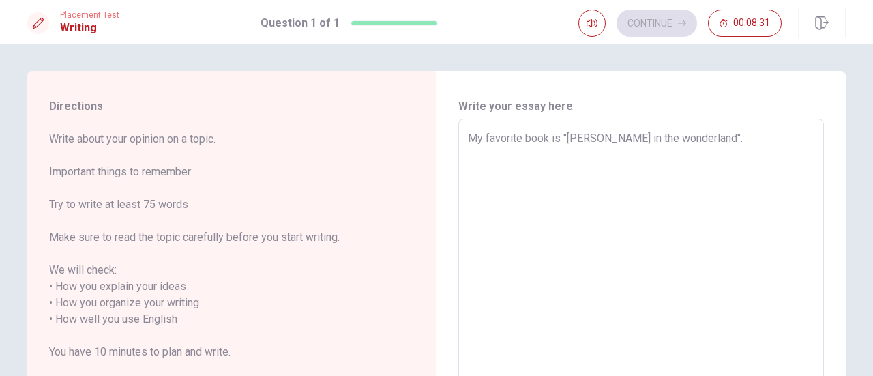
type textarea "x"
type textarea "My favorite book is "[PERSON_NAME] in the wonderland". B"
type textarea "x"
type textarea "My favorite book is "[PERSON_NAME] in the wonderland". Be"
type textarea "x"
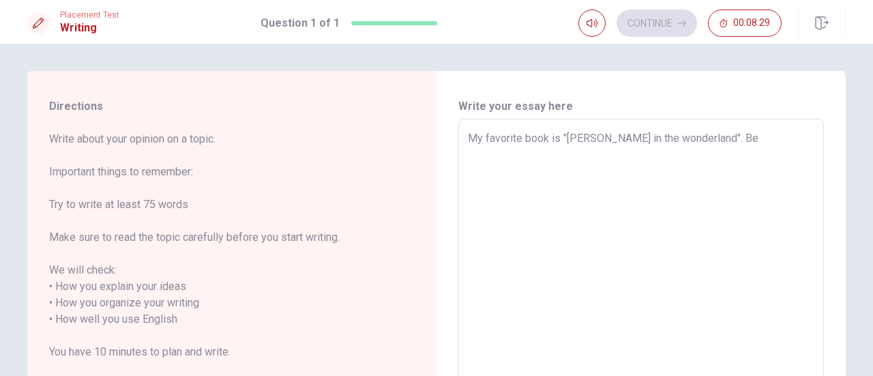
type textarea "My favorite book is "[PERSON_NAME] in the wonderland". Bec"
type textarea "x"
type textarea "My favorite book is "[PERSON_NAME] in the wonderland". [GEOGRAPHIC_DATA]"
type textarea "x"
type textarea "My favorite book is "[PERSON_NAME] in the wonderland". [GEOGRAPHIC_DATA]"
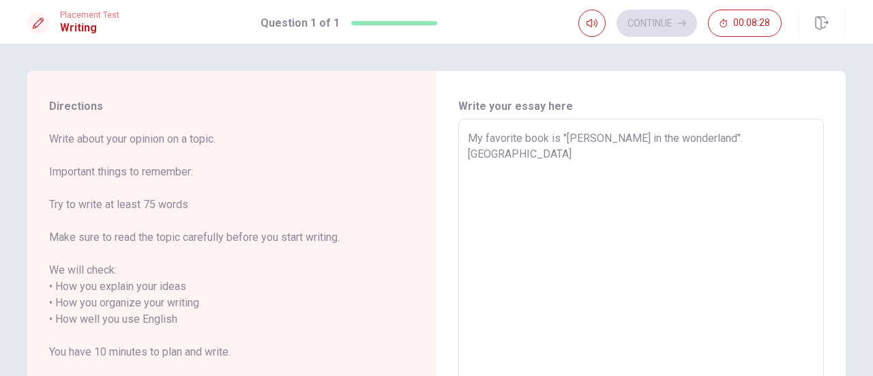
type textarea "x"
type textarea "My favorite book is "[PERSON_NAME] in the wonderland". Becaus"
type textarea "x"
type textarea "My favorite book is "[PERSON_NAME] in the wonderland". Because"
type textarea "x"
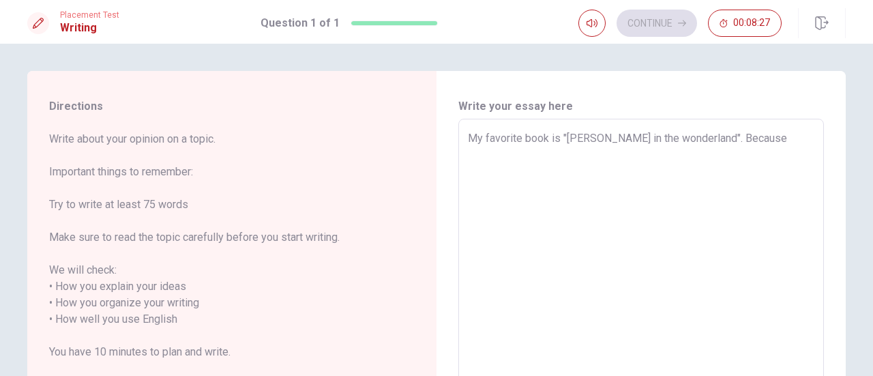
type textarea "My favorite book is "[PERSON_NAME] in the wonderland". Because"
type textarea "x"
type textarea "My favorite book is "[PERSON_NAME] in the wonderland". Because i"
type textarea "x"
type textarea "My favorite book is "[PERSON_NAME] in the wonderland". Because it"
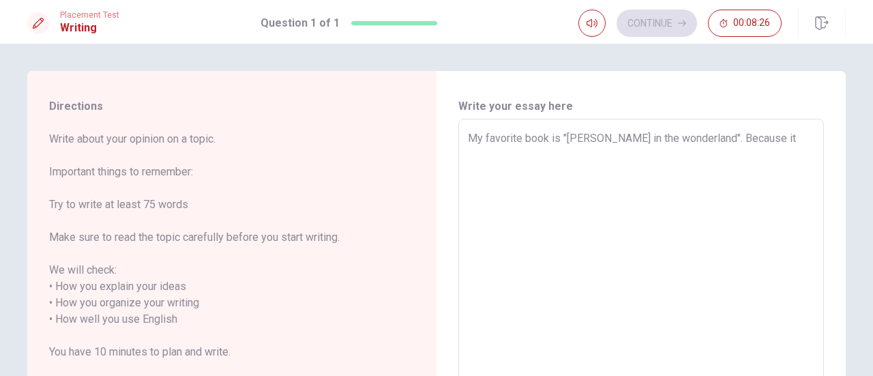
type textarea "x"
type textarea "My favorite book is "[PERSON_NAME] in the wonderland". Because it"
type textarea "x"
type textarea "My favorite book is "[PERSON_NAME] in the wonderland". Because it i"
type textarea "x"
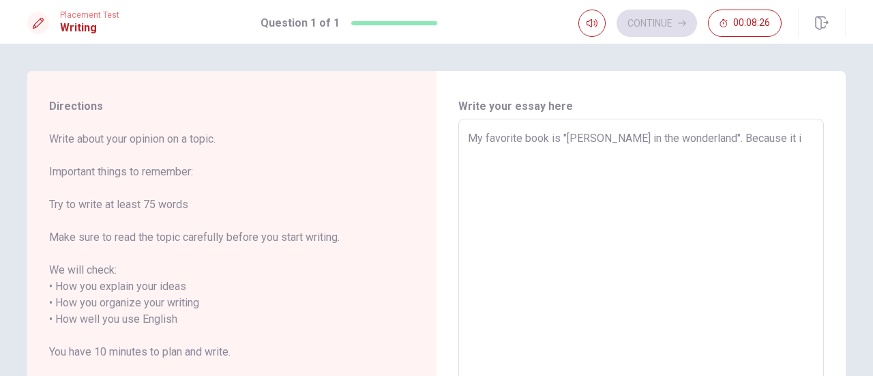
type textarea "My favorite book is "[PERSON_NAME] in the wonderland". Because it is"
type textarea "x"
type textarea "My favorite book is "[PERSON_NAME] in the wonderland". Because it is"
type textarea "x"
type textarea "My favorite book is "[PERSON_NAME] in the wonderland". Because it is a"
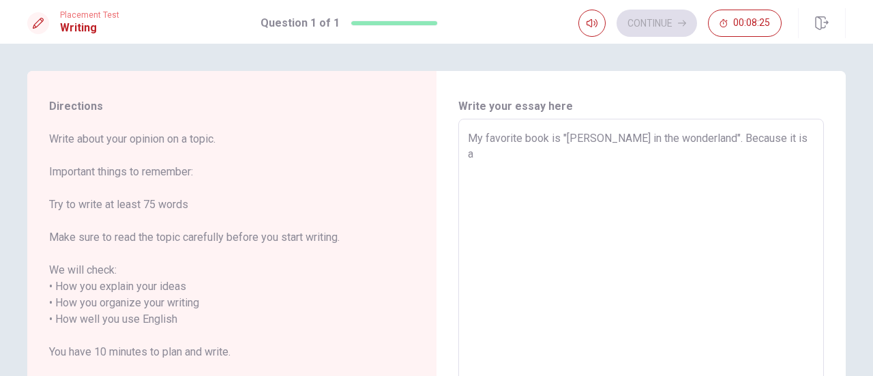
type textarea "x"
type textarea "My favorite book is "[PERSON_NAME] in the wonderland". Because it is a"
type textarea "x"
type textarea "My favorite book is "[PERSON_NAME] in the wonderland". Because it is a m"
type textarea "x"
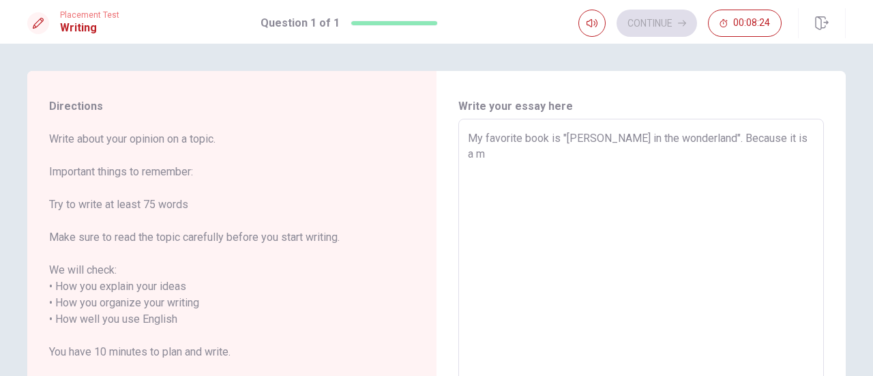
type textarea "My favorite book is "[PERSON_NAME] in the wonderland". Because it is a ma"
type textarea "x"
type textarea "My favorite book is "[PERSON_NAME] in the wonderland". Because it is a mag"
type textarea "x"
type textarea "My favorite book is "[PERSON_NAME] in the wonderland". Because it is a magi"
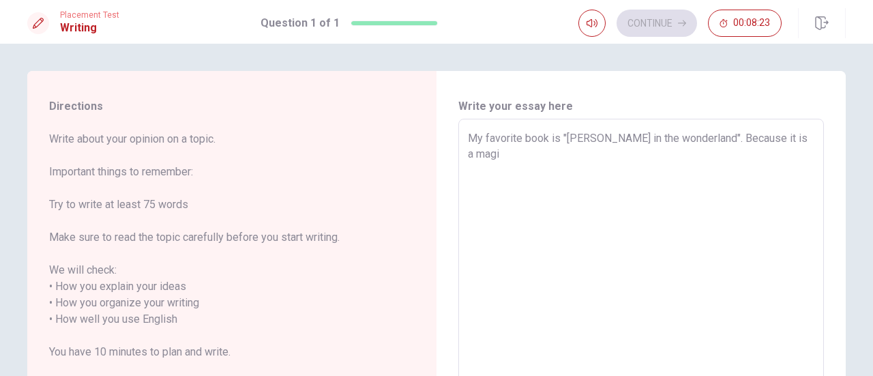
type textarea "x"
type textarea "My favorite book is "[PERSON_NAME] in the wonderland". Because it is a magic"
type textarea "x"
type textarea "My favorite book is "[PERSON_NAME] in the wonderland". Because it is a magic"
type textarea "x"
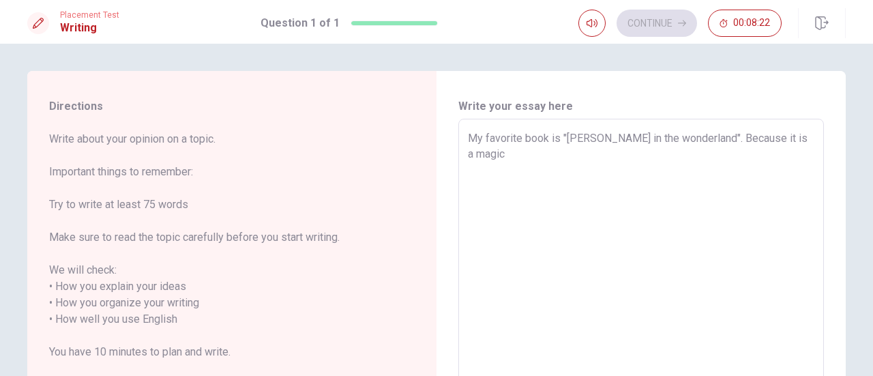
type textarea "My favorite book is "[PERSON_NAME] in the wonderland". Because it is a magic s"
type textarea "x"
type textarea "My favorite book is "[PERSON_NAME] in the wonderland". Because it is a magic st"
type textarea "x"
type textarea "My favorite book is "[PERSON_NAME] in the wonderland". Because it is a magic sto"
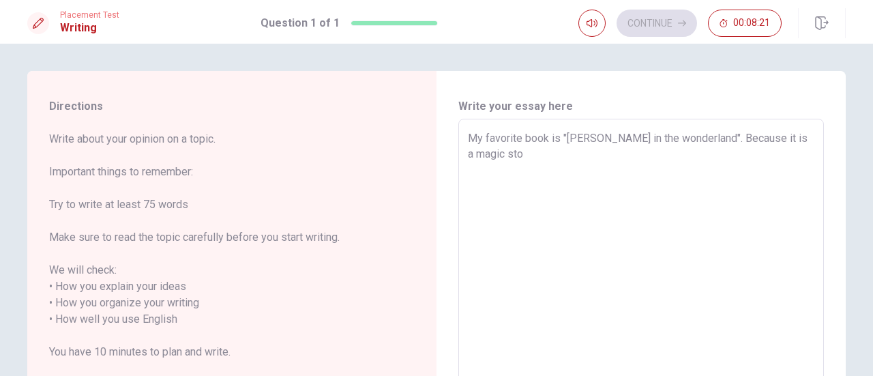
type textarea "x"
type textarea "My favorite book is "[PERSON_NAME] in the wonderland". Because it is a magic st…"
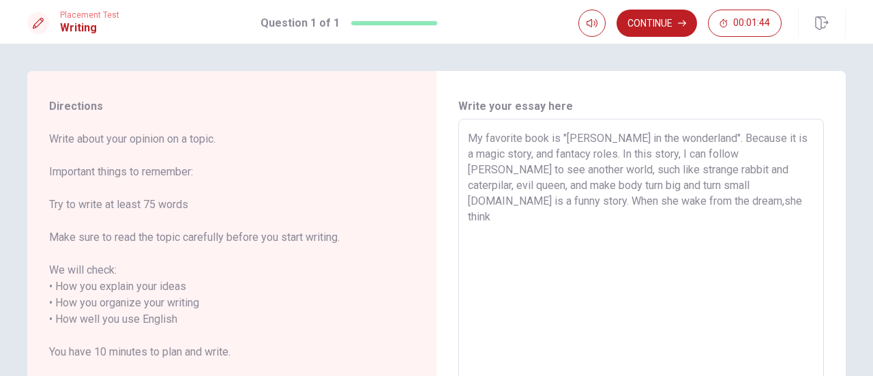
click at [813, 181] on div "My favorite book is "[PERSON_NAME] in the wonderland". Because it is a magic st…" at bounding box center [641, 311] width 366 height 385
click at [463, 201] on div "My favorite book is "[PERSON_NAME] in the wonderland". Because it is a magic st…" at bounding box center [641, 311] width 366 height 385
click at [468, 204] on textarea "My favorite book is "[PERSON_NAME] in the wonderland". Because it is a magic st…" at bounding box center [641, 311] width 347 height 362
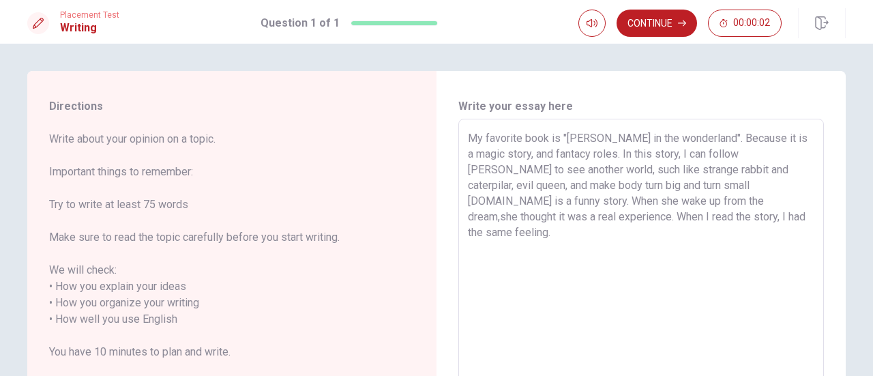
click at [584, 218] on textarea "My favorite book is "[PERSON_NAME] in the wonderland". Because it is a magic st…" at bounding box center [641, 311] width 347 height 362
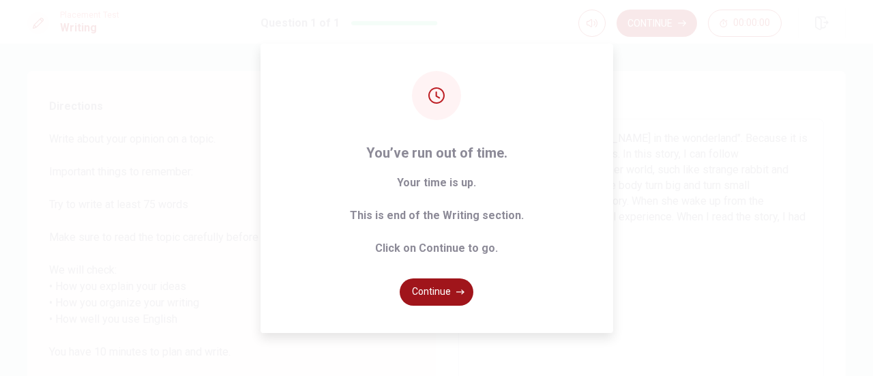
click at [411, 298] on button "Continue" at bounding box center [437, 291] width 74 height 27
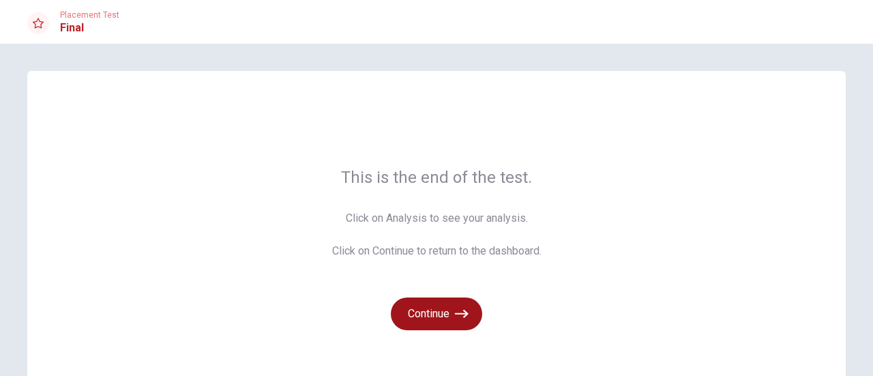
click at [426, 317] on button "Continue" at bounding box center [436, 313] width 91 height 33
